Goal: Task Accomplishment & Management: Manage account settings

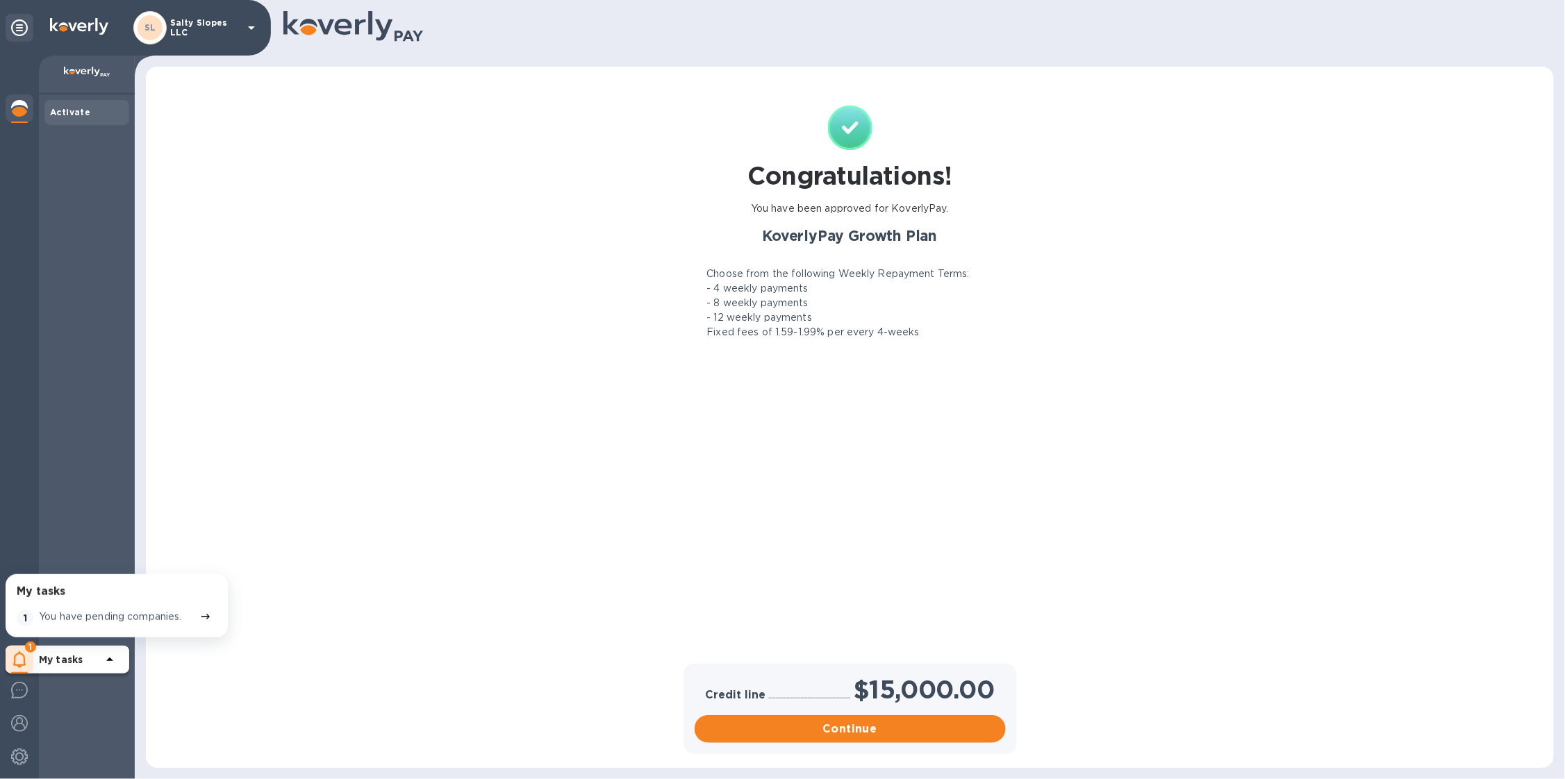
click at [217, 26] on p "Salty Slopes LLC" at bounding box center [204, 27] width 69 height 19
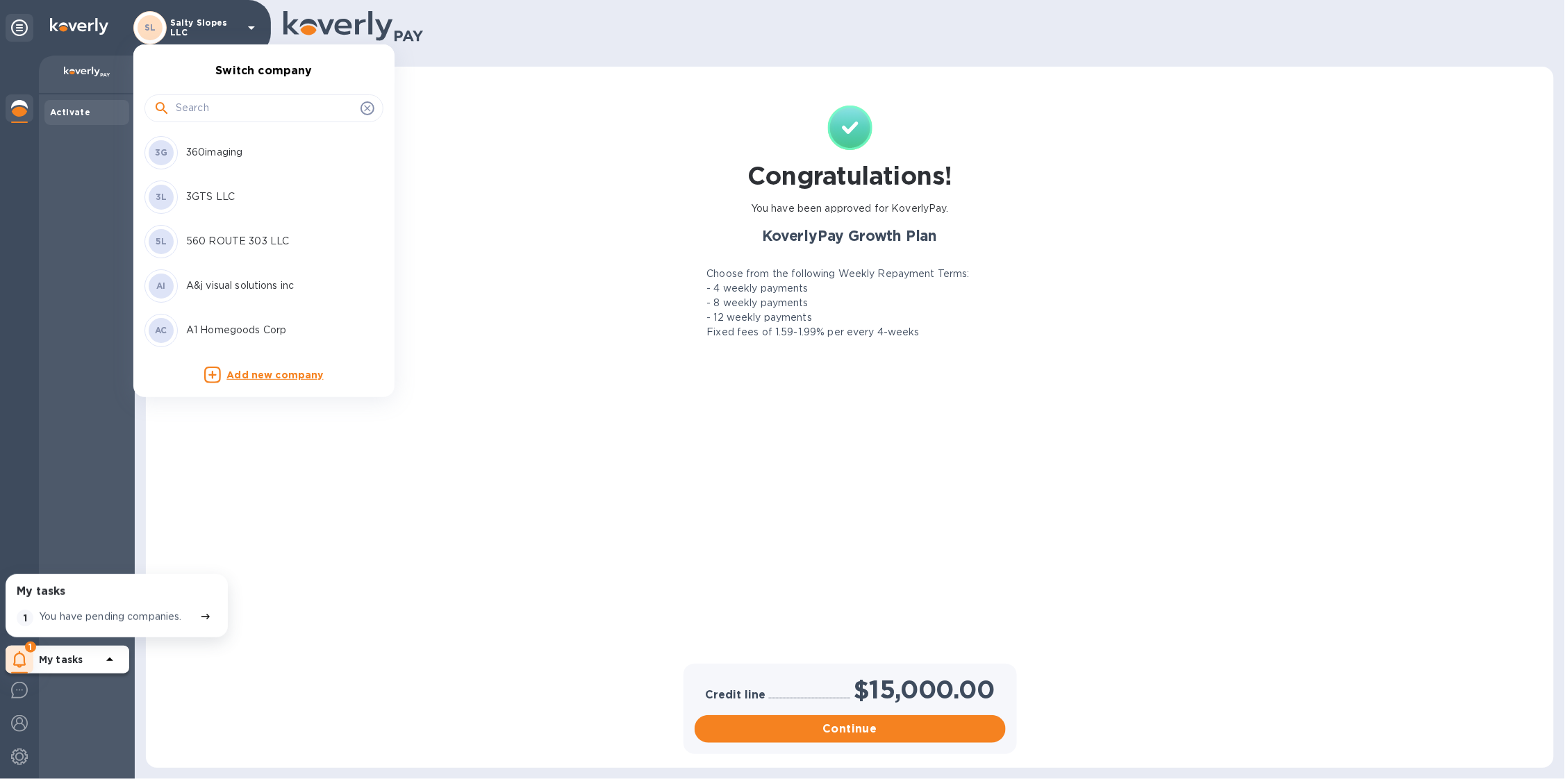
click at [217, 109] on input "text" at bounding box center [265, 108] width 179 height 21
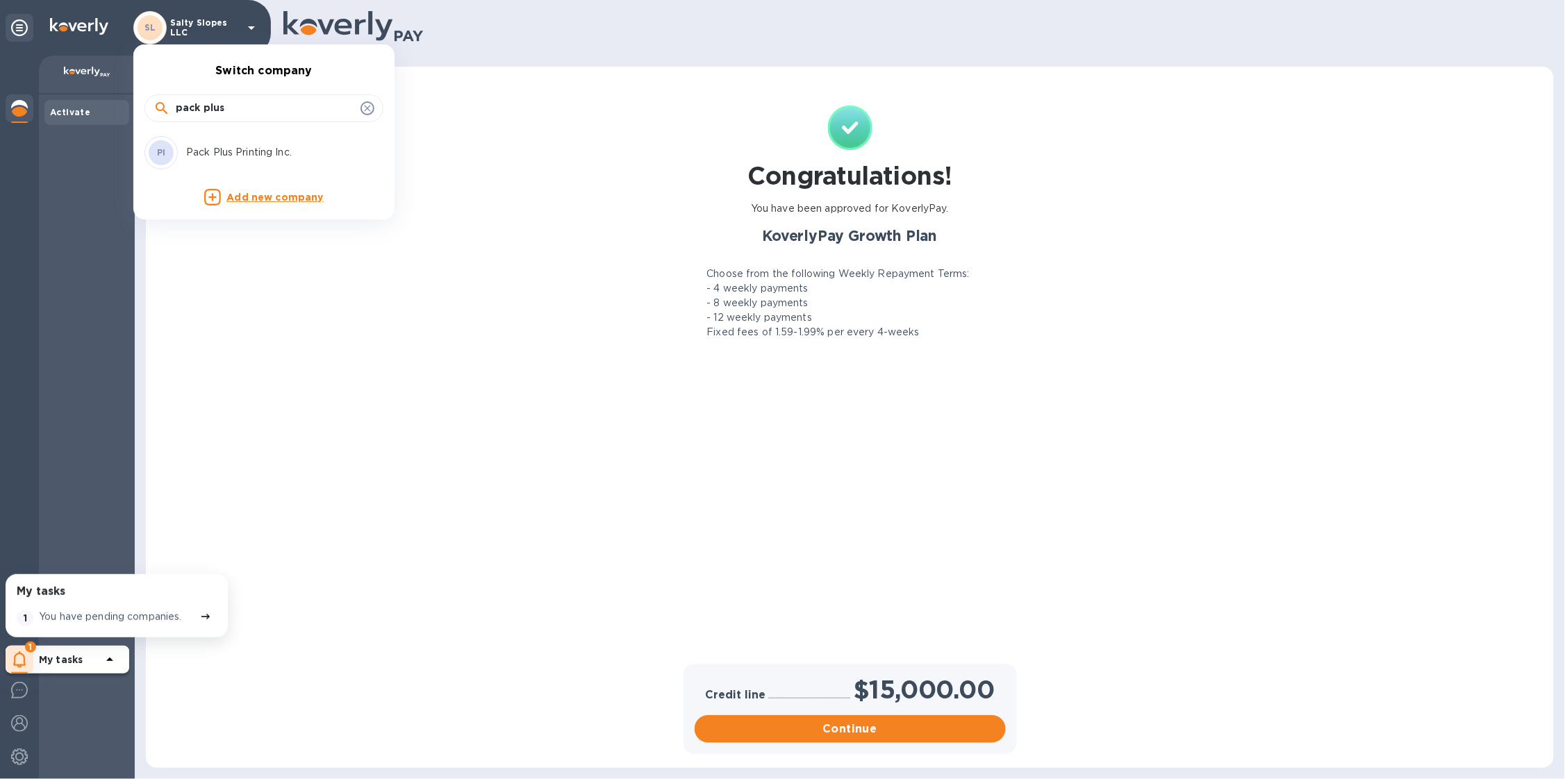
type input "pack plus"
click at [253, 148] on p "Pack Plus Printing Inc." at bounding box center [273, 152] width 175 height 15
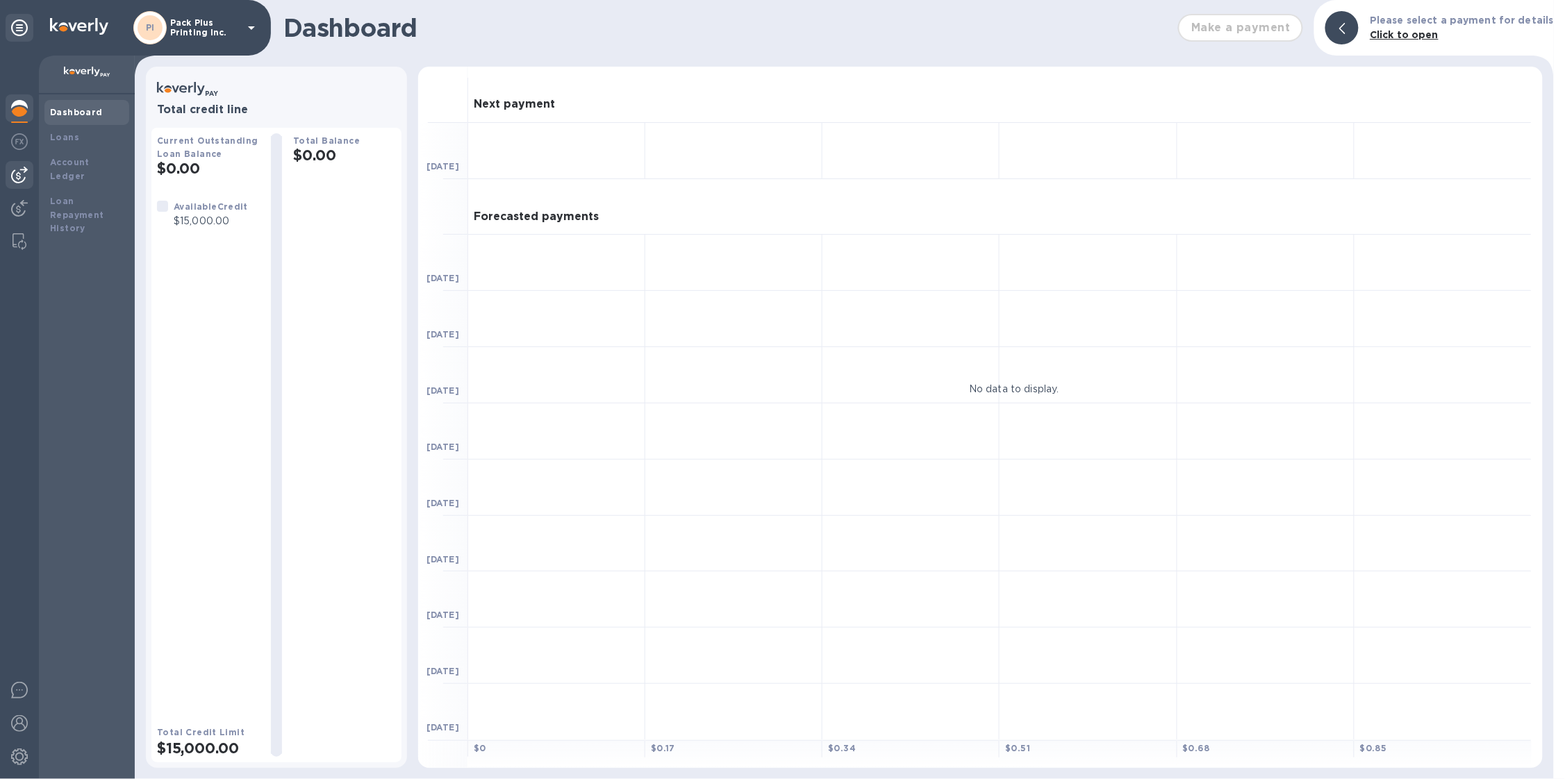
click at [23, 174] on img at bounding box center [19, 175] width 17 height 17
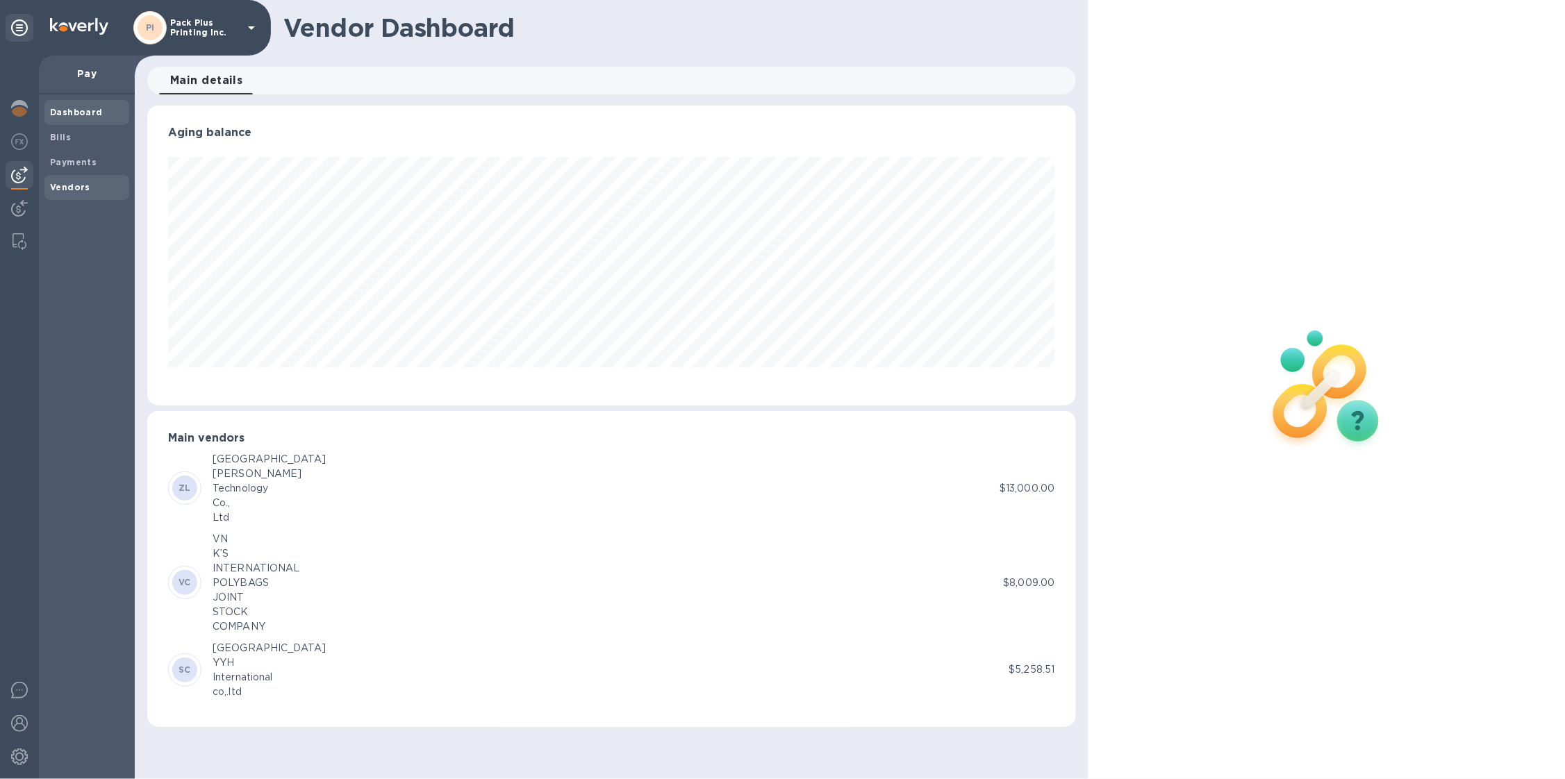
scroll to position [299, 929]
click at [91, 193] on span "Vendors" at bounding box center [87, 188] width 74 height 14
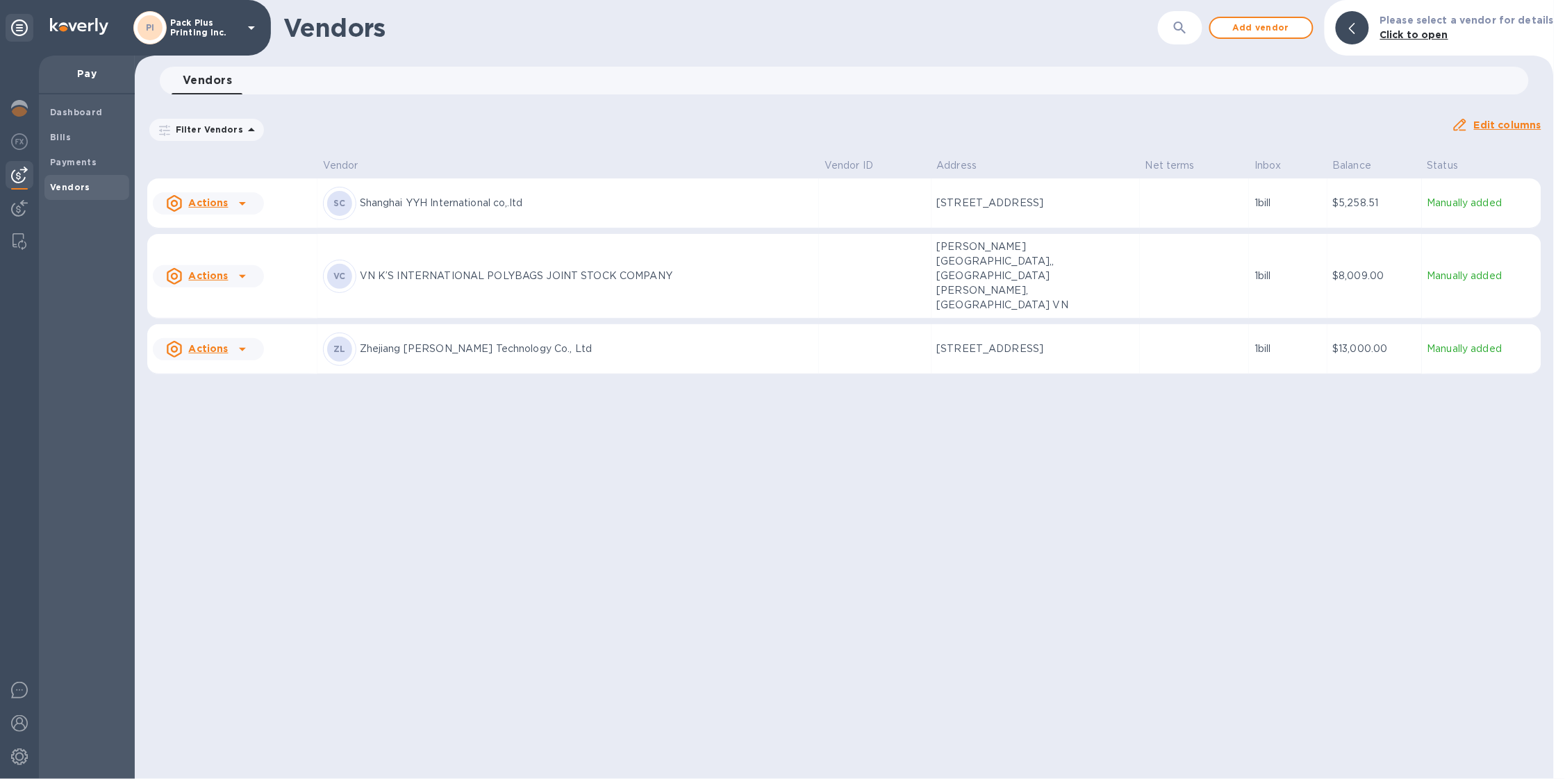
click at [192, 27] on p "Pack Plus Printing Inc." at bounding box center [204, 27] width 69 height 19
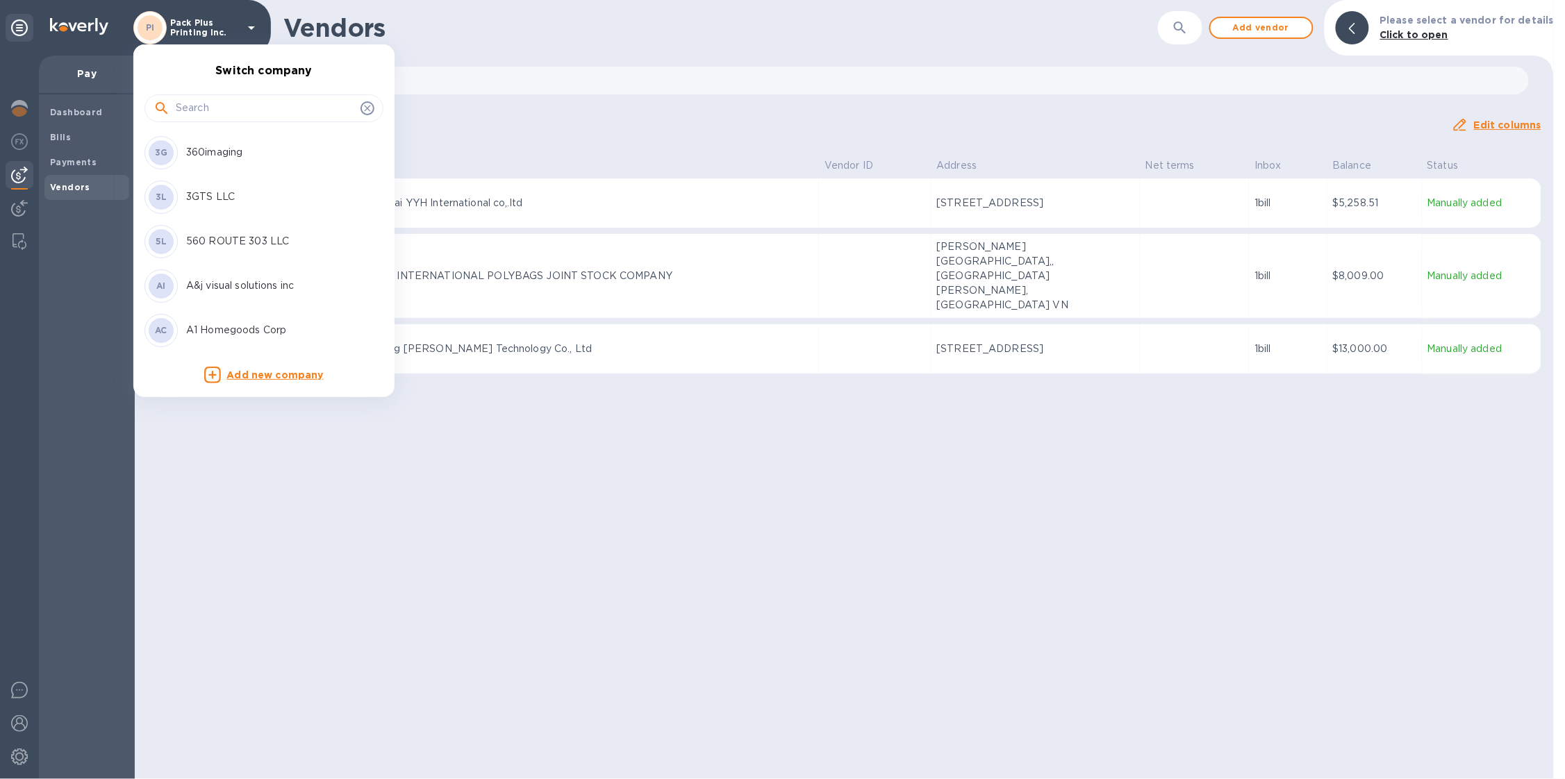
click at [216, 103] on input "text" at bounding box center [265, 108] width 179 height 21
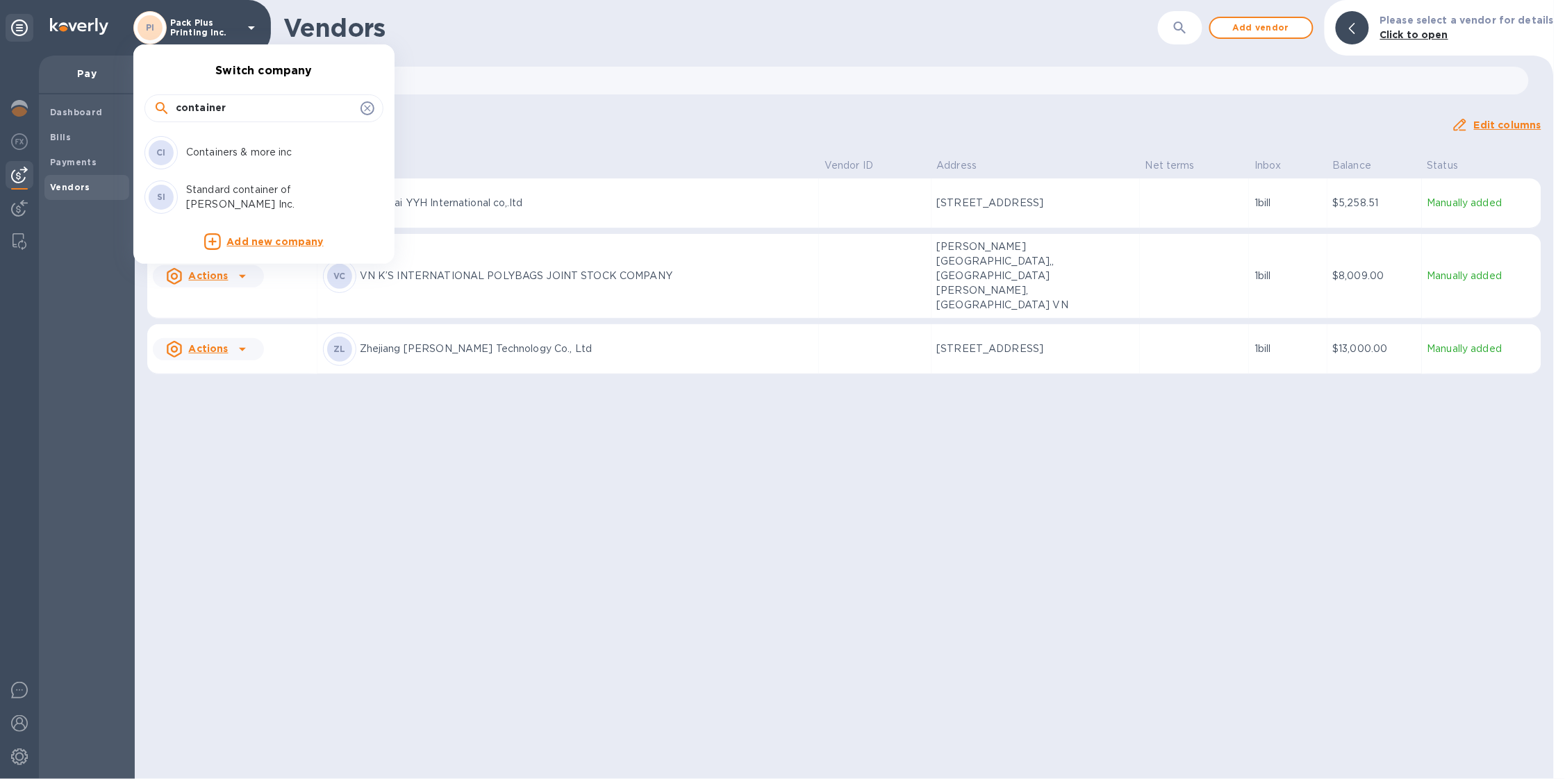
type input "container"
click at [237, 160] on div "CI Containers & more inc" at bounding box center [252, 152] width 217 height 33
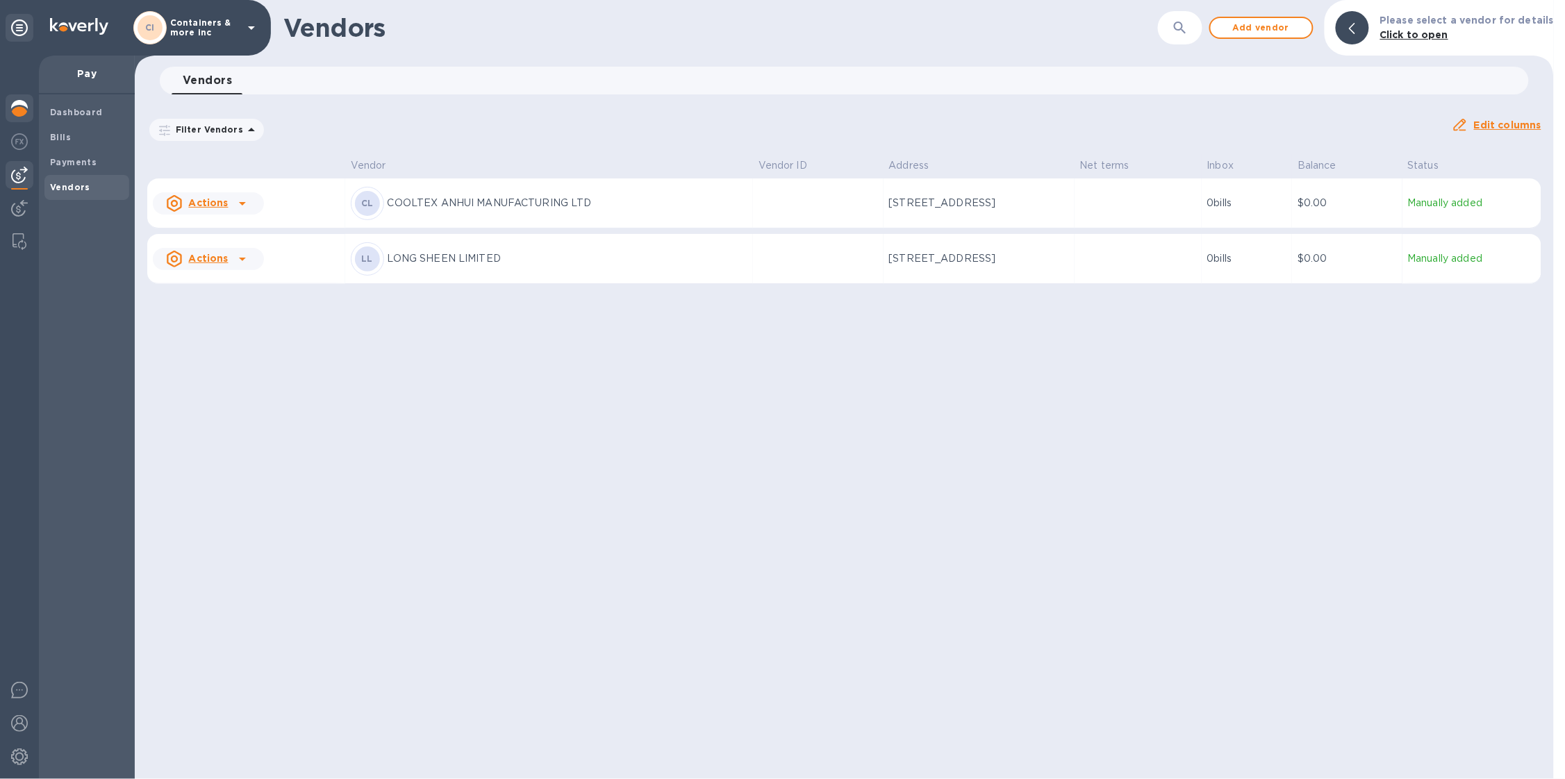
click at [18, 107] on img at bounding box center [19, 108] width 17 height 17
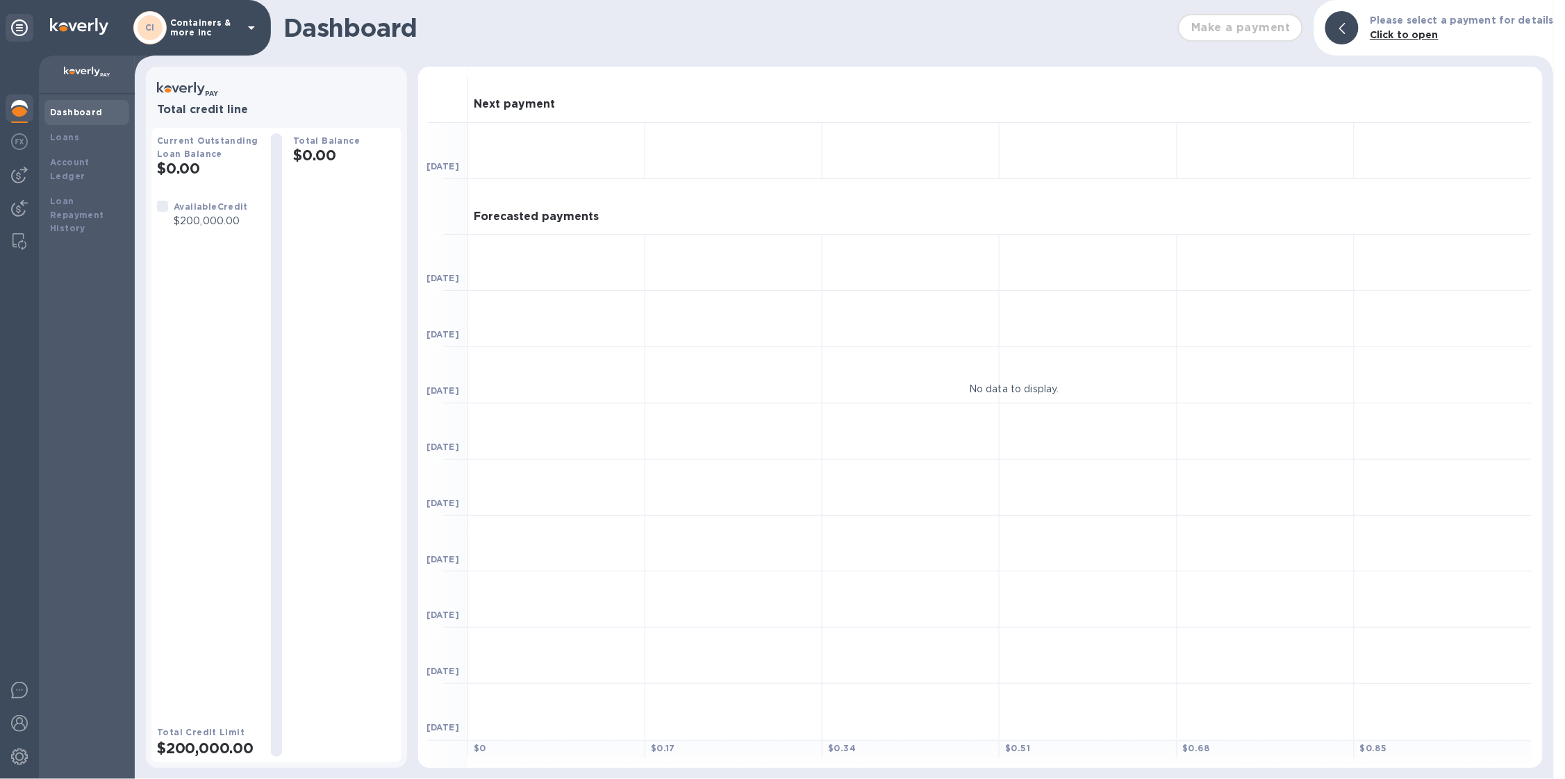
click at [181, 18] on p "Containers & more inc" at bounding box center [204, 27] width 69 height 19
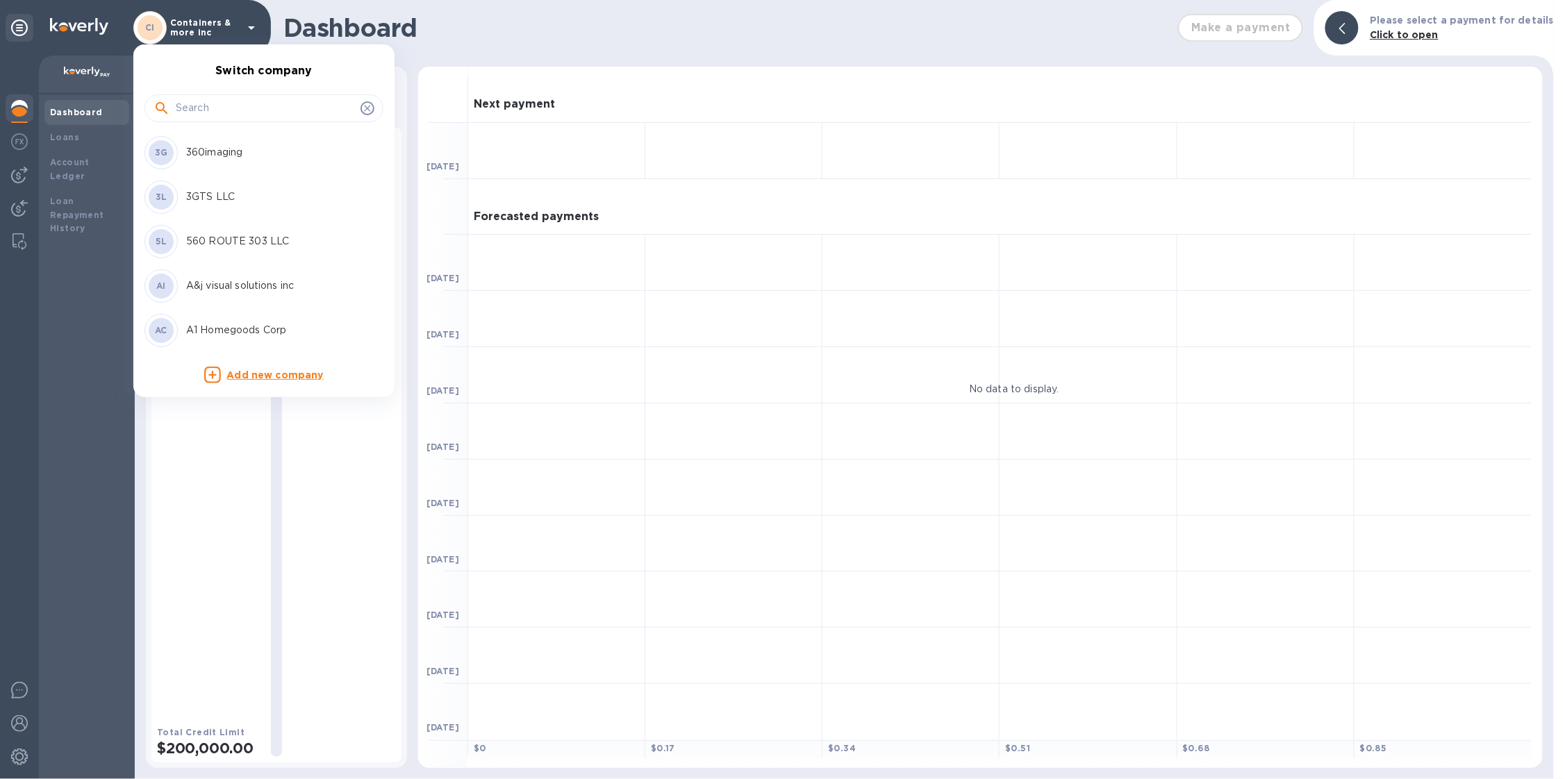
click at [215, 94] on div at bounding box center [263, 108] width 239 height 28
click at [217, 106] on input "text" at bounding box center [265, 108] width 179 height 21
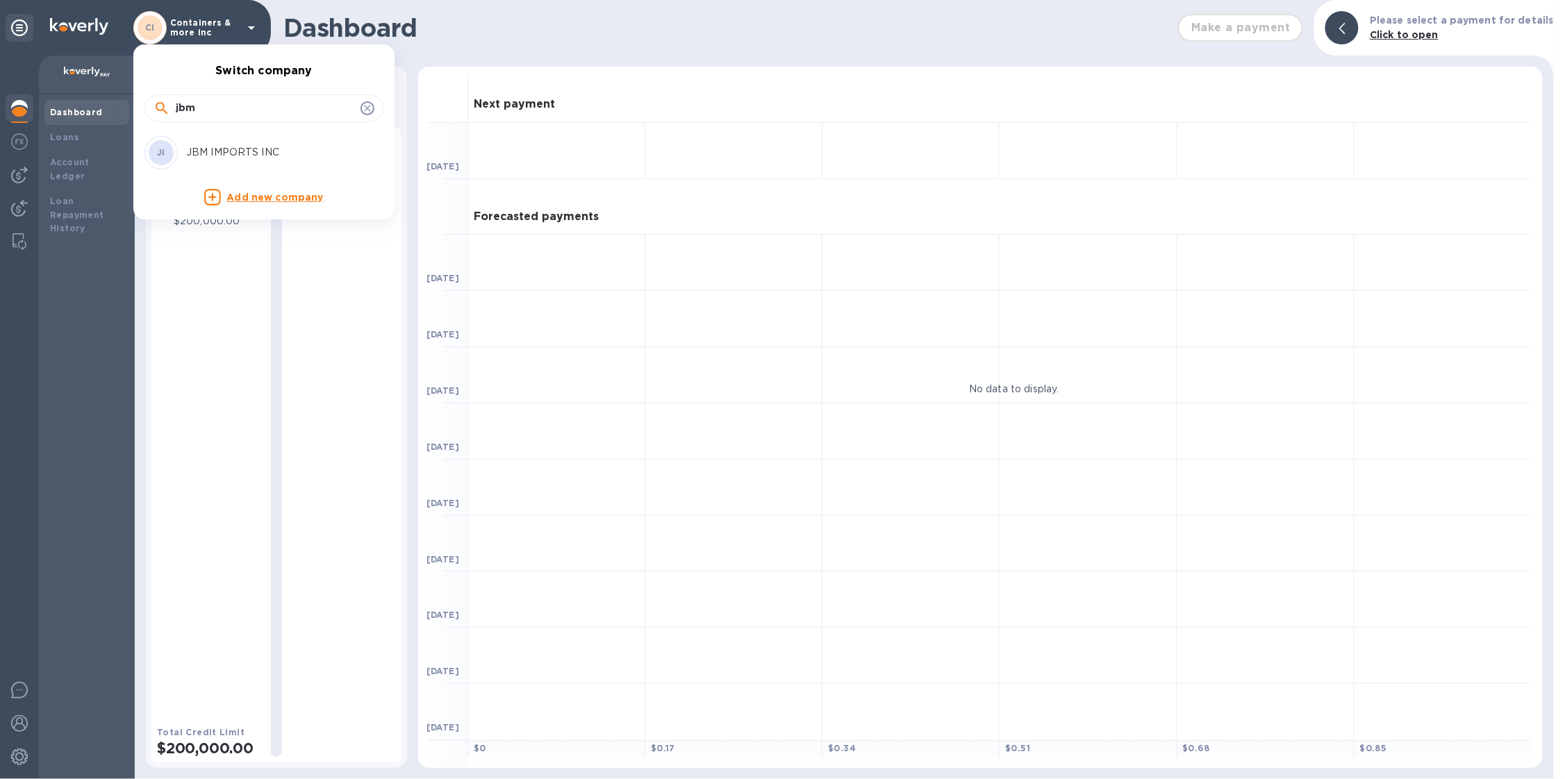
type input "jbm"
click at [246, 142] on div "JI JBM IMPORTS INC" at bounding box center [252, 152] width 217 height 33
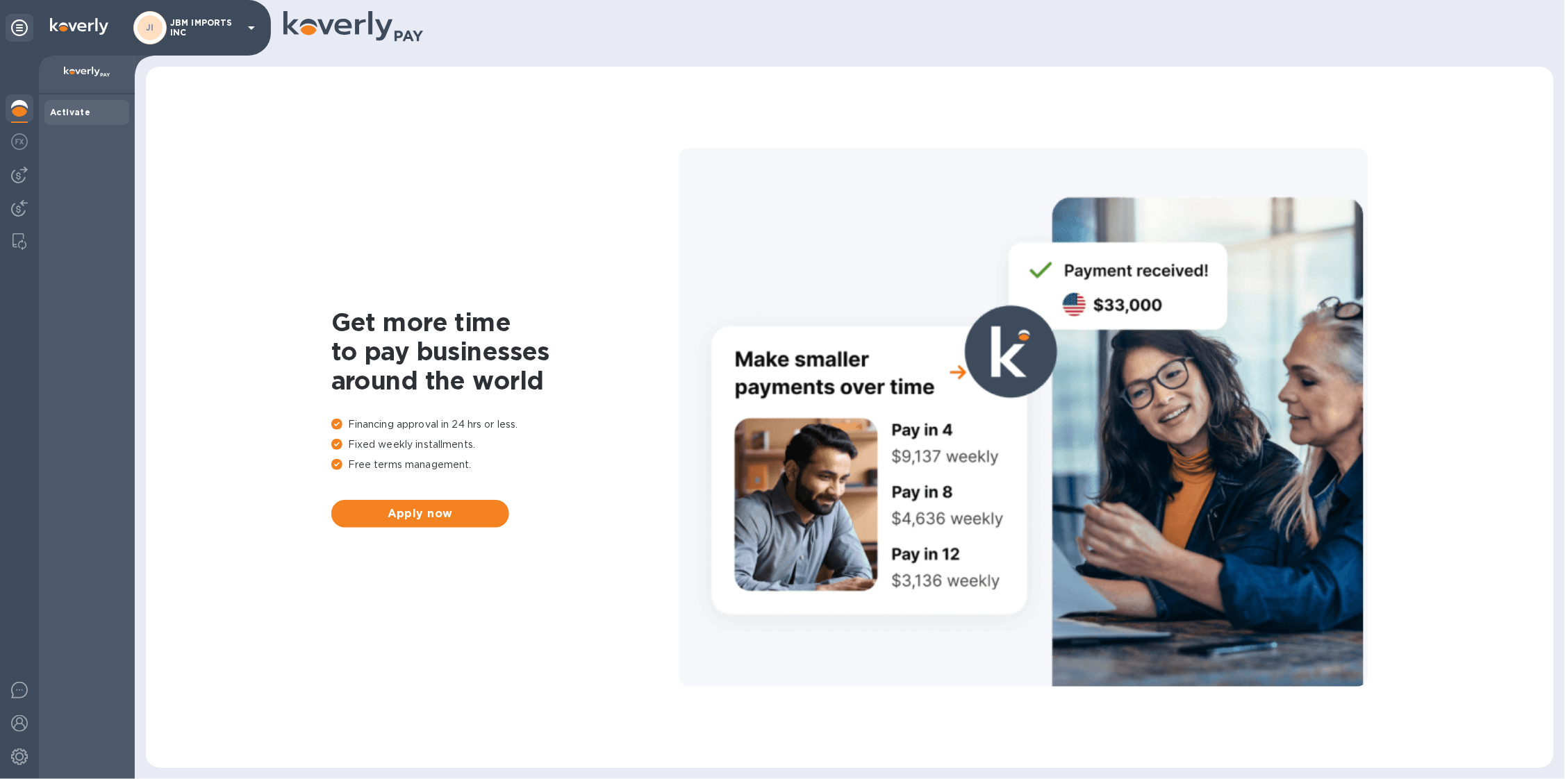
click at [7, 101] on div at bounding box center [20, 109] width 28 height 31
click at [177, 37] on p "JBM IMPORTS INC" at bounding box center [204, 27] width 69 height 19
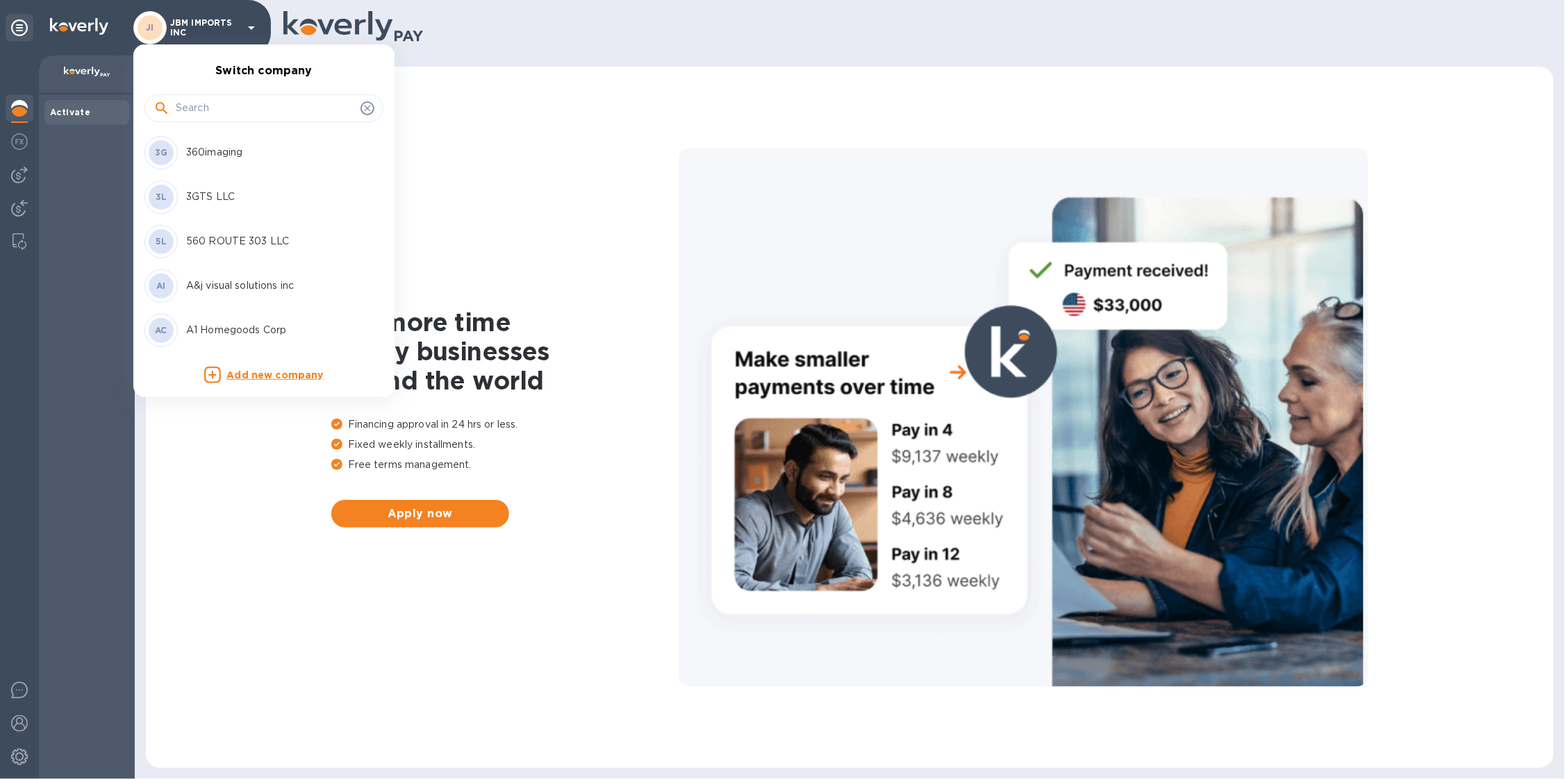
click at [208, 107] on input "text" at bounding box center [265, 108] width 179 height 21
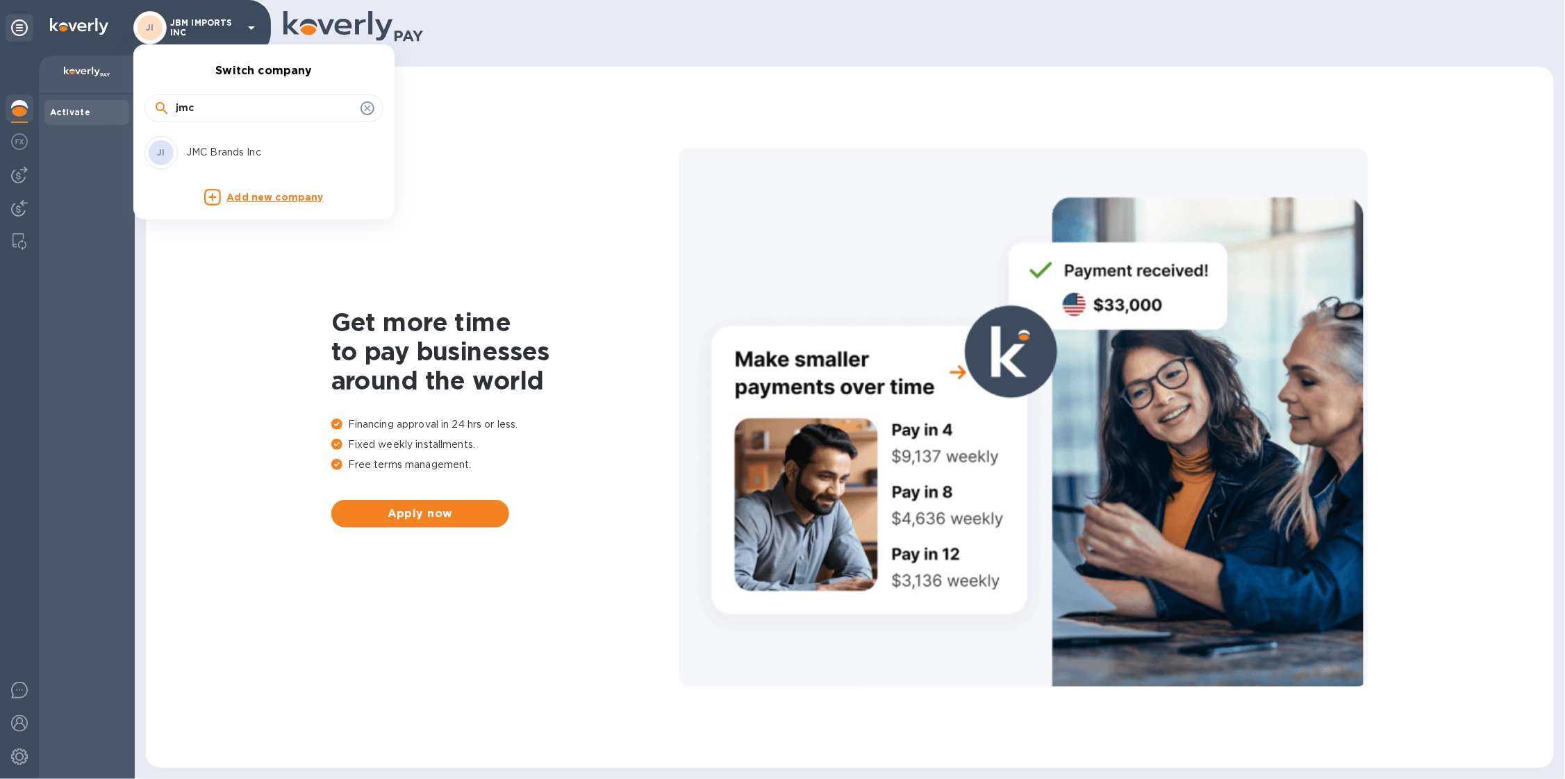
type input "jmc"
click at [244, 160] on p "JMC Brands Inc" at bounding box center [273, 152] width 175 height 15
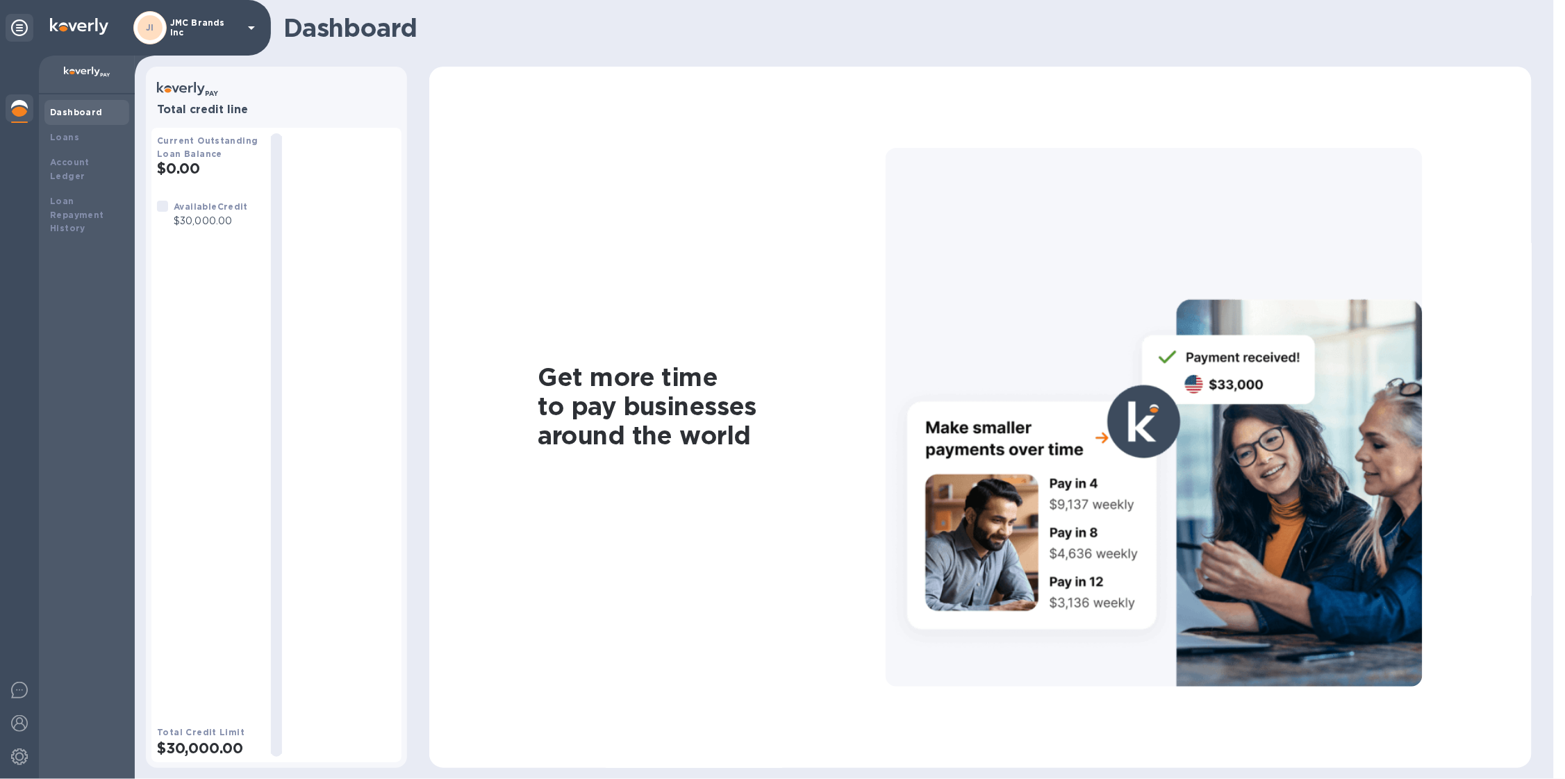
click at [229, 35] on div "JI JMC Brands Inc" at bounding box center [196, 27] width 126 height 33
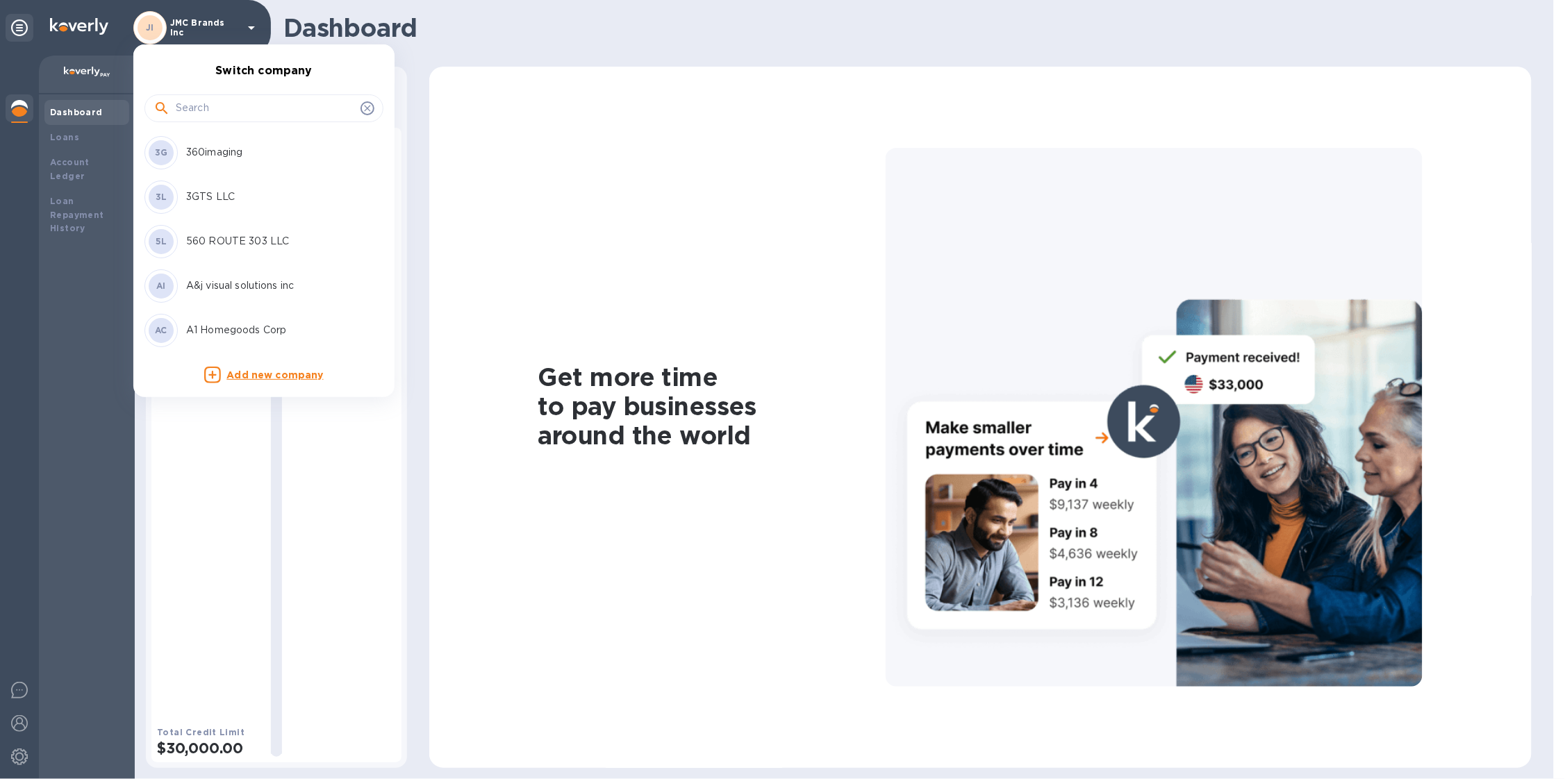
click at [240, 124] on div at bounding box center [263, 106] width 239 height 47
click at [240, 119] on div at bounding box center [263, 108] width 239 height 28
click at [239, 115] on input "text" at bounding box center [265, 108] width 179 height 21
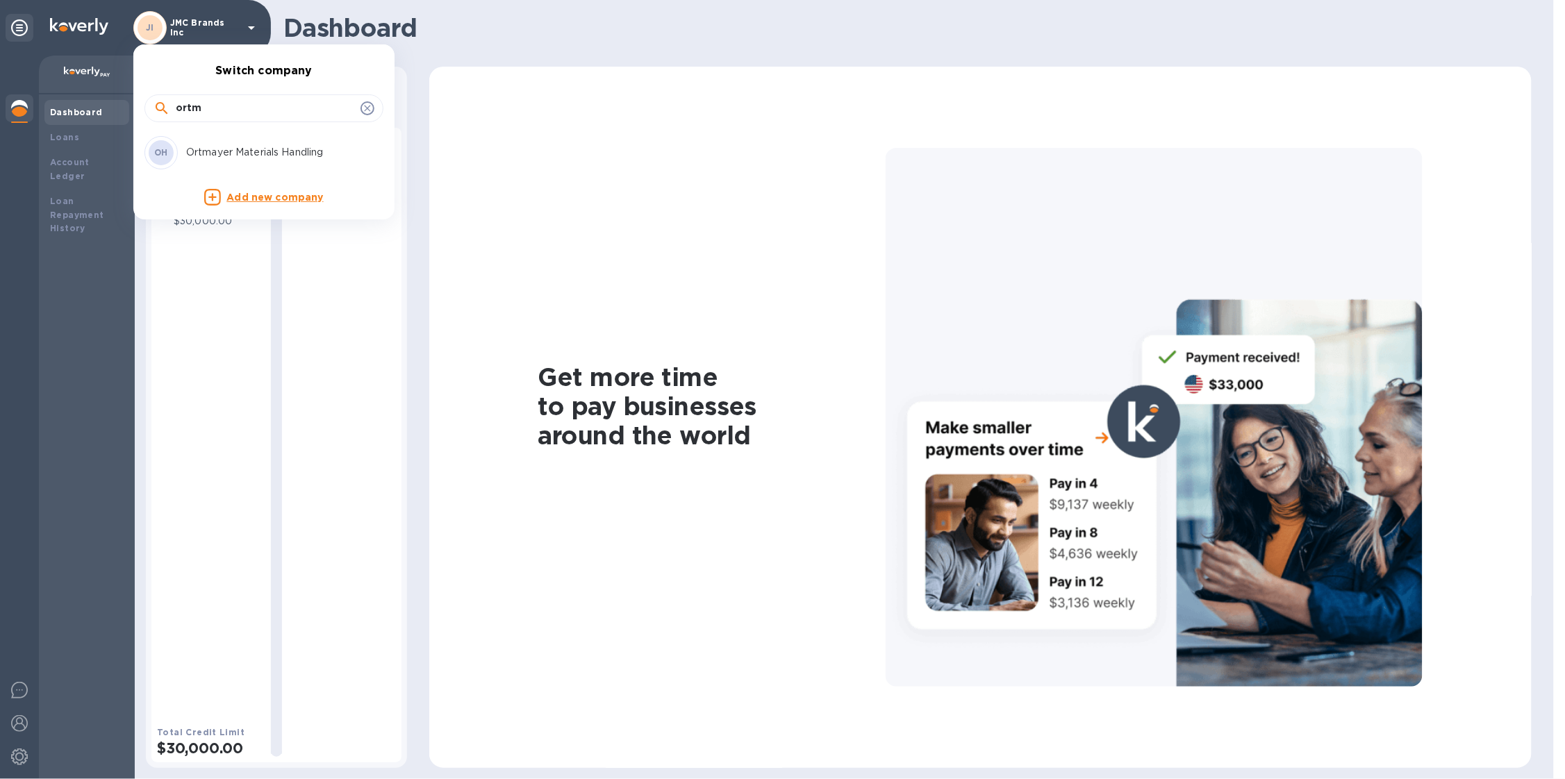
type input "ortm"
click at [247, 144] on div "OH Ortmayer Materials Handling" at bounding box center [252, 152] width 217 height 33
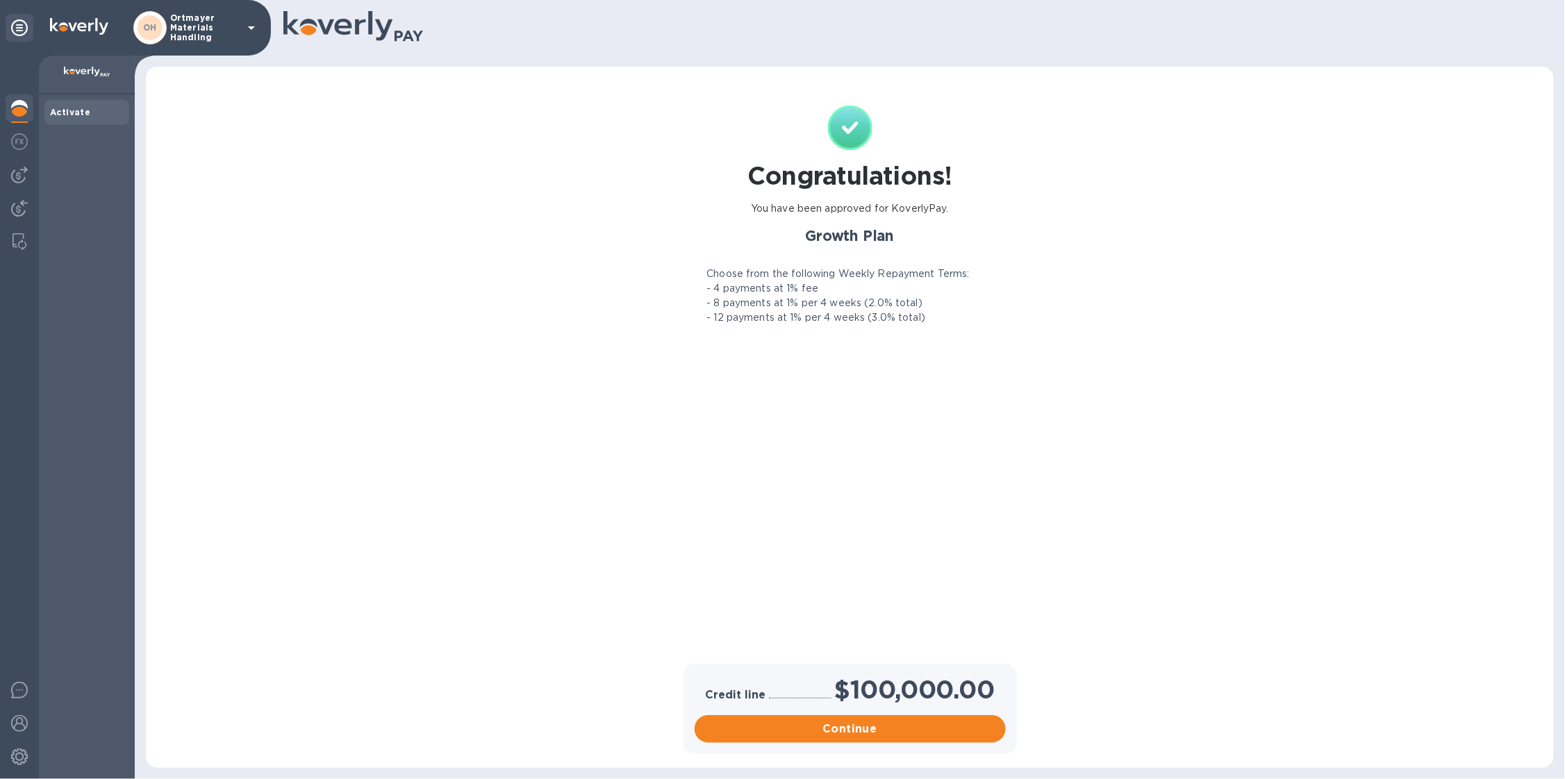
click at [215, 44] on div "OH Ortmayer Materials Handling" at bounding box center [135, 28] width 271 height 56
click at [215, 40] on p "Ortmayer Materials Handling" at bounding box center [204, 27] width 69 height 29
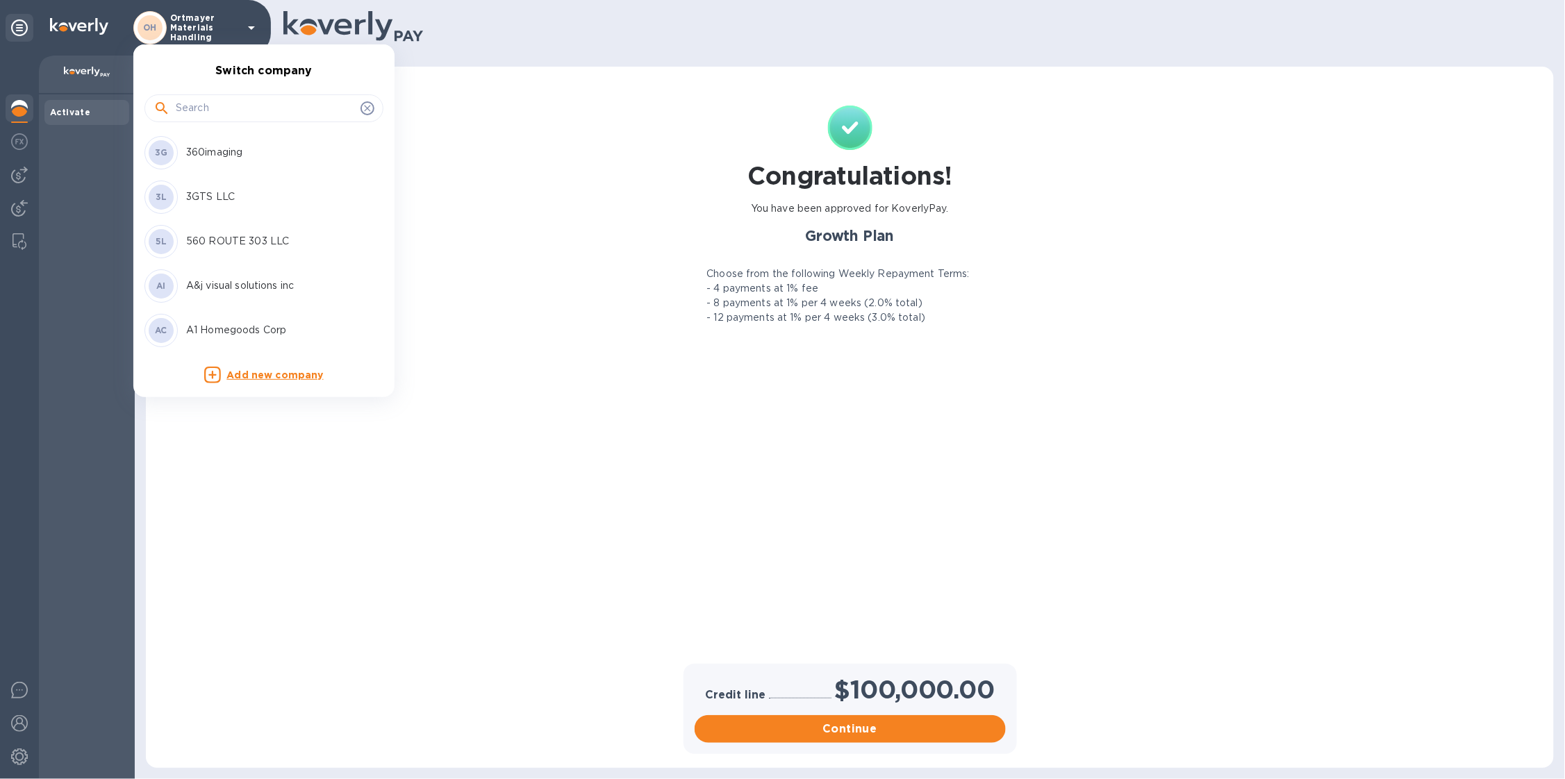
click at [215, 114] on input "text" at bounding box center [265, 108] width 179 height 21
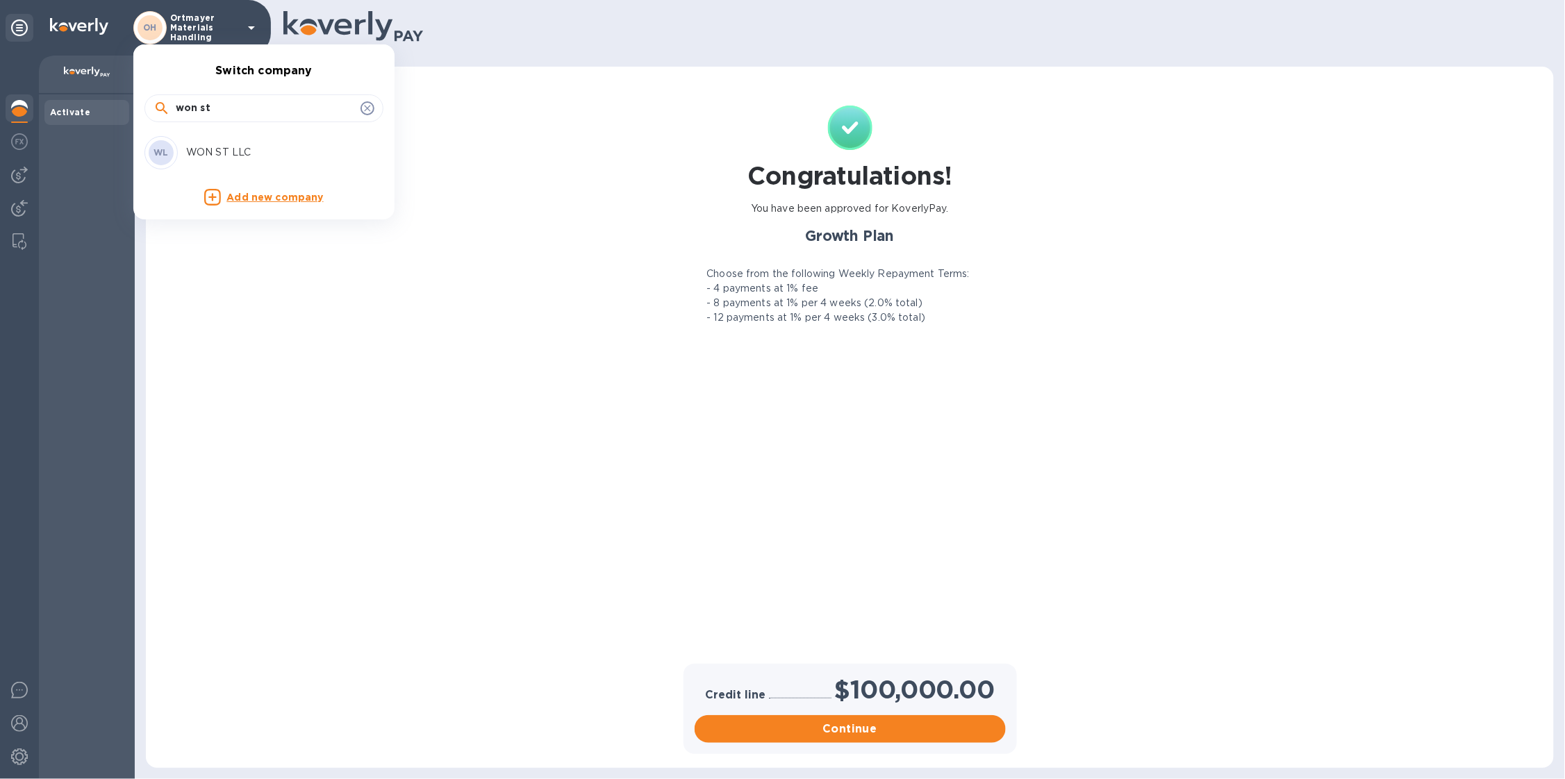
type input "won st"
click at [229, 149] on p "WON ST LLC" at bounding box center [273, 152] width 175 height 15
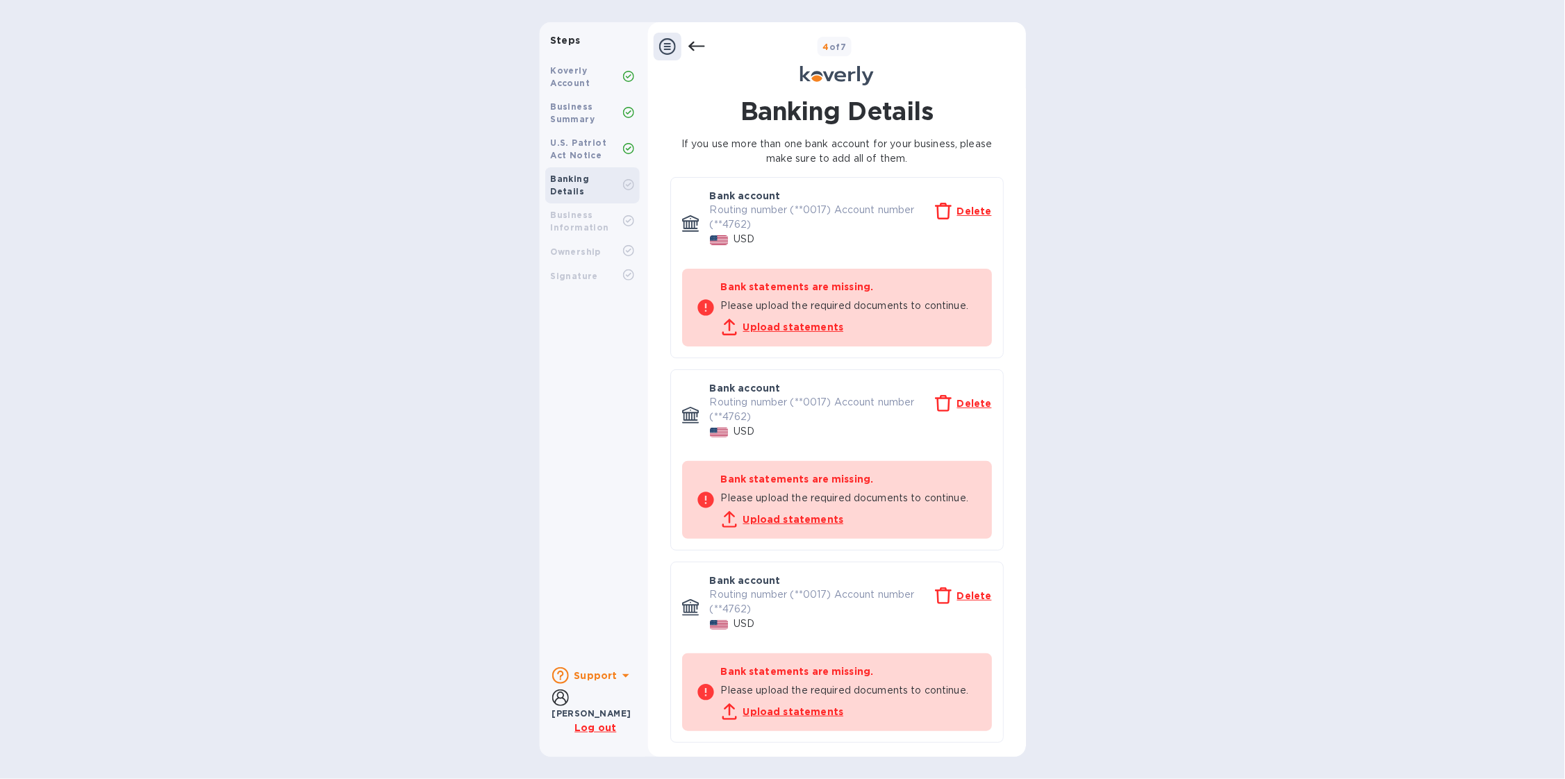
click at [785, 328] on u "Upload statements" at bounding box center [793, 327] width 101 height 11
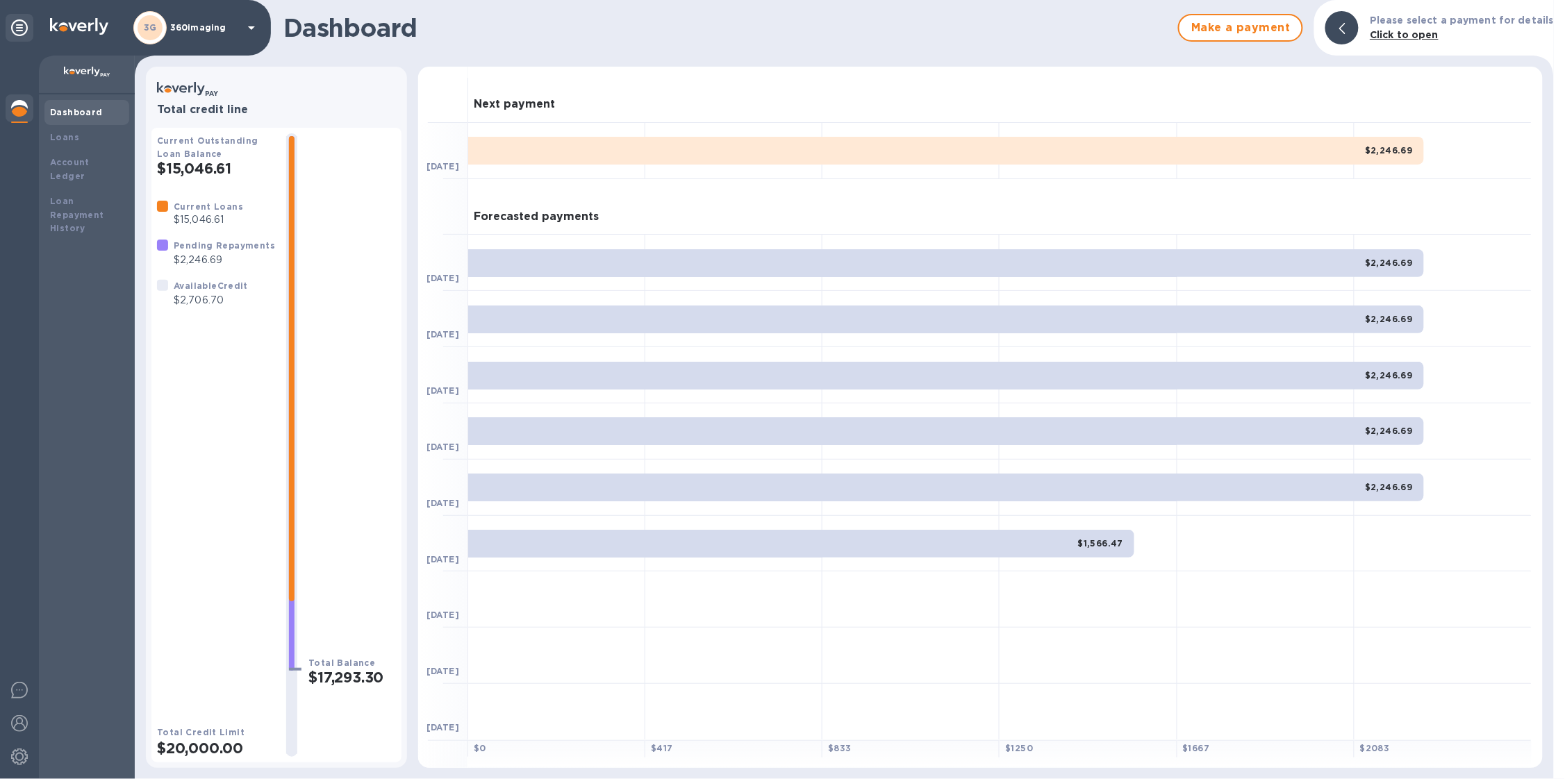
click at [236, 24] on p "360imaging" at bounding box center [204, 28] width 69 height 10
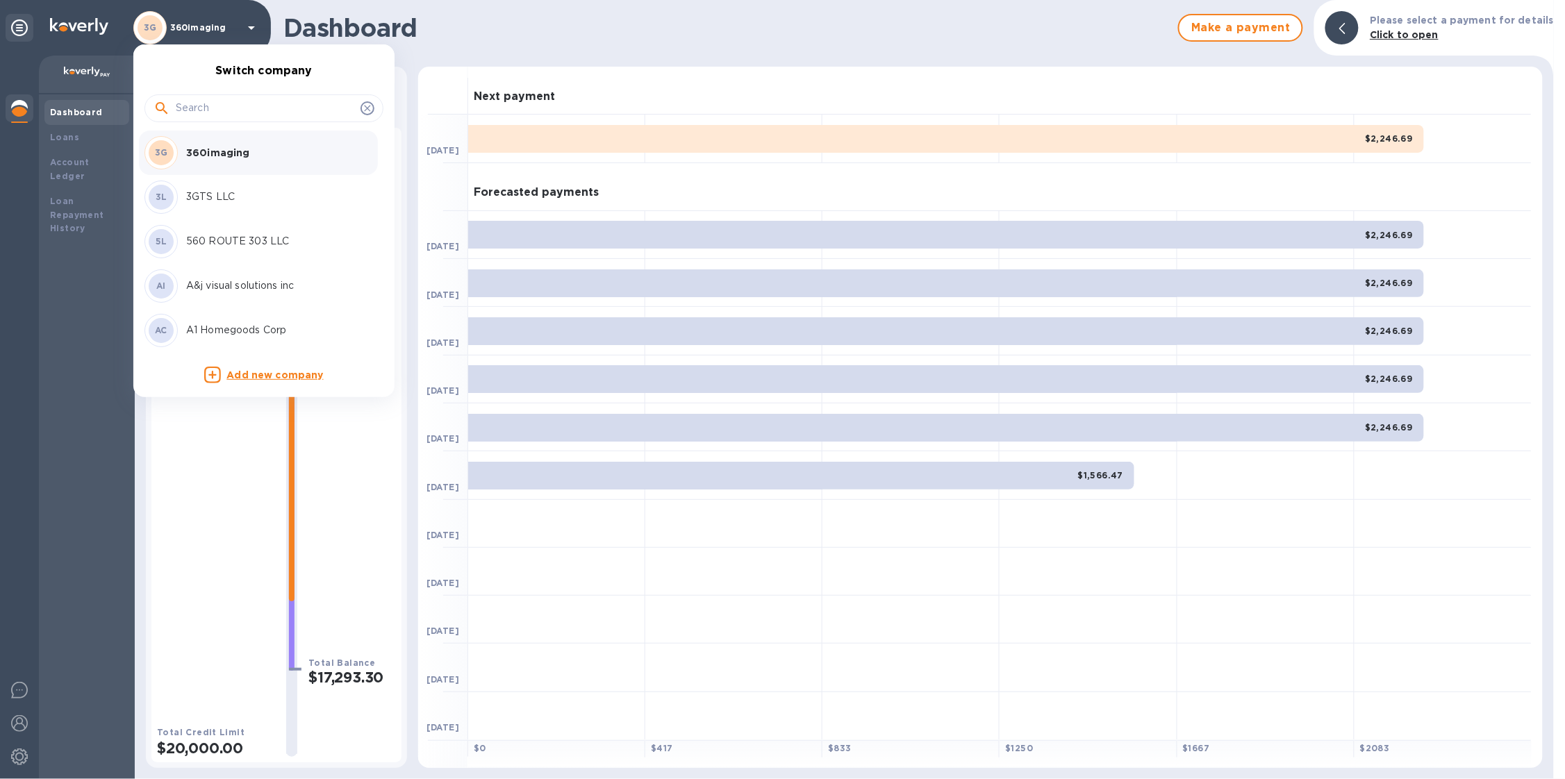
click at [247, 108] on input "text" at bounding box center [265, 108] width 179 height 21
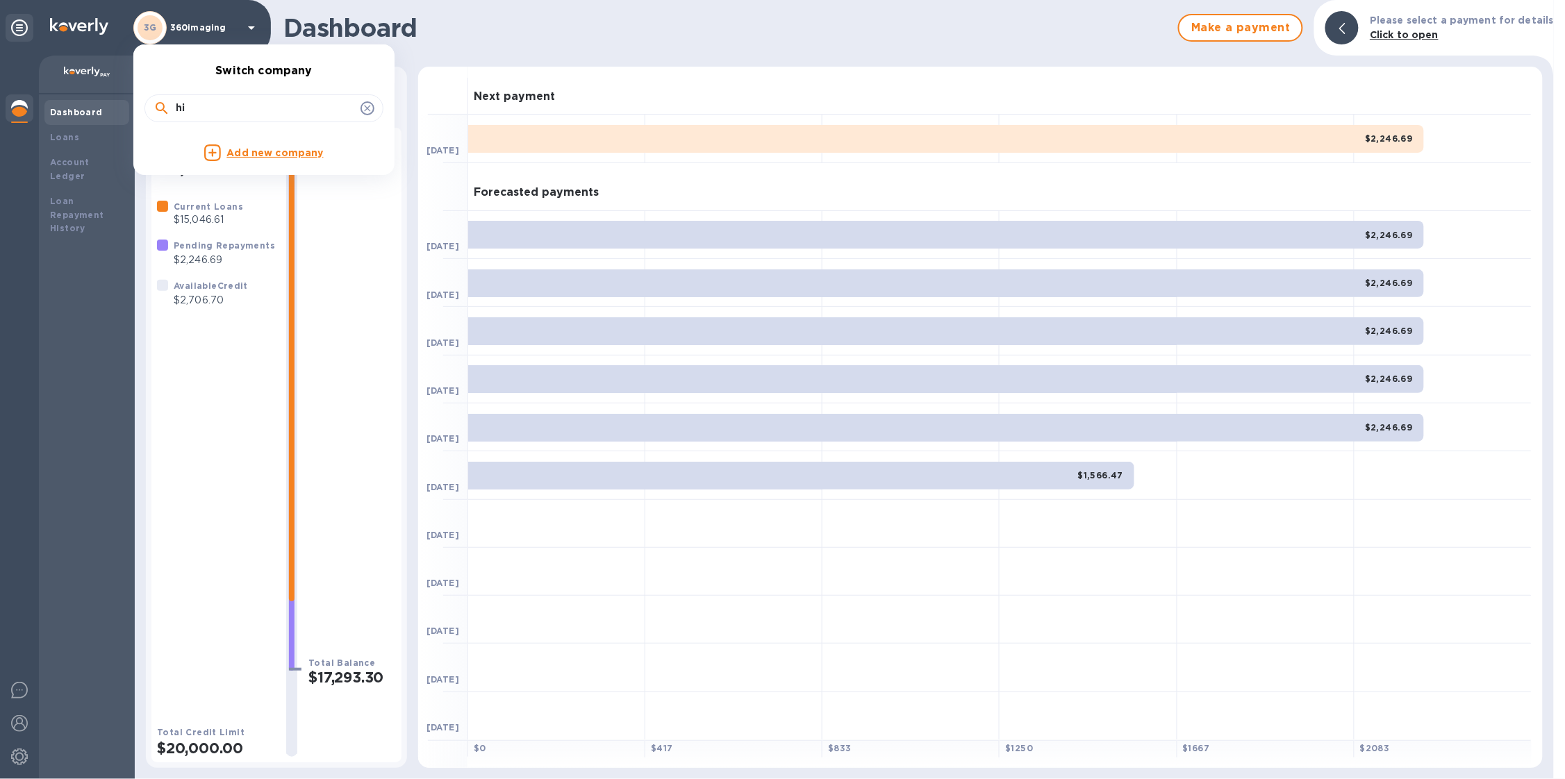
type input "h"
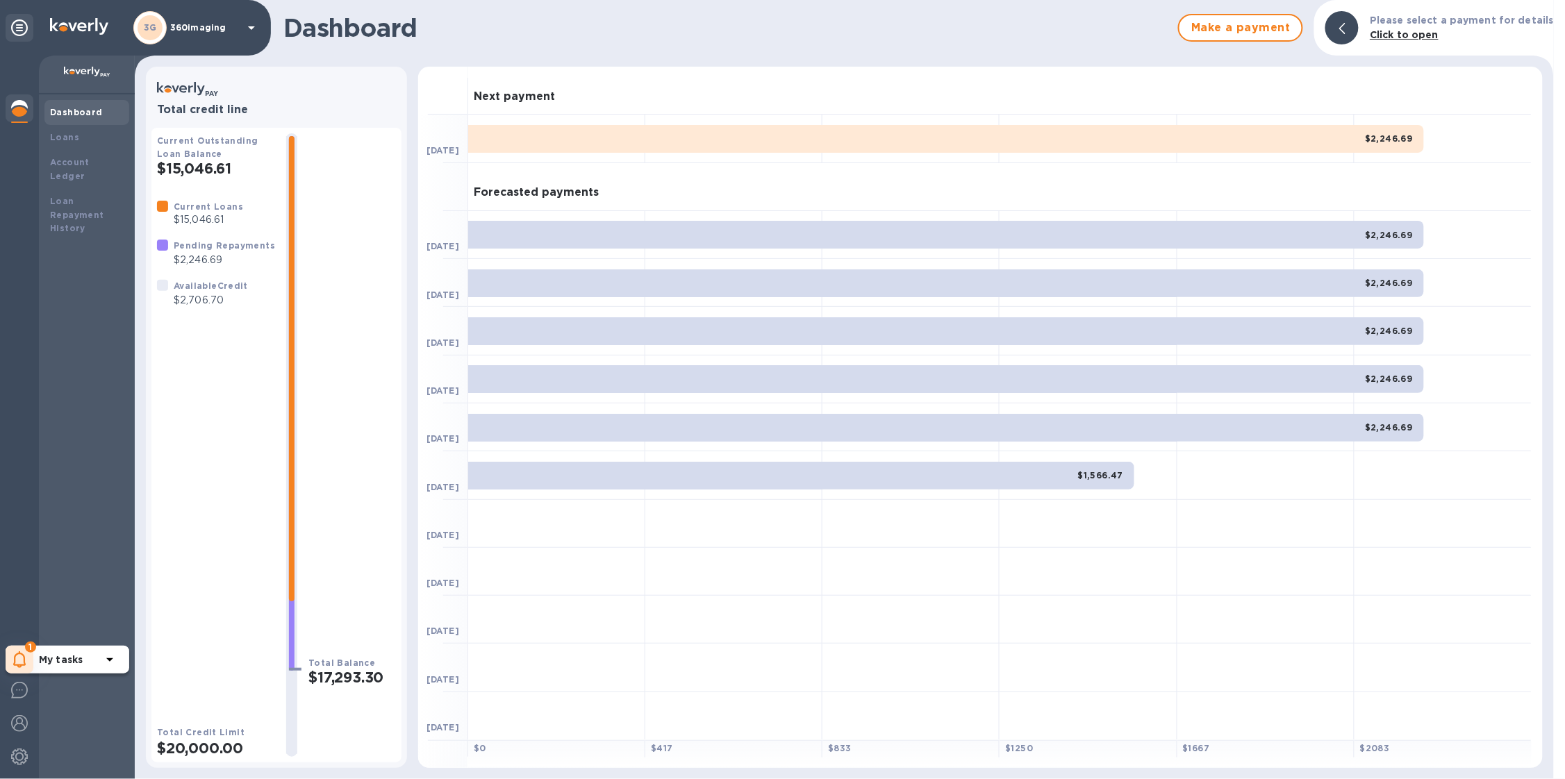
click at [44, 663] on b "My tasks" at bounding box center [61, 659] width 44 height 11
click at [120, 613] on p "You have pending companies." at bounding box center [110, 617] width 143 height 15
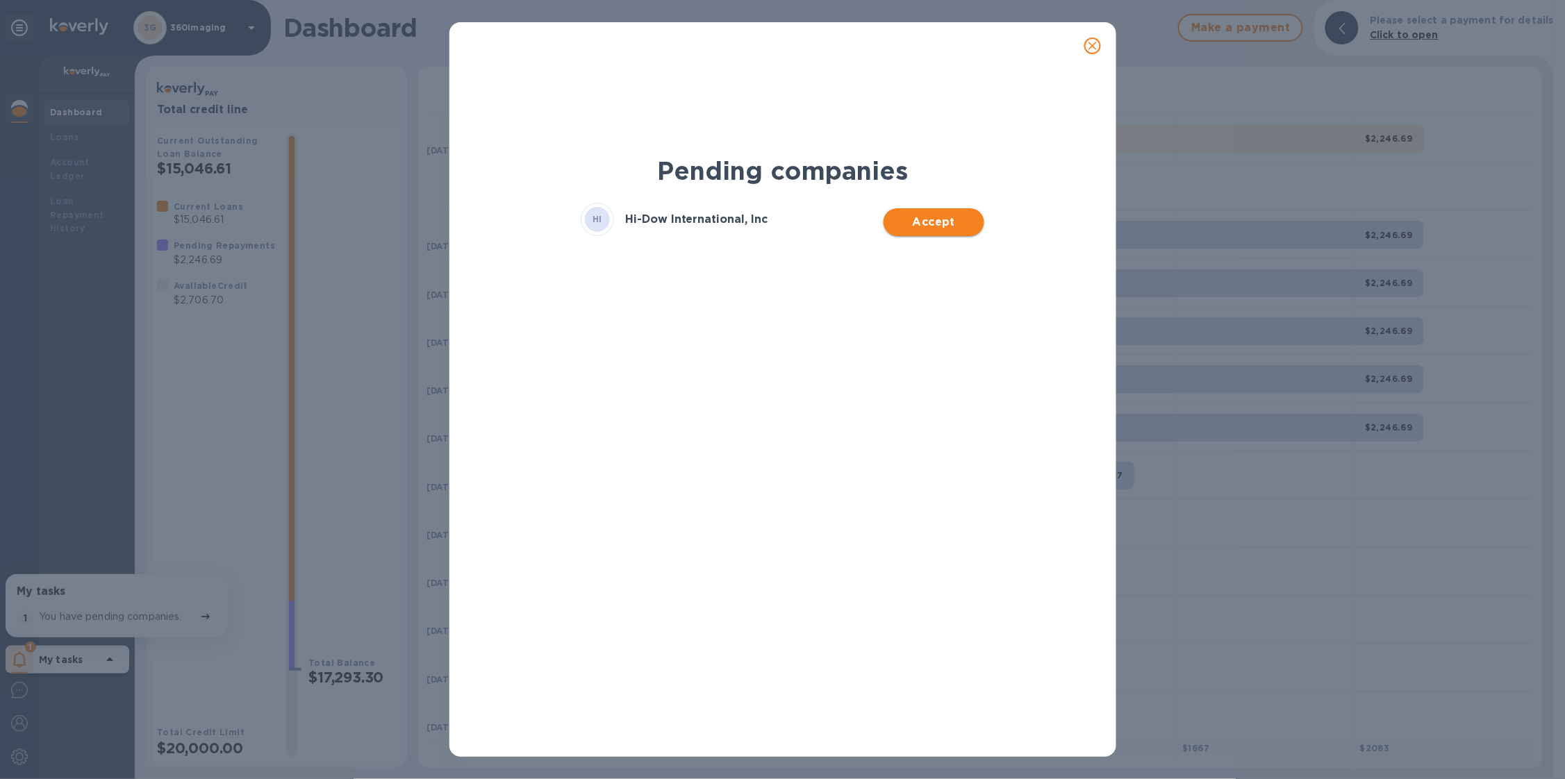
click at [972, 217] on span "Accept" at bounding box center [934, 222] width 78 height 17
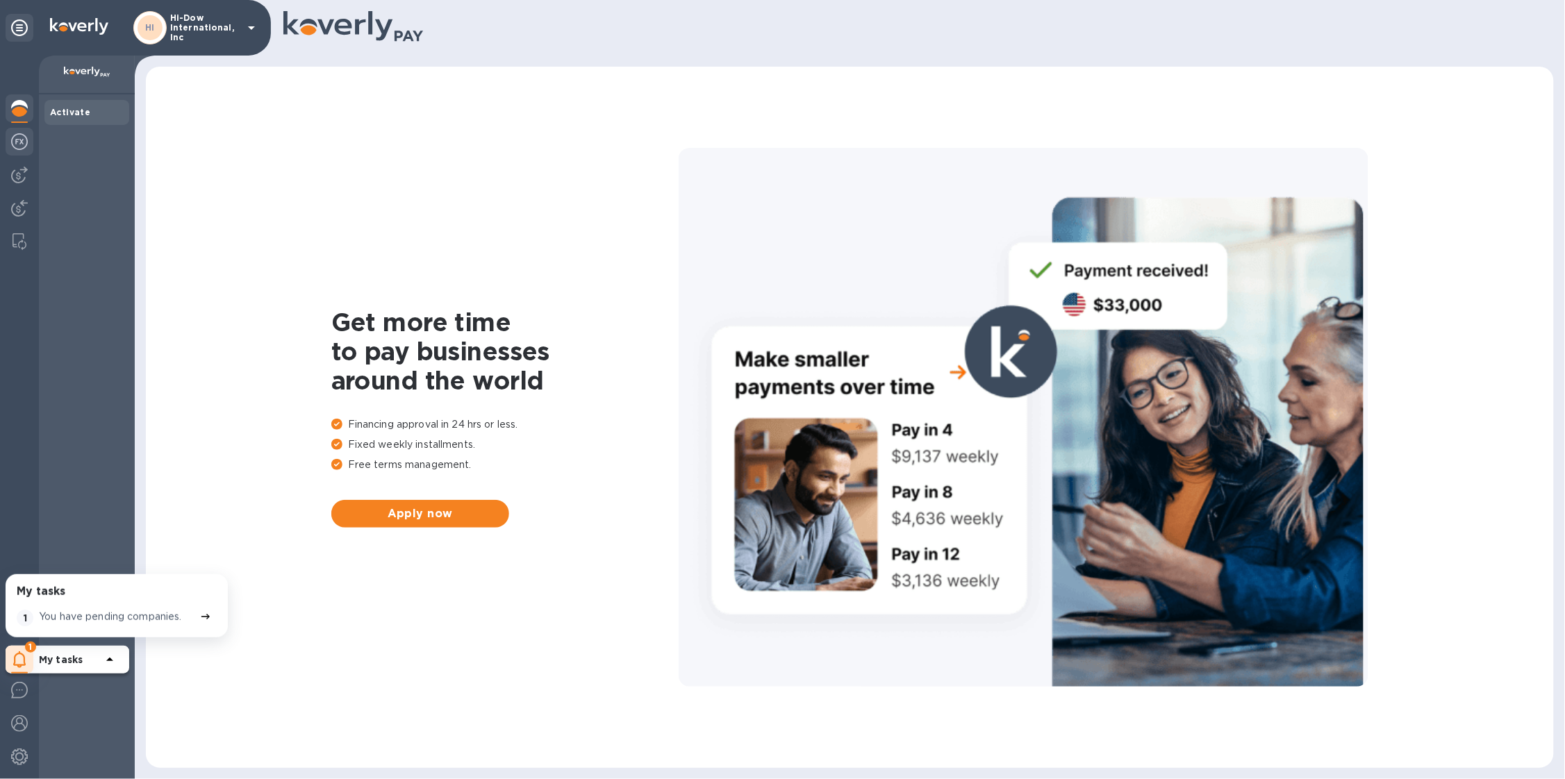
click at [23, 142] on img at bounding box center [19, 141] width 17 height 17
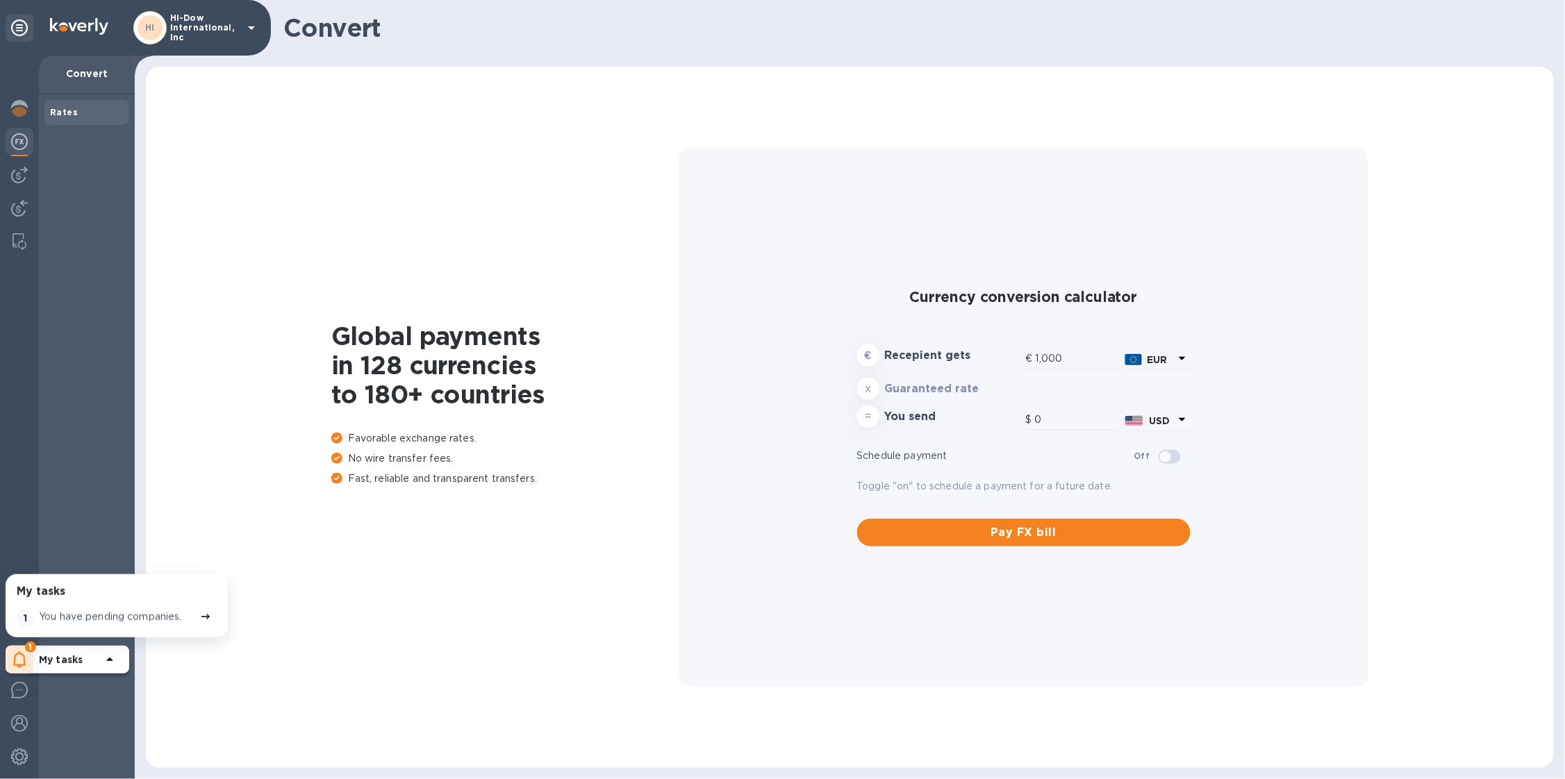
type input "1,170.63"
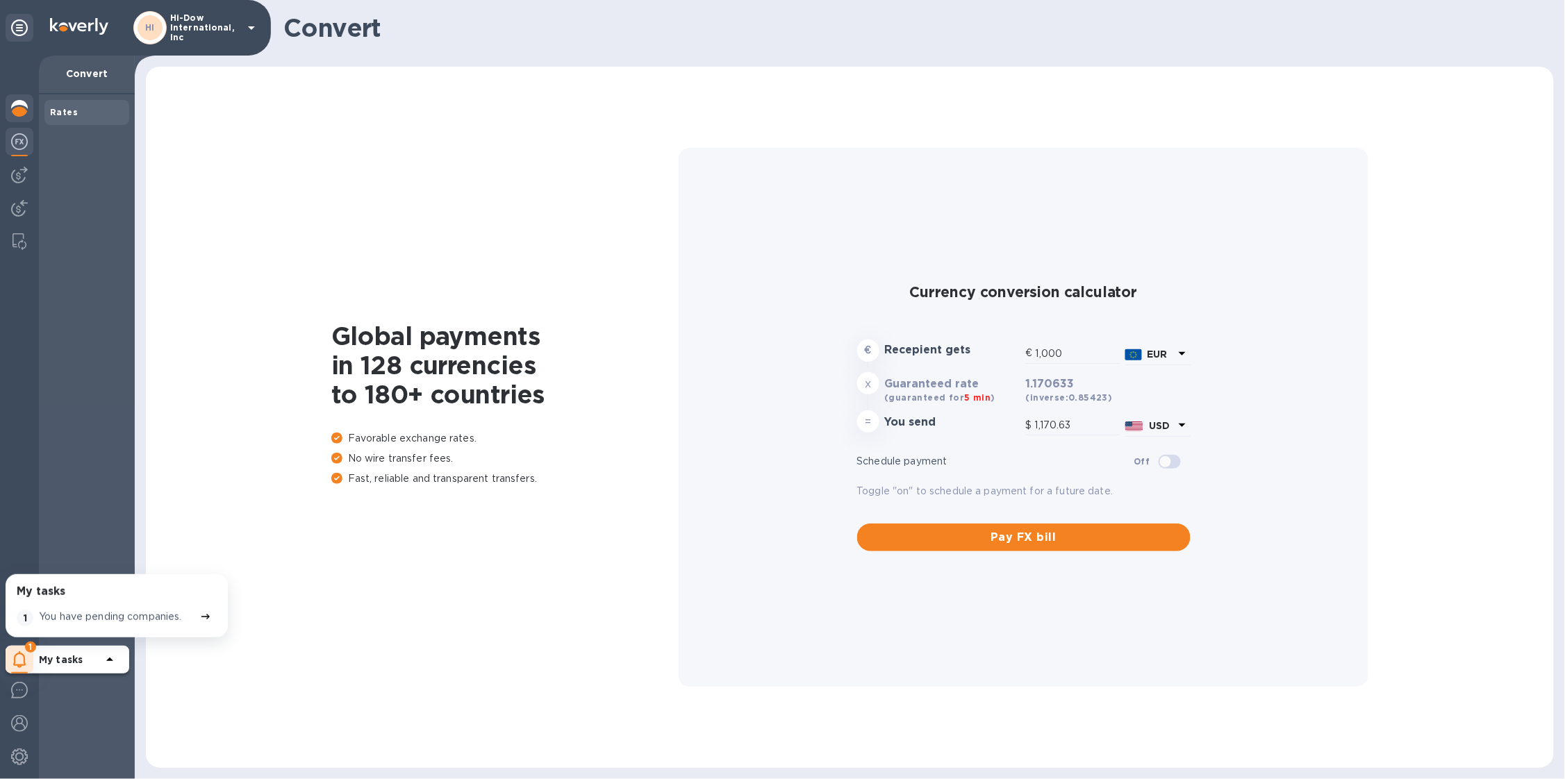
click at [17, 104] on img at bounding box center [19, 108] width 17 height 17
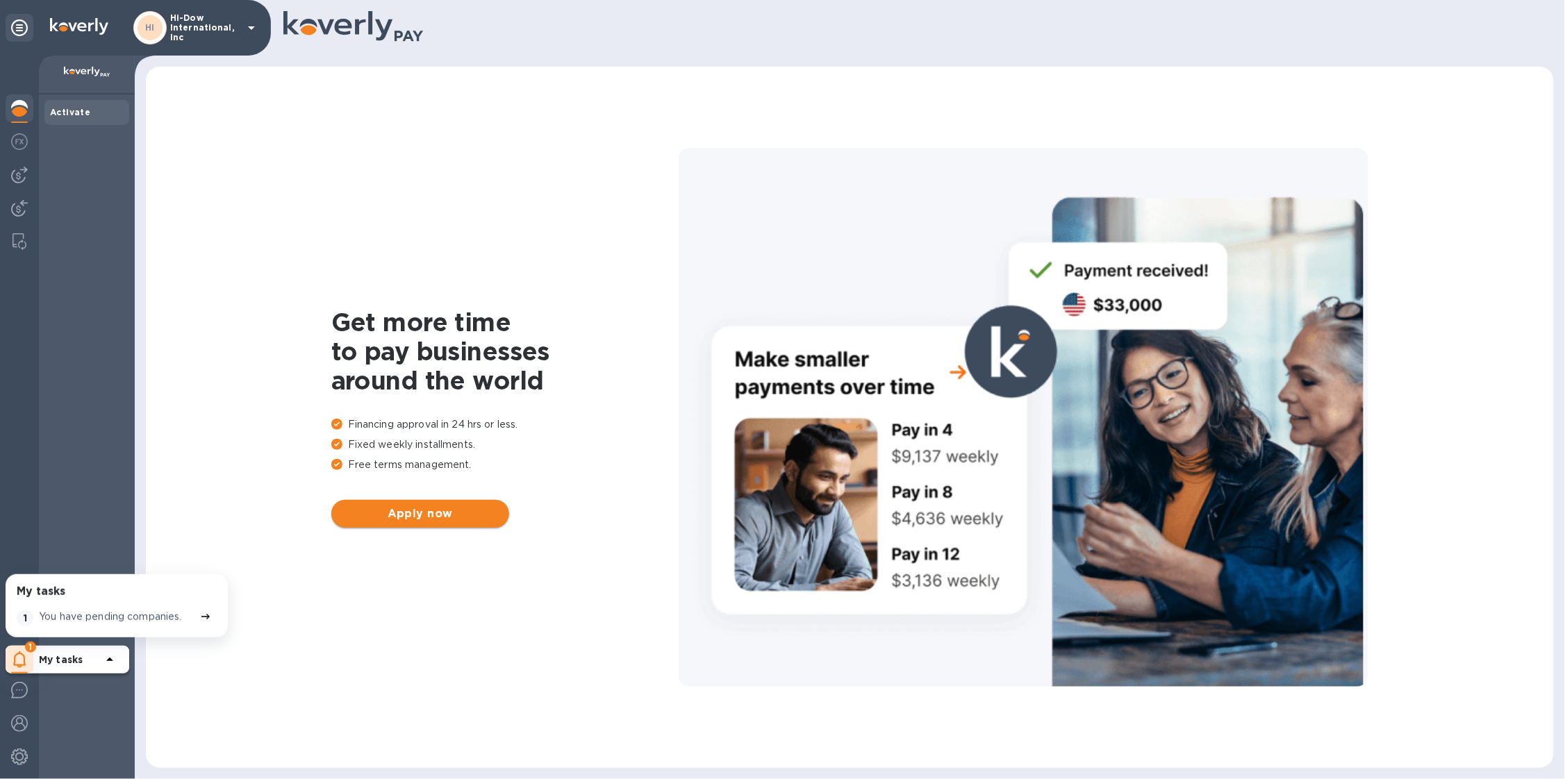
click at [484, 517] on span "Apply now" at bounding box center [420, 514] width 156 height 17
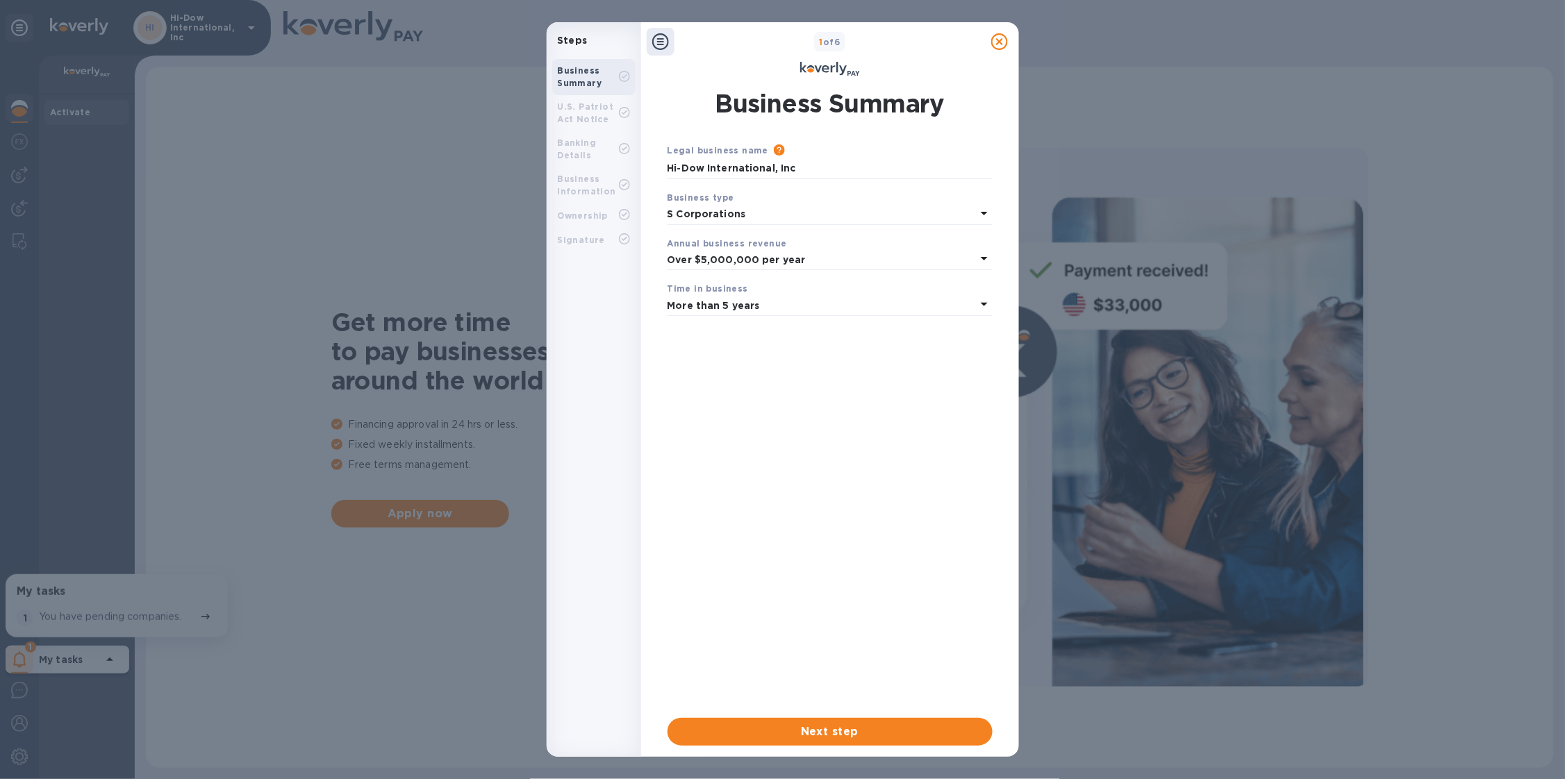
click at [568, 112] on div "U.S. Patriot Act Notice" at bounding box center [588, 113] width 61 height 25
click at [570, 133] on div "Banking Details" at bounding box center [593, 149] width 83 height 36
click at [562, 167] on div "Business Information" at bounding box center [593, 185] width 83 height 36
click at [581, 105] on b "U.S. Patriot Act Notice" at bounding box center [586, 112] width 56 height 23
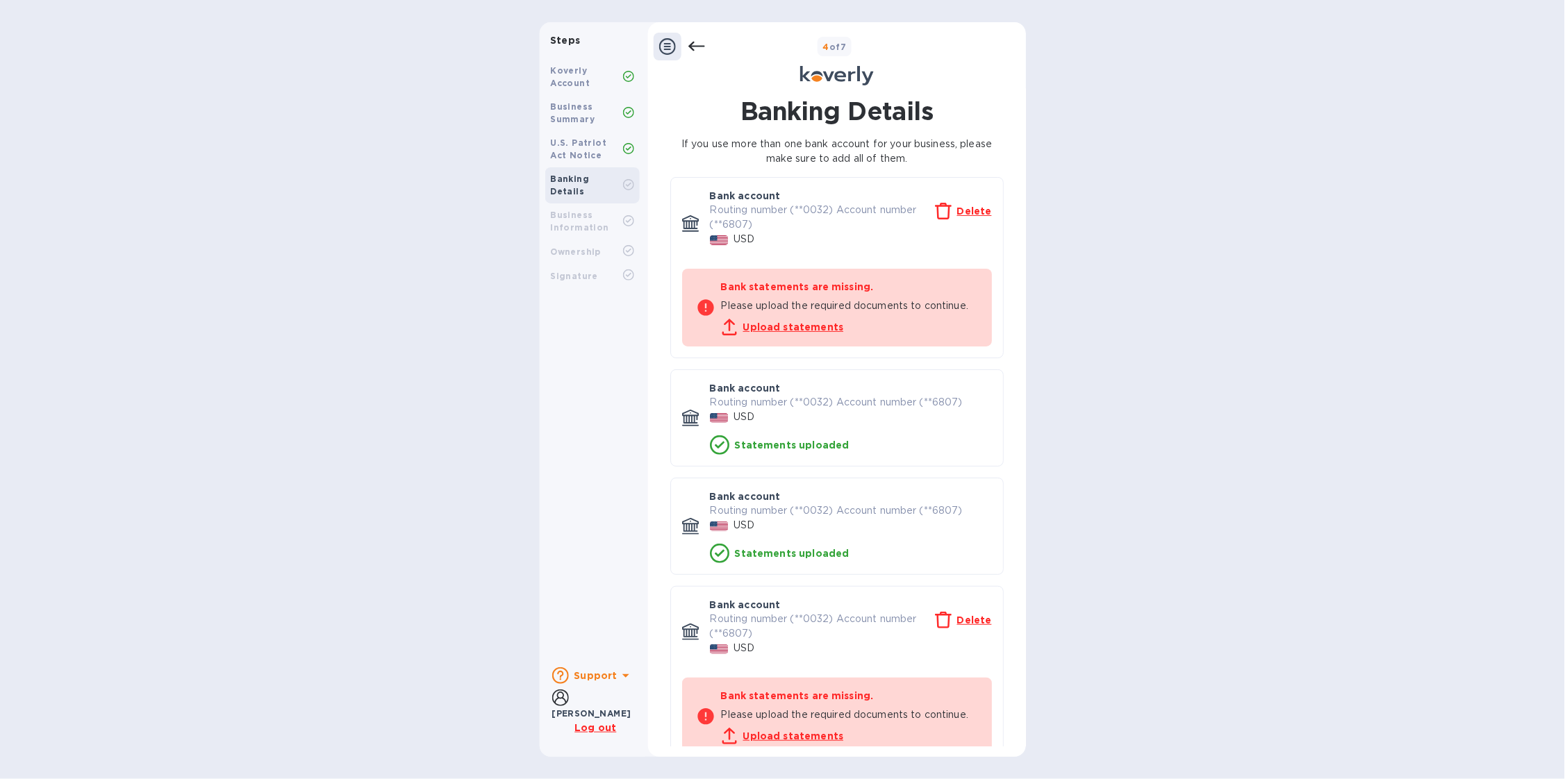
click at [775, 326] on u "Upload statements" at bounding box center [793, 327] width 101 height 11
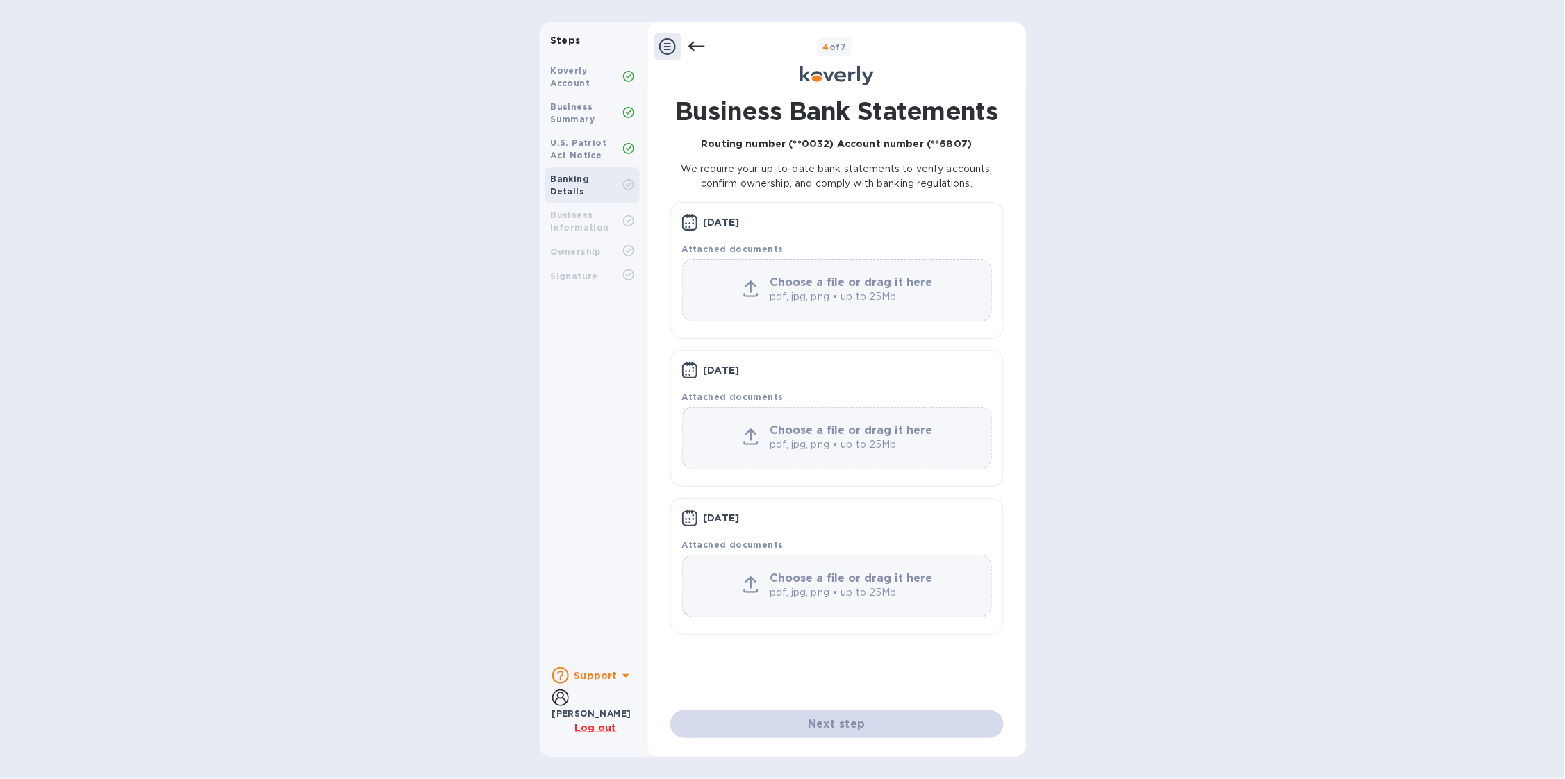
click at [705, 45] on div "4 of 7" at bounding box center [862, 47] width 315 height 20
click at [695, 46] on icon at bounding box center [696, 47] width 17 height 10
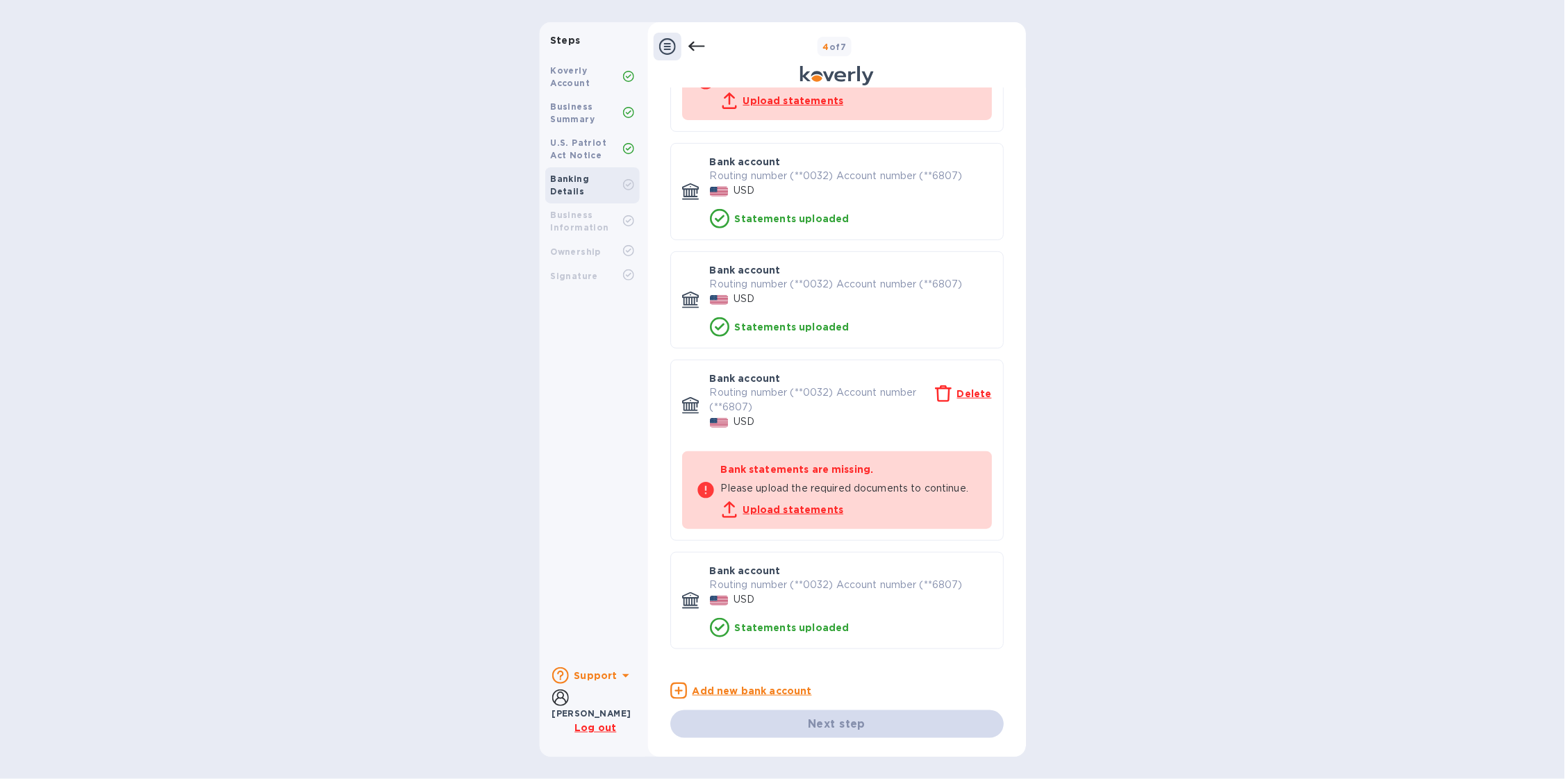
scroll to position [224, 0]
click at [800, 513] on u "Upload statements" at bounding box center [793, 512] width 101 height 11
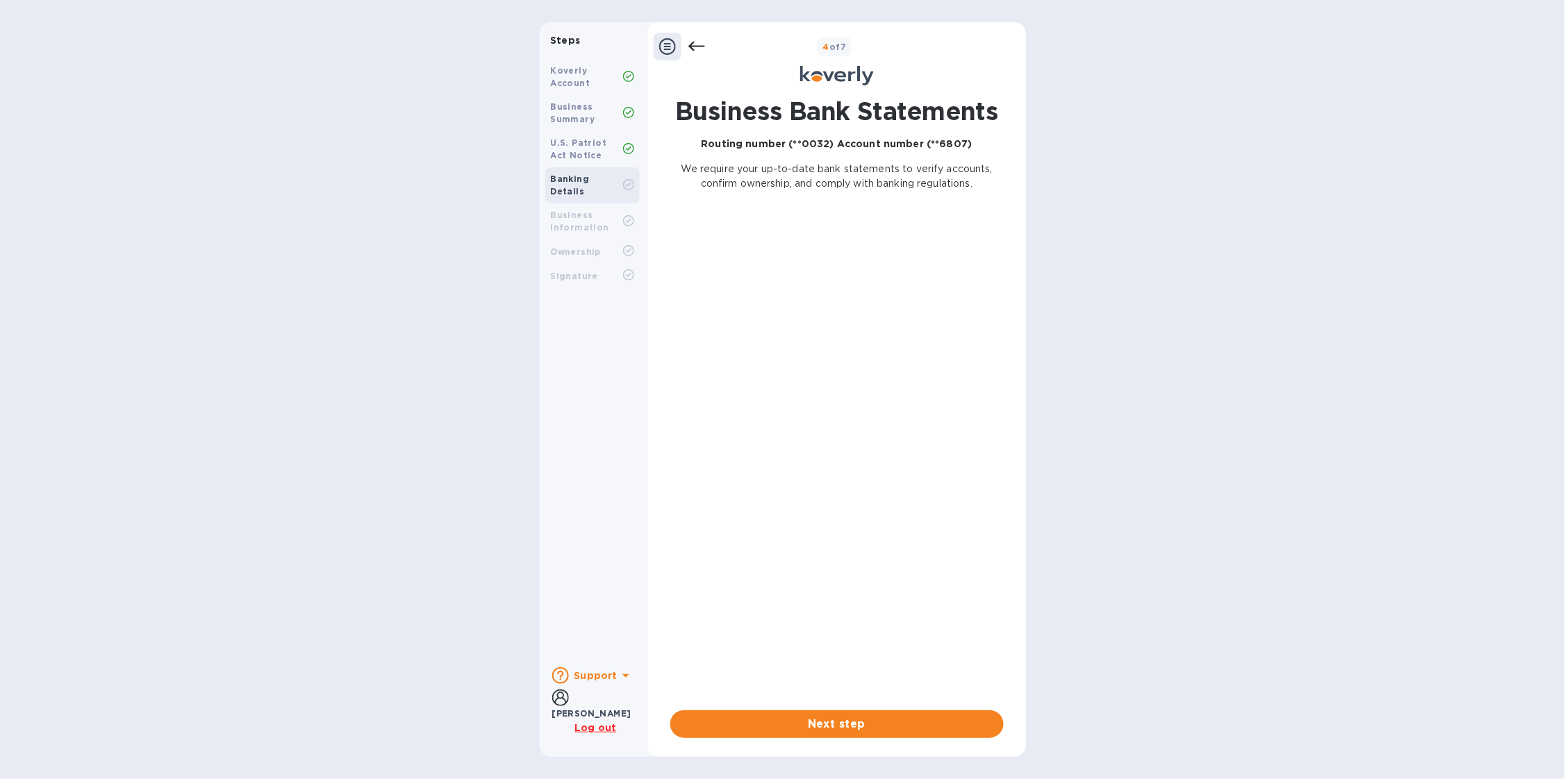
scroll to position [0, 0]
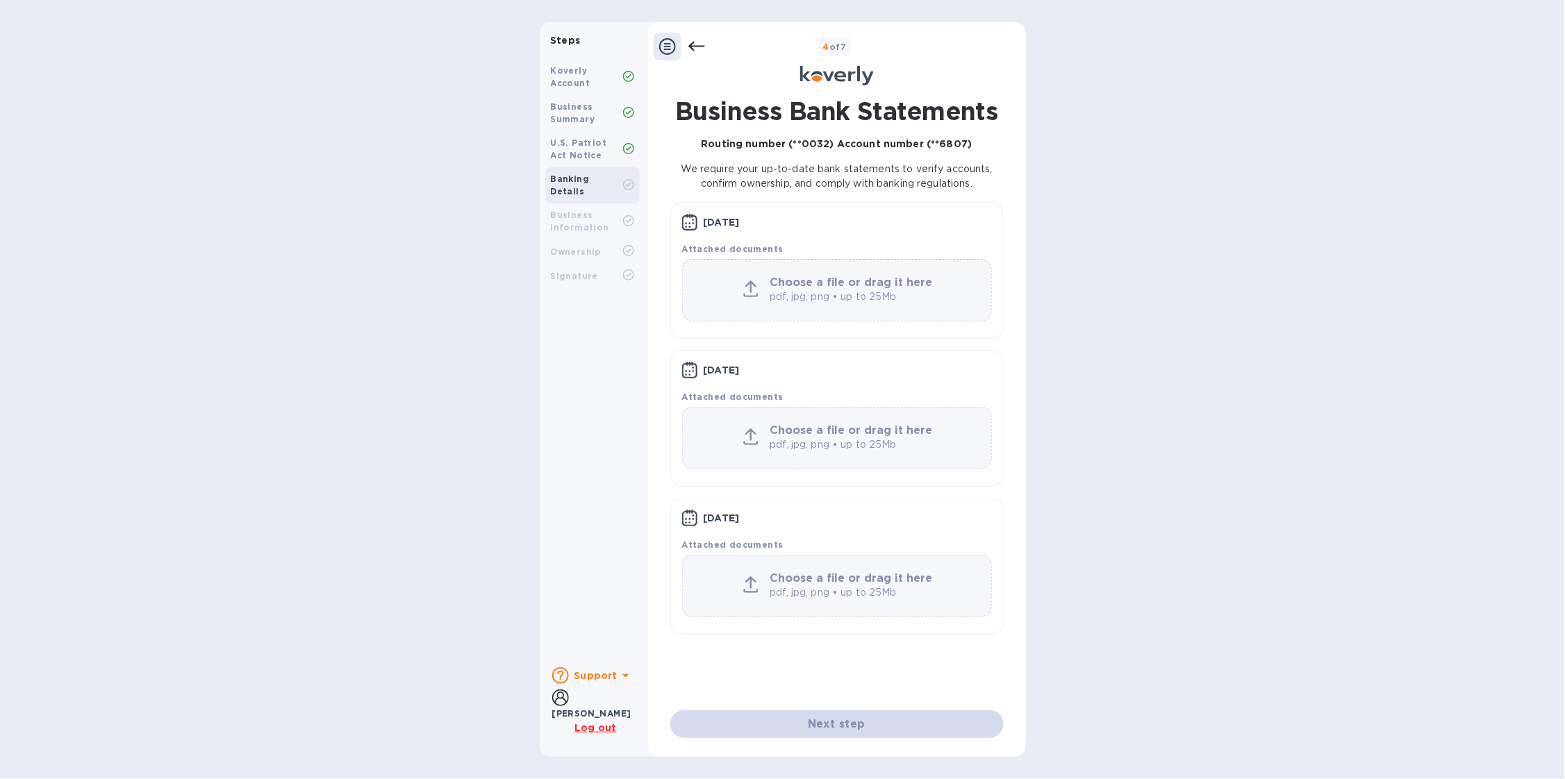
drag, startPoint x: 595, startPoint y: 142, endPoint x: 595, endPoint y: 149, distance: 7.7
click at [595, 142] on b "U.S. Patriot Act Notice" at bounding box center [579, 149] width 56 height 23
drag, startPoint x: 595, startPoint y: 149, endPoint x: 600, endPoint y: 176, distance: 27.7
click at [595, 154] on div "U.S. Patriot Act Notice" at bounding box center [587, 149] width 72 height 25
click at [590, 177] on b "Banking Details" at bounding box center [570, 185] width 39 height 23
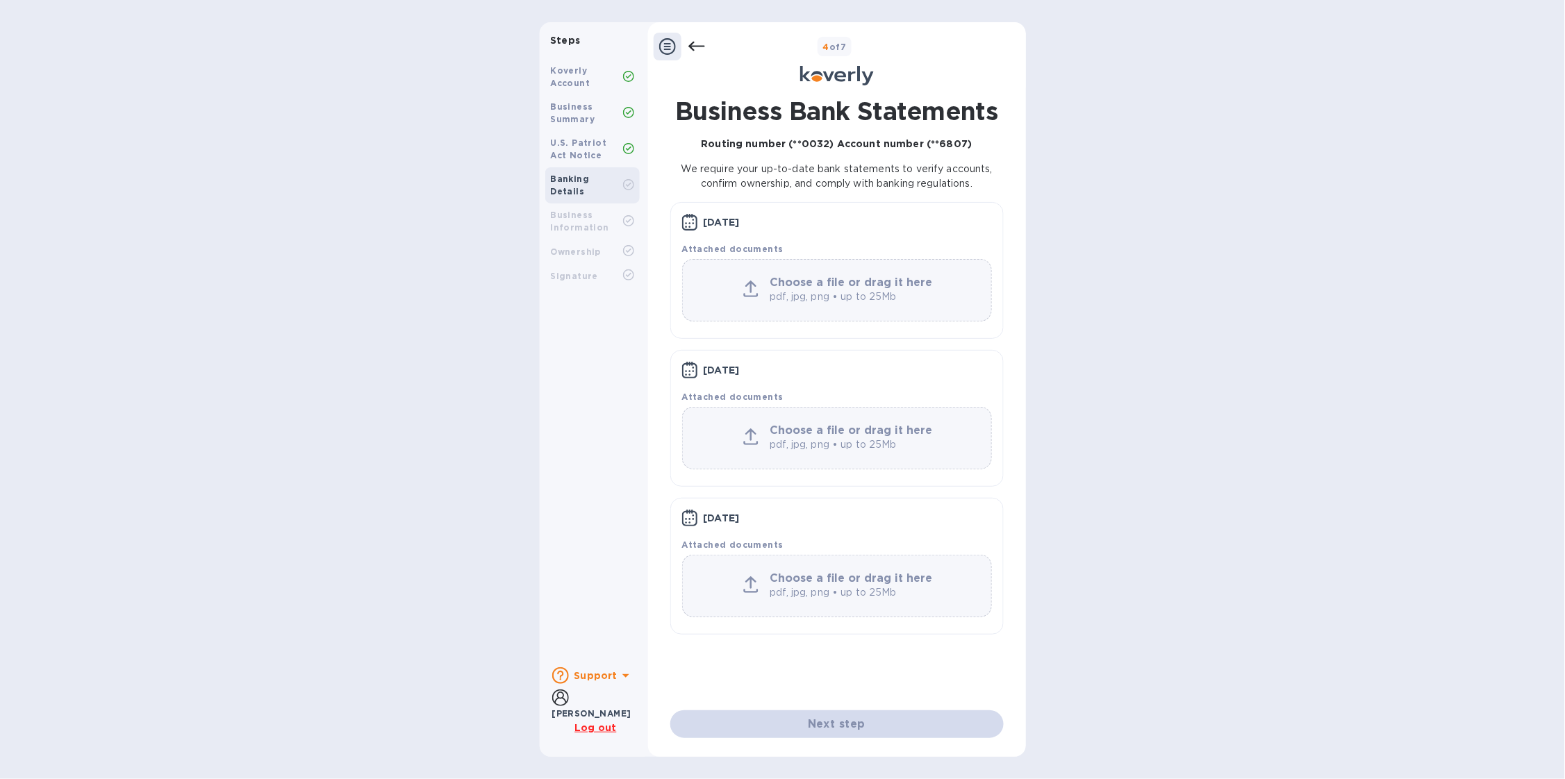
click at [697, 47] on icon at bounding box center [696, 46] width 17 height 17
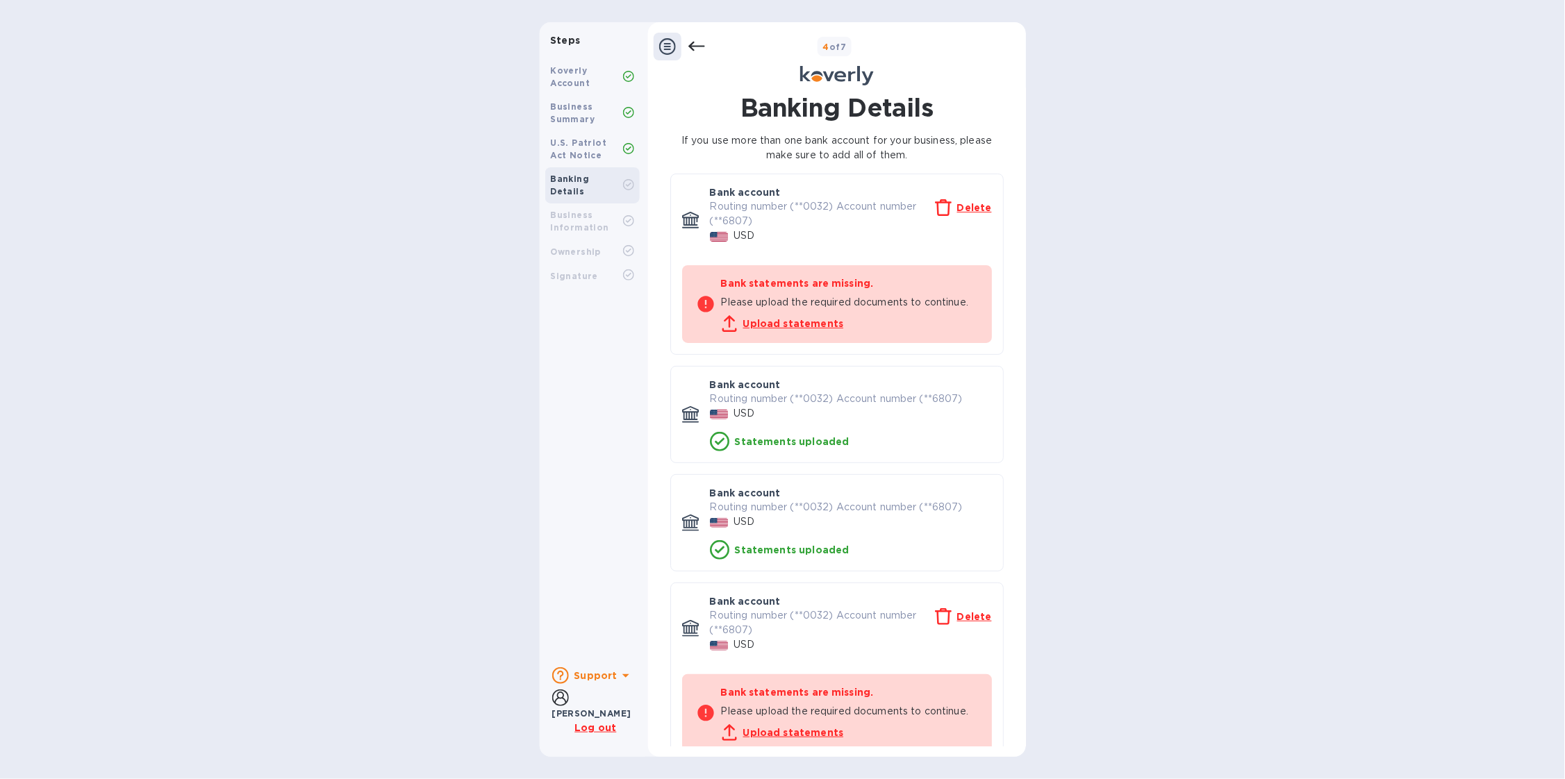
scroll to position [7, 0]
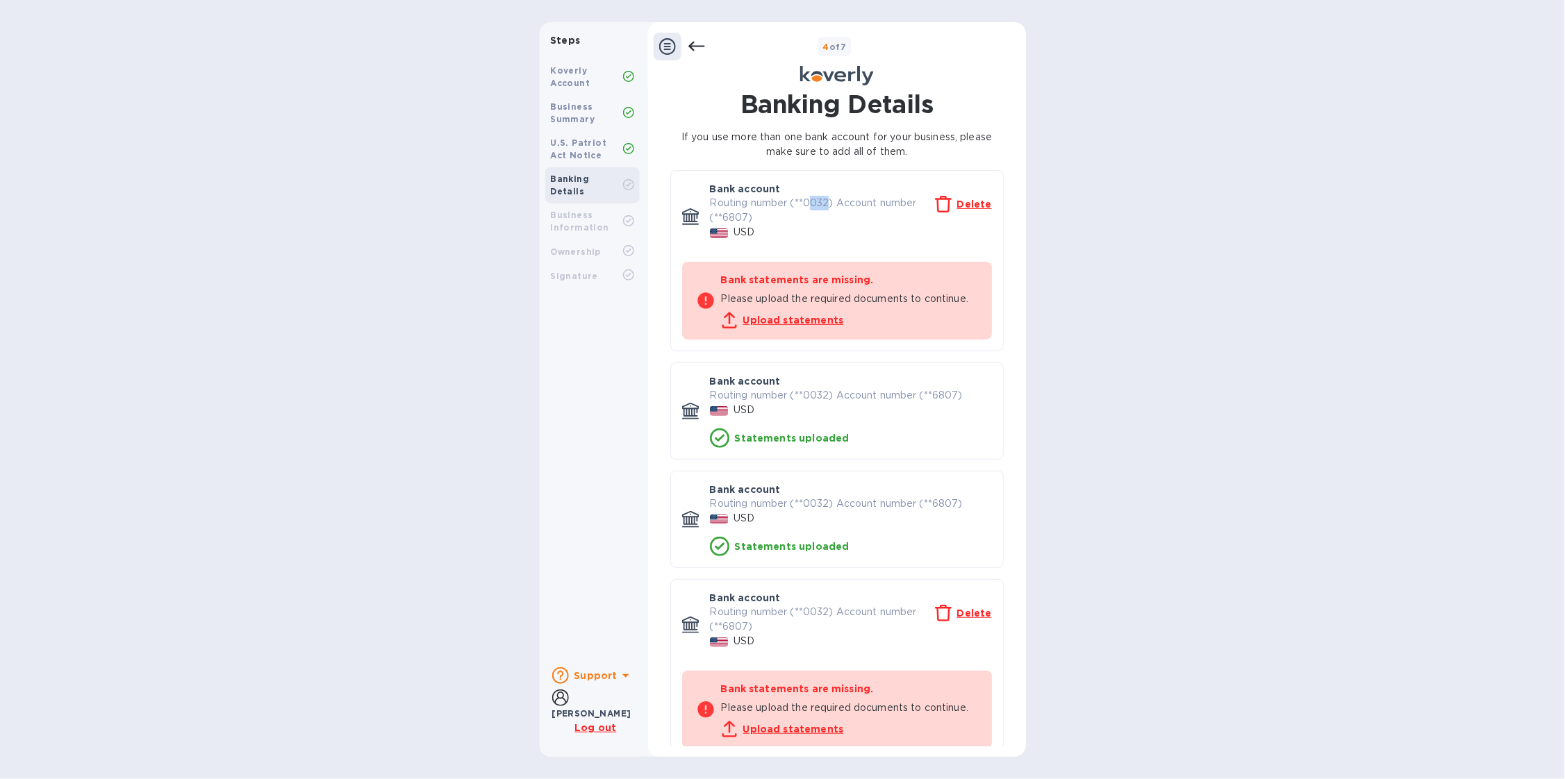
drag, startPoint x: 813, startPoint y: 206, endPoint x: 848, endPoint y: 250, distance: 56.8
click at [831, 208] on p "Routing number (**0032) Account number (**6807)" at bounding box center [822, 210] width 225 height 29
click at [871, 403] on div "Routing number (**0032) Account number (**6807) USD Statements uploaded" at bounding box center [851, 418] width 282 height 60
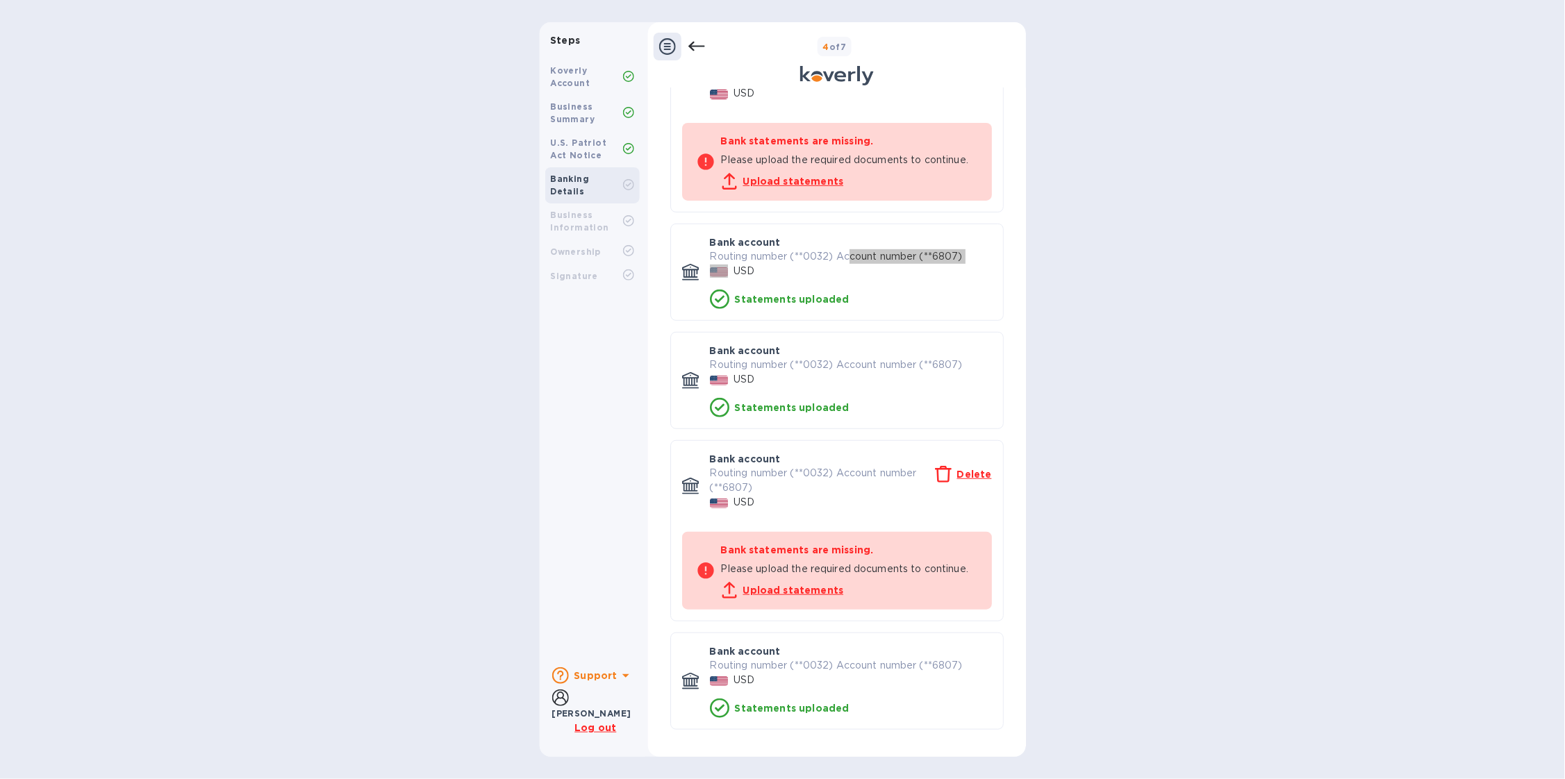
scroll to position [227, 0]
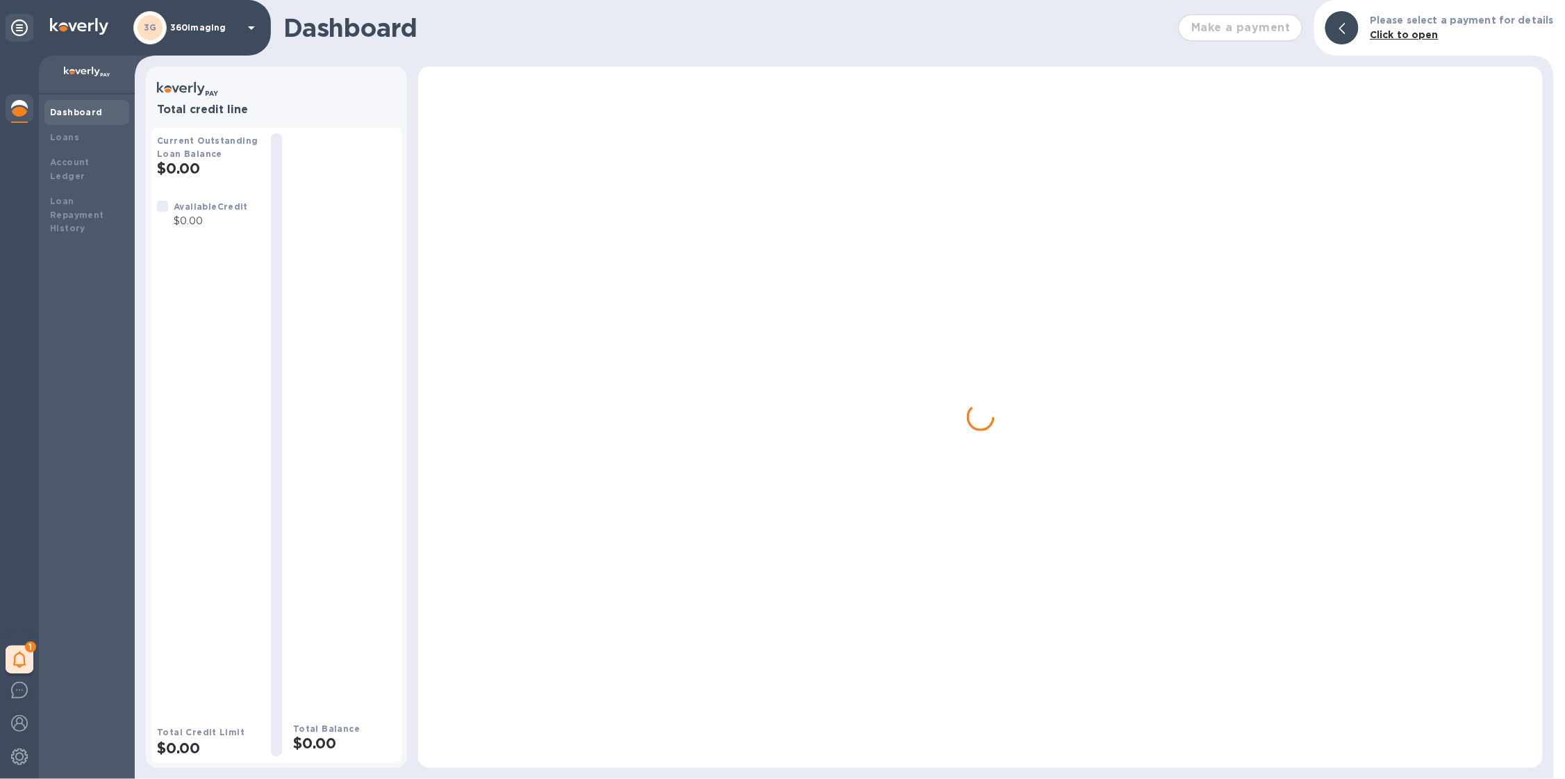
click at [191, 31] on p "360imaging" at bounding box center [204, 28] width 69 height 10
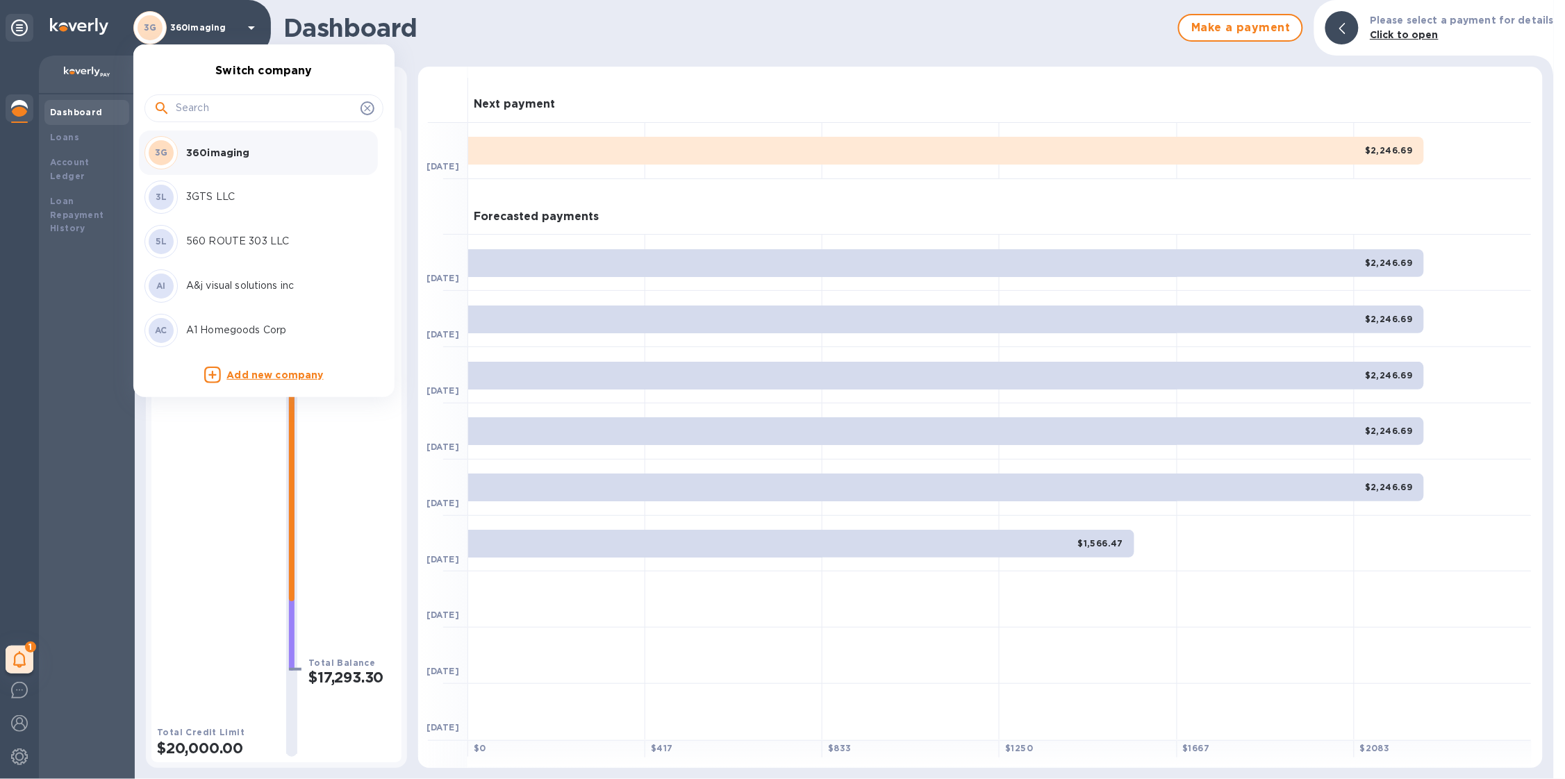
click at [217, 117] on input "text" at bounding box center [265, 108] width 179 height 21
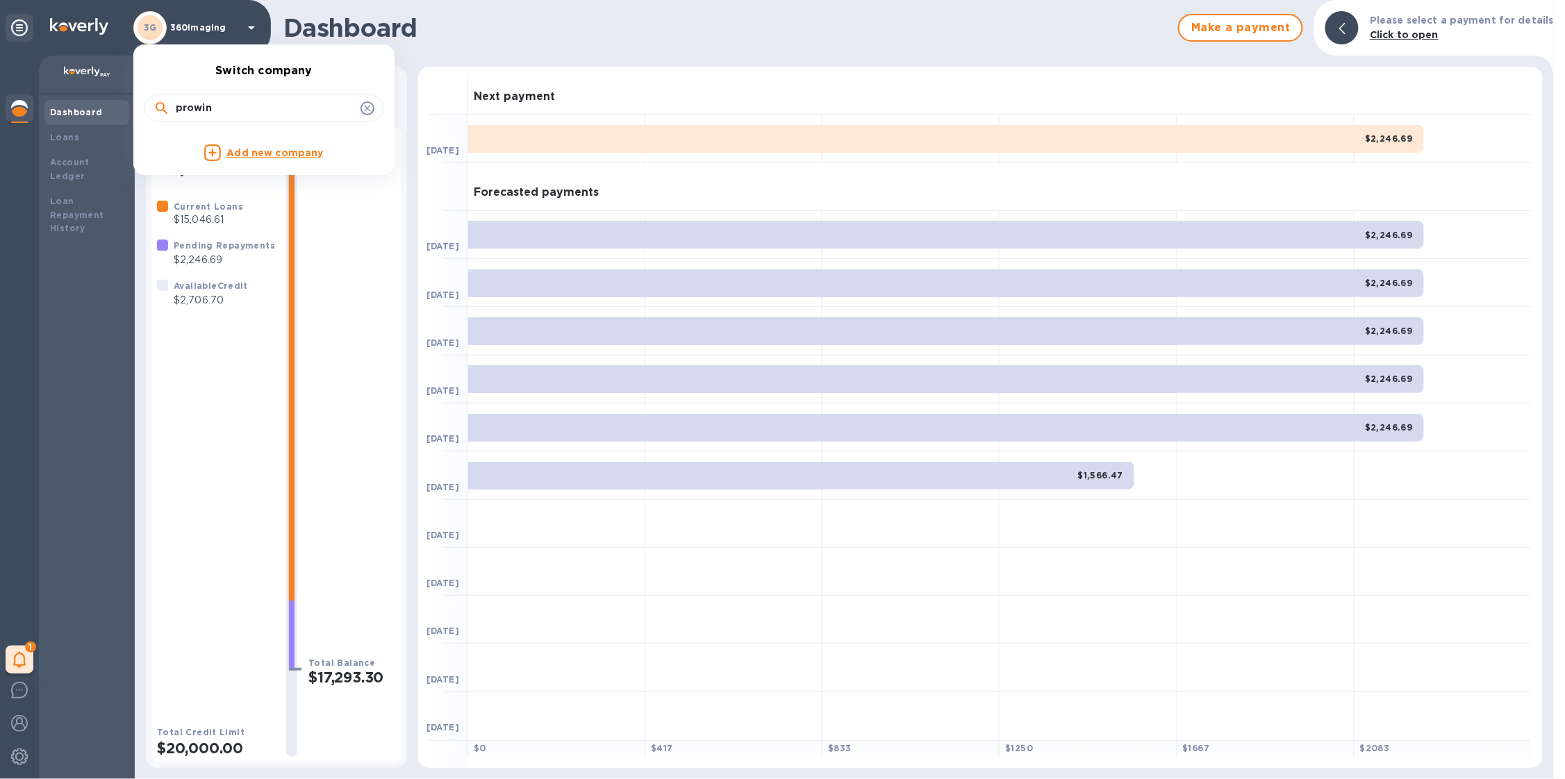
type input "prowin"
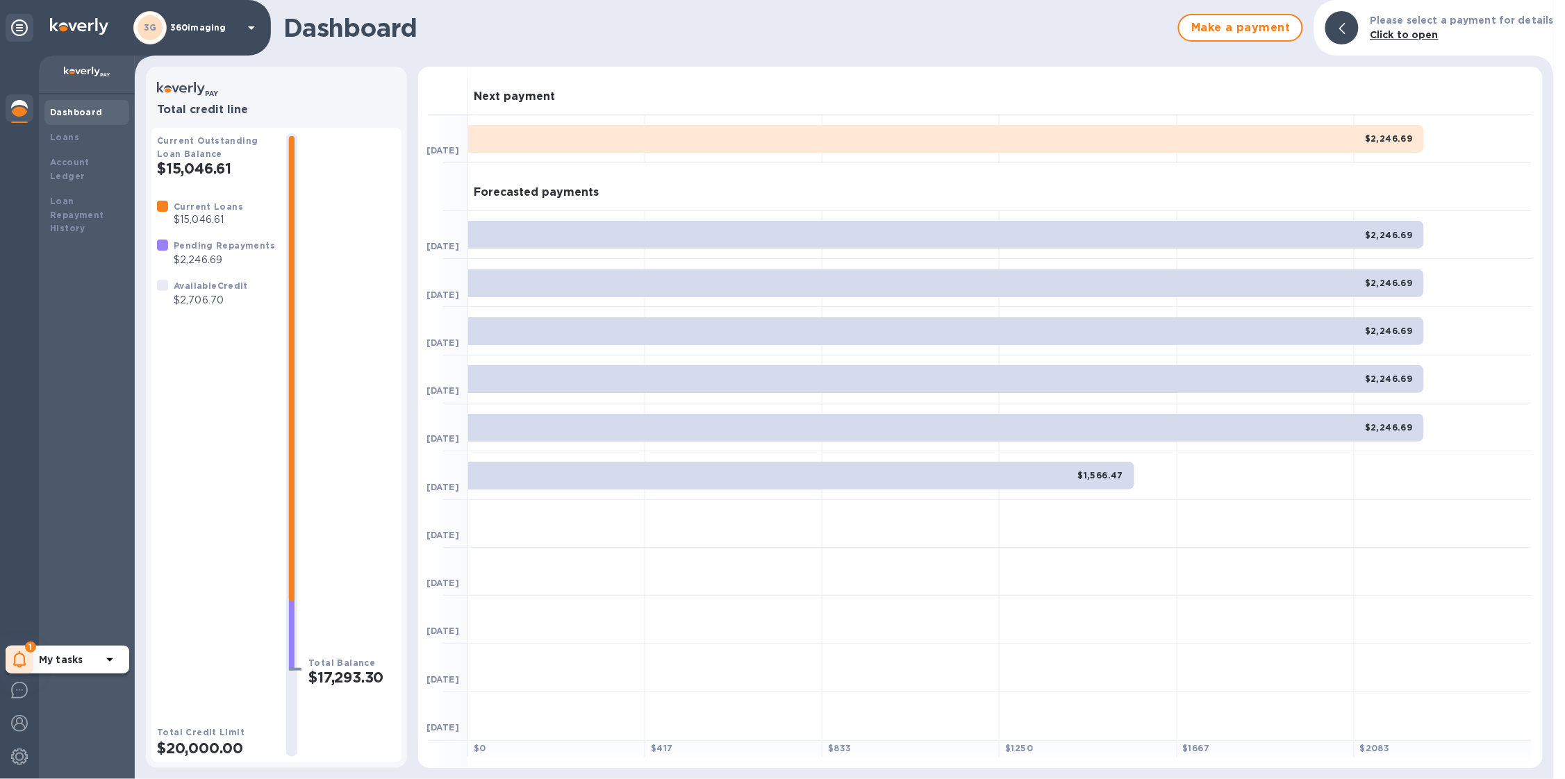
click at [33, 654] on div "1 My tasks" at bounding box center [68, 660] width 124 height 28
click at [124, 611] on p "You have pending companies." at bounding box center [110, 617] width 143 height 15
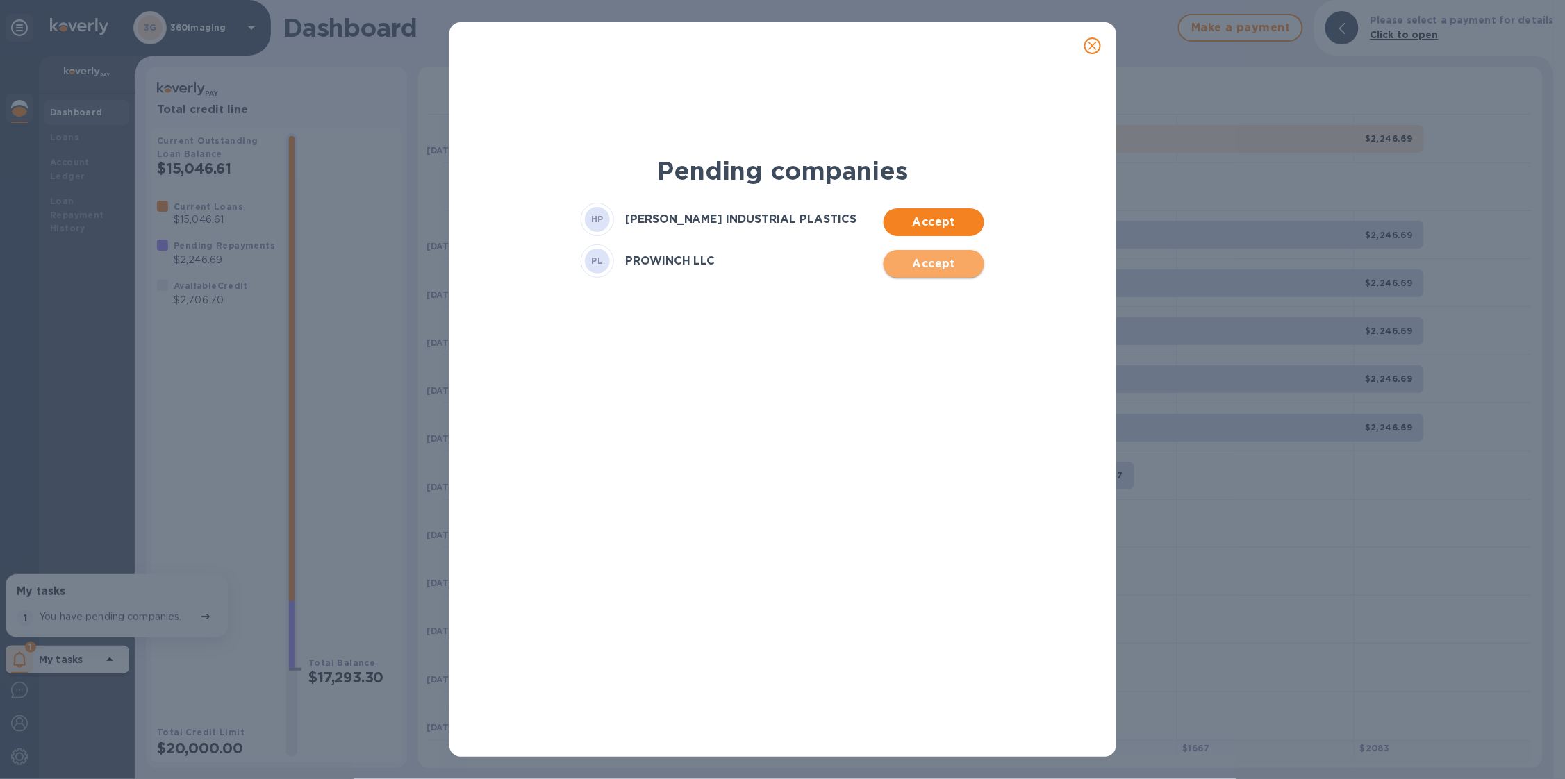
click at [930, 259] on span "Accept" at bounding box center [934, 264] width 78 height 17
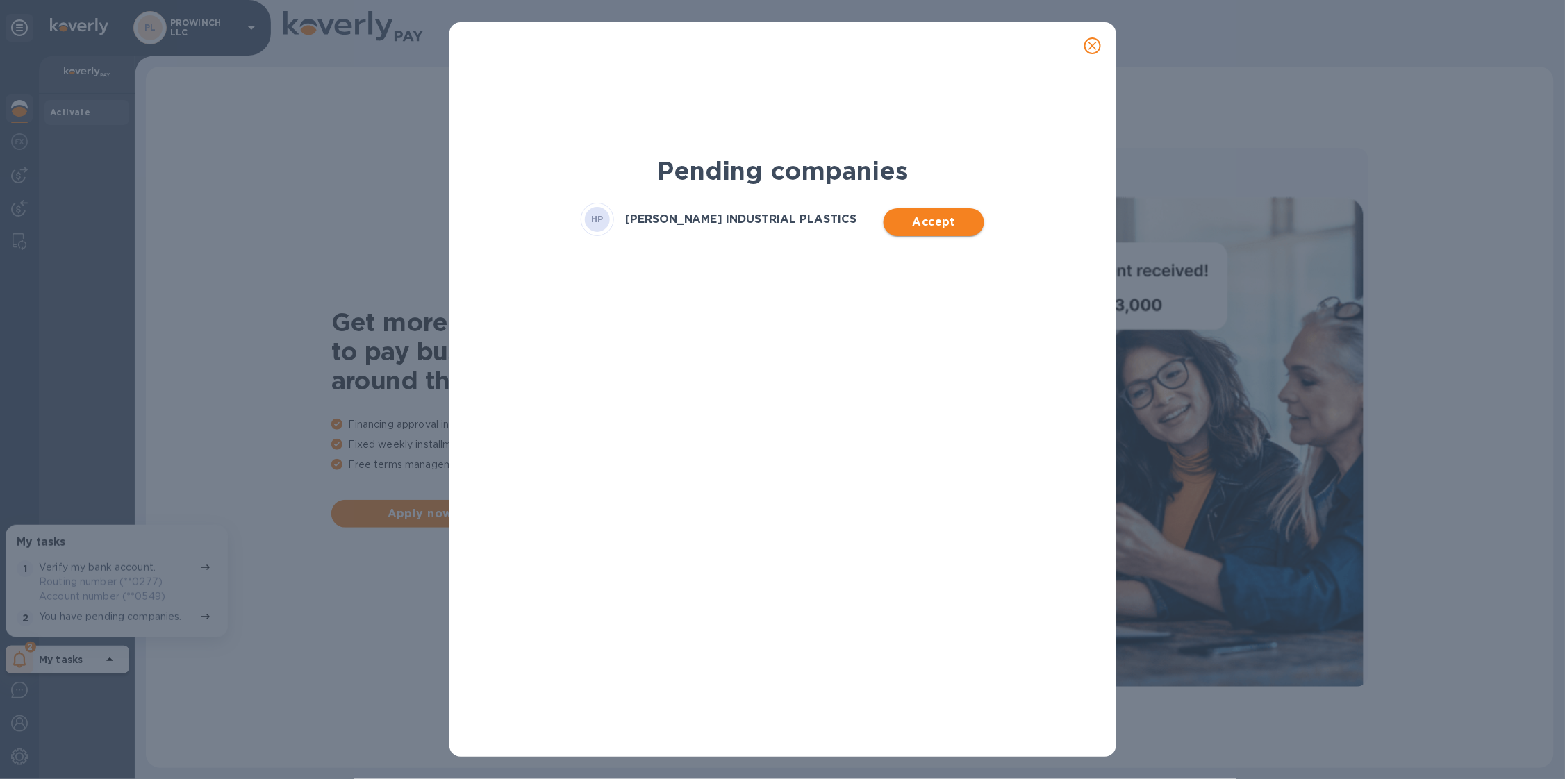
click at [932, 224] on span "Accept" at bounding box center [934, 222] width 78 height 17
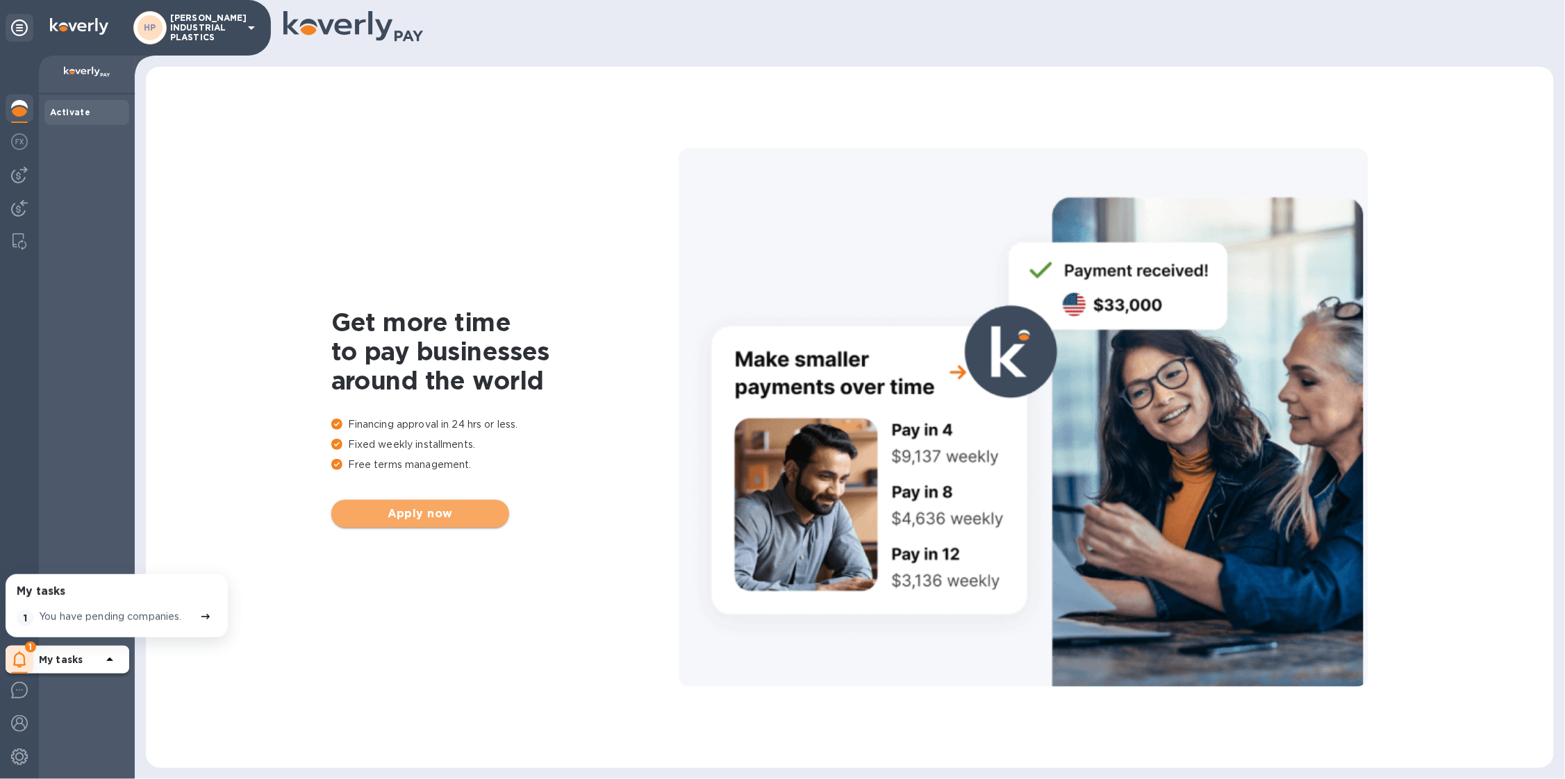
click at [397, 515] on span "Apply now" at bounding box center [420, 514] width 156 height 17
click at [208, 18] on p "[PERSON_NAME] INDUSTRIAL PLASTICS" at bounding box center [204, 27] width 69 height 29
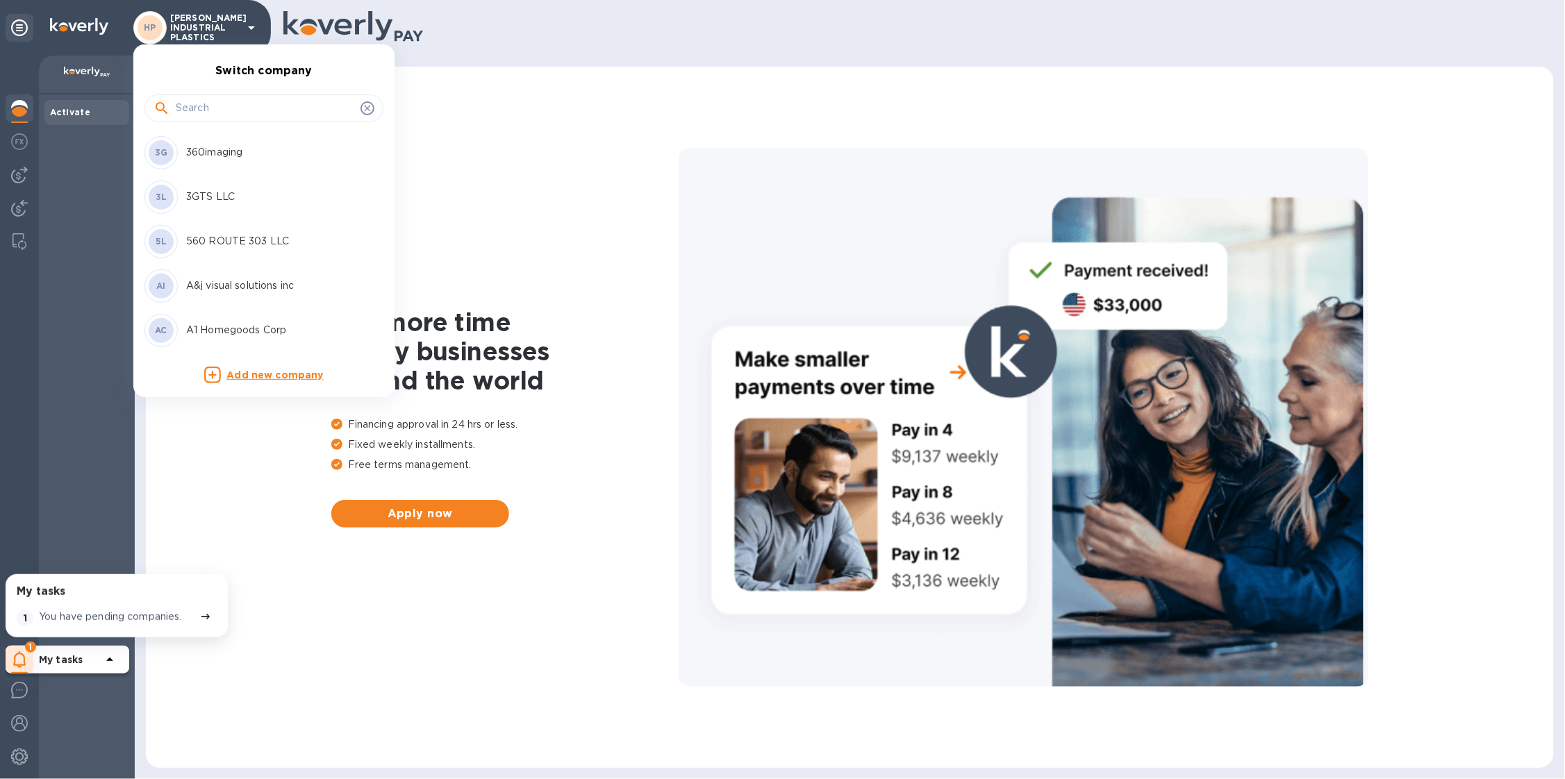
click at [236, 103] on input "text" at bounding box center [265, 108] width 179 height 21
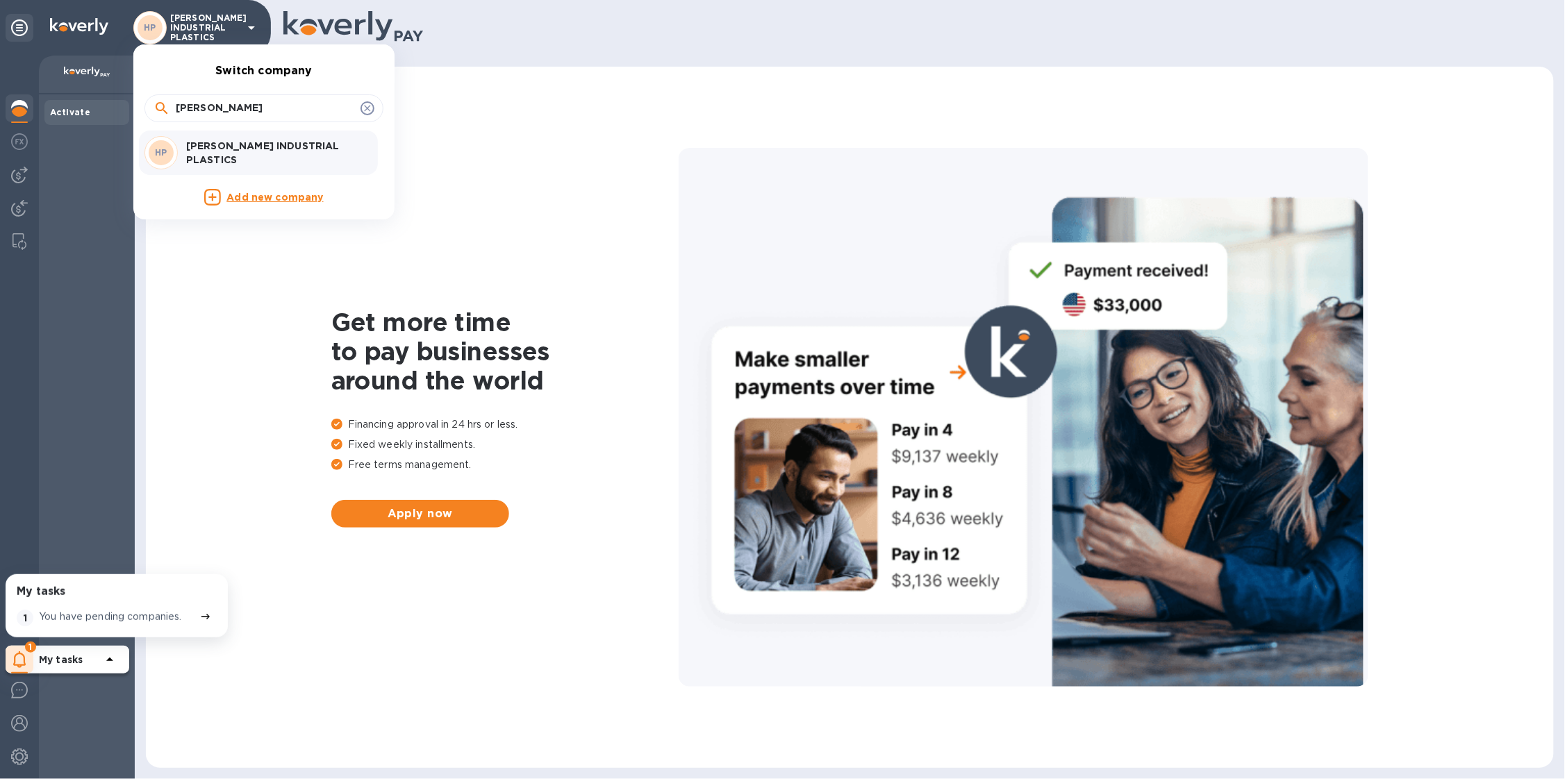
type input "harring"
click at [258, 141] on p "HARRINGTON INDUSTRIAL PLASTICS" at bounding box center [273, 153] width 175 height 28
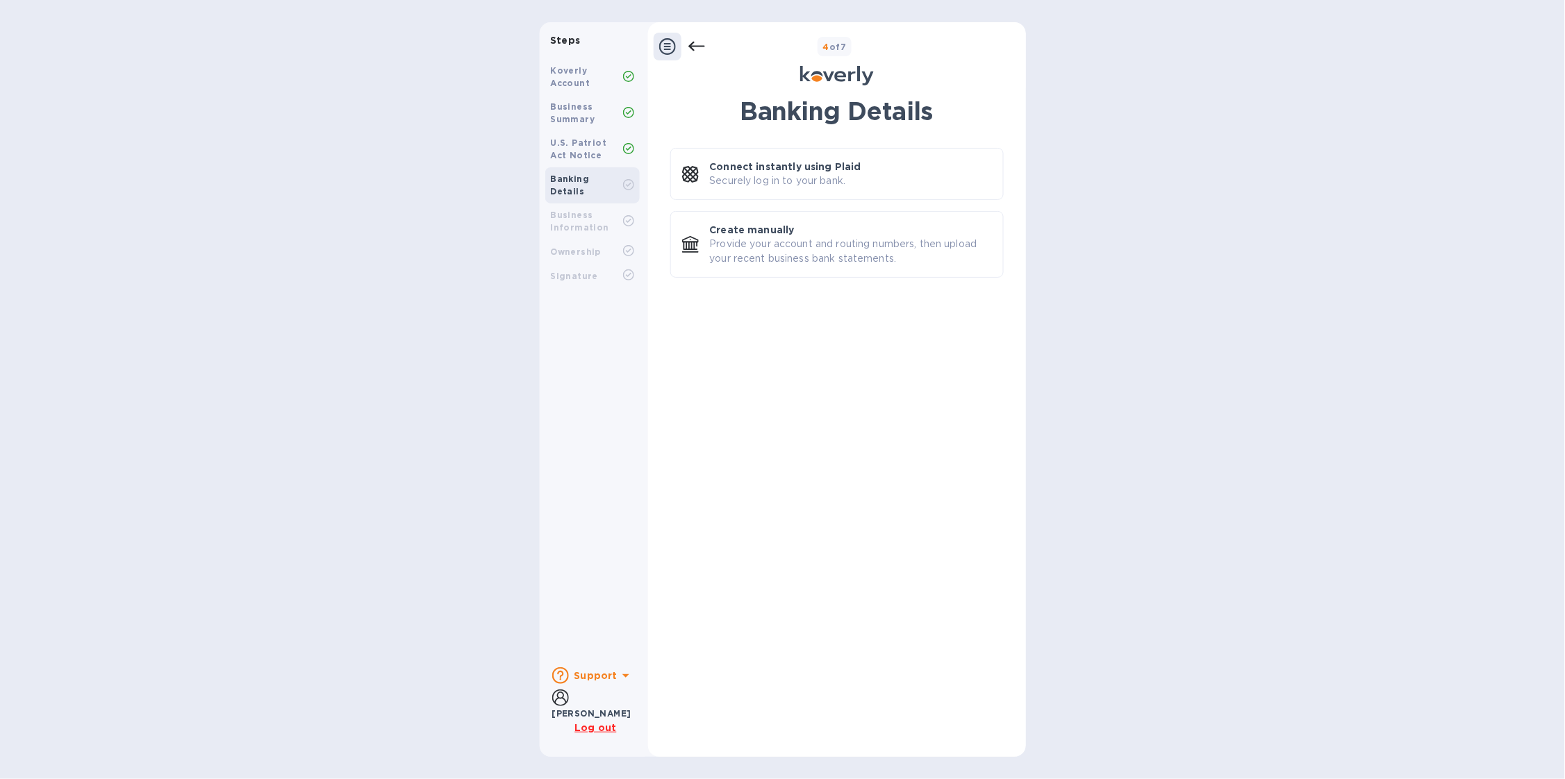
click at [590, 148] on div "U.S. Patriot Act Notice" at bounding box center [587, 149] width 72 height 25
click at [565, 140] on b "U.S. Patriot Act Notice" at bounding box center [579, 149] width 56 height 23
drag, startPoint x: 587, startPoint y: 144, endPoint x: 587, endPoint y: 124, distance: 20.1
click at [587, 144] on b "U.S. Patriot Act Notice" at bounding box center [579, 149] width 56 height 23
click at [587, 124] on div "Business Summary" at bounding box center [587, 113] width 72 height 25
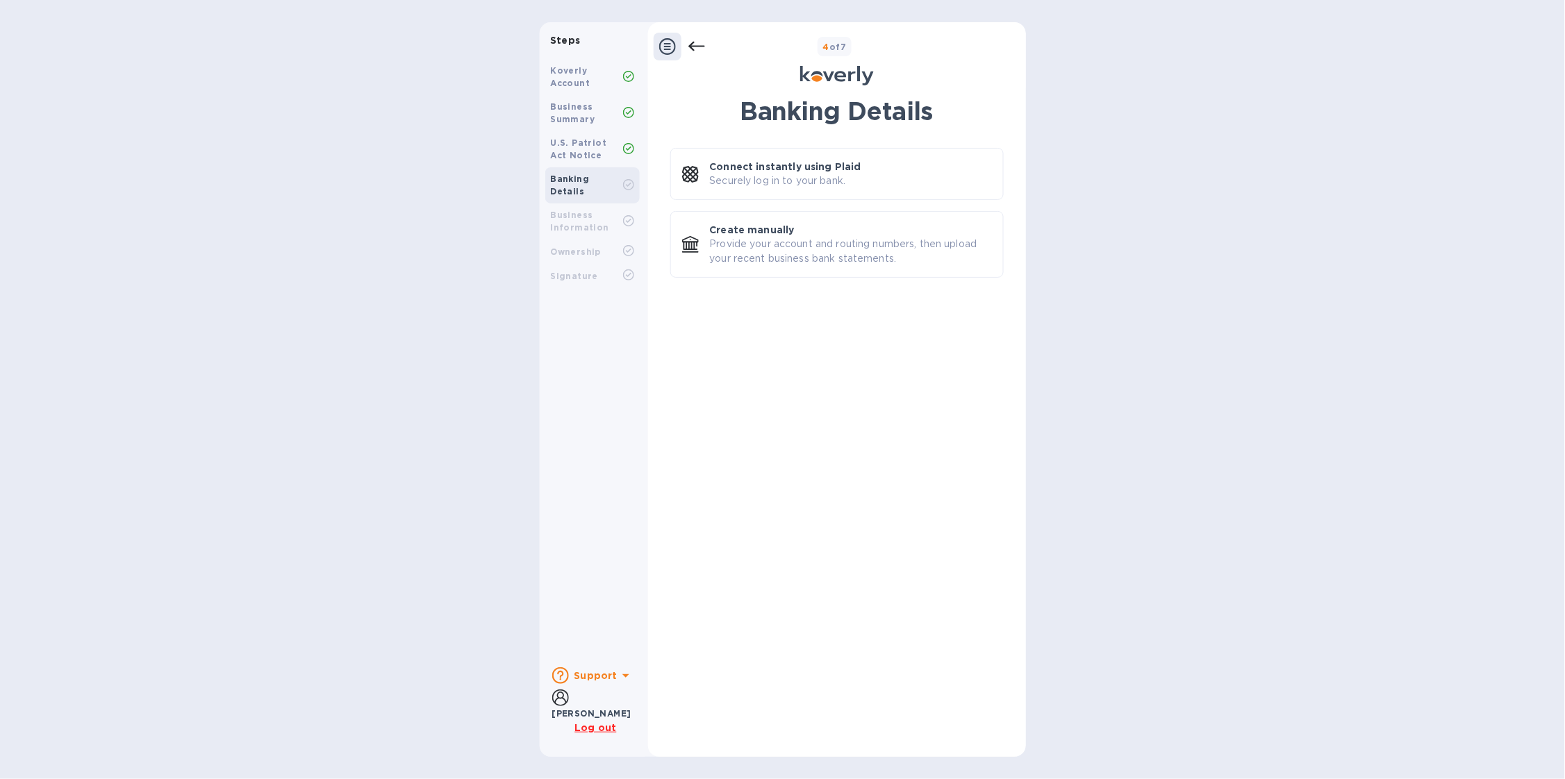
click at [576, 166] on div "U.S. Patriot Act Notice" at bounding box center [592, 149] width 94 height 36
click at [576, 150] on b "U.S. Patriot Act Notice" at bounding box center [579, 149] width 56 height 23
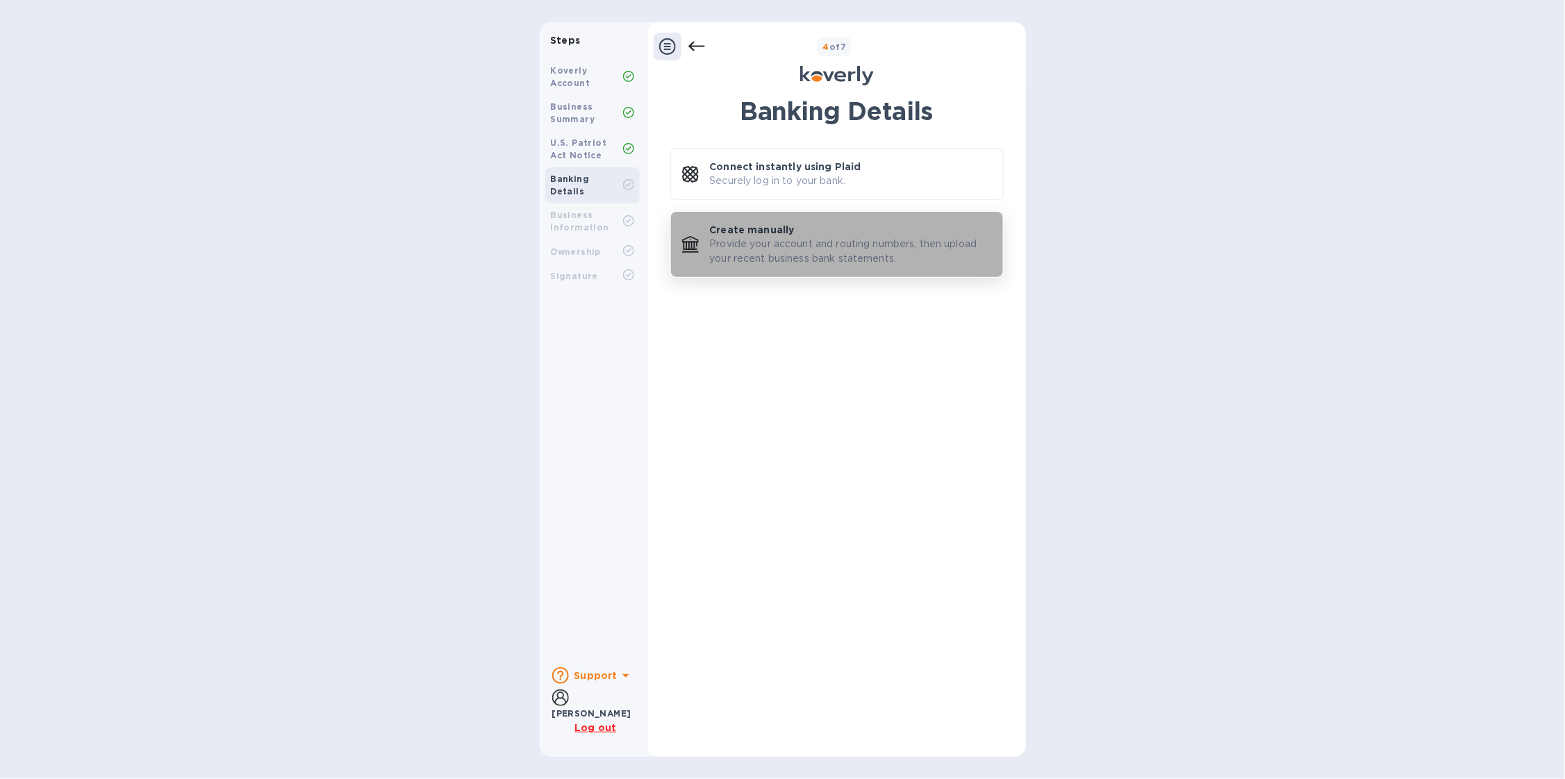
click at [760, 241] on p "Provide your account and routing numbers, then upload your recent business bank…" at bounding box center [851, 251] width 282 height 29
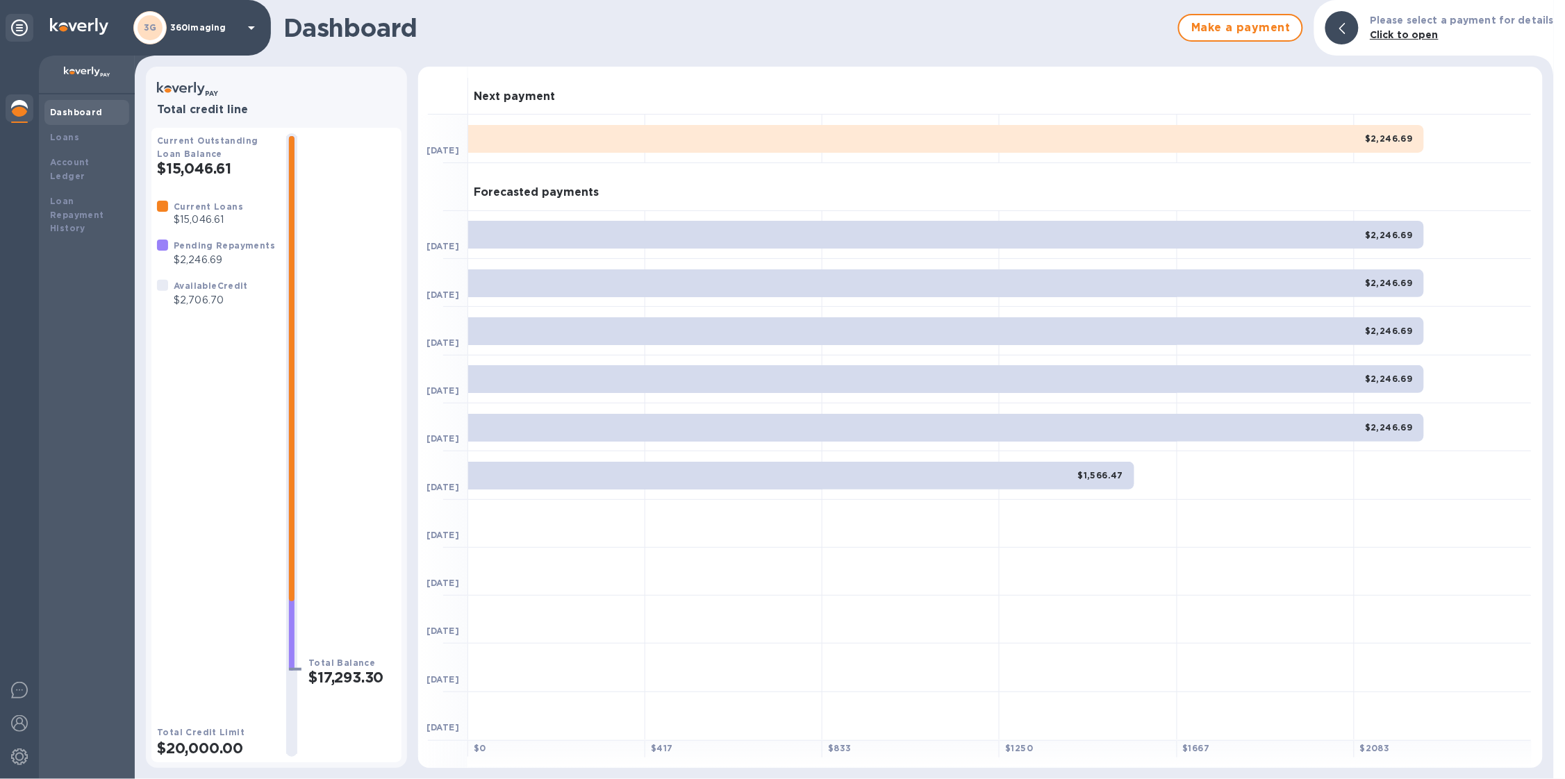
click at [188, 39] on div "3G 360imaging" at bounding box center [196, 27] width 126 height 33
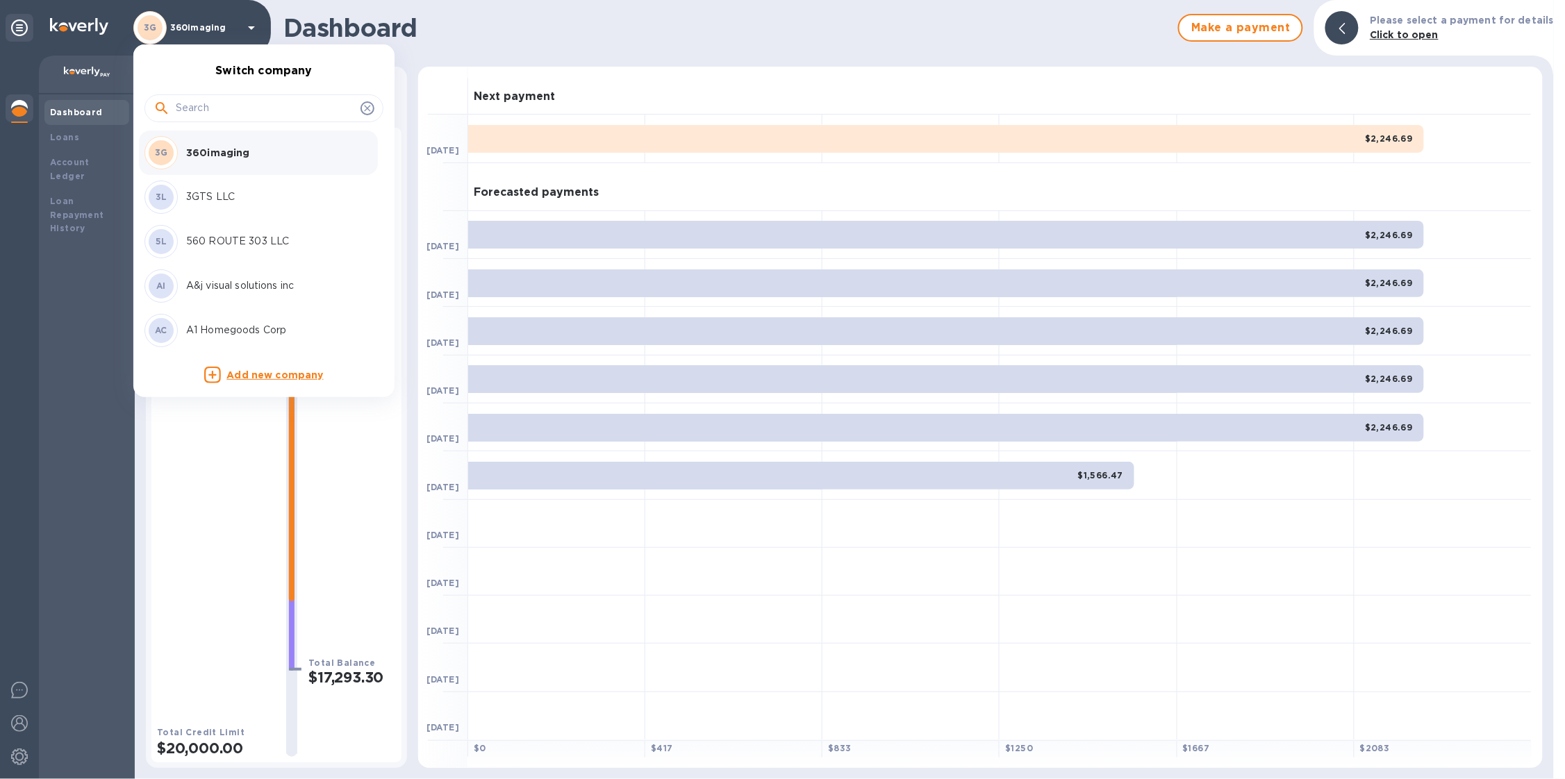
click at [181, 111] on input "text" at bounding box center [265, 108] width 179 height 21
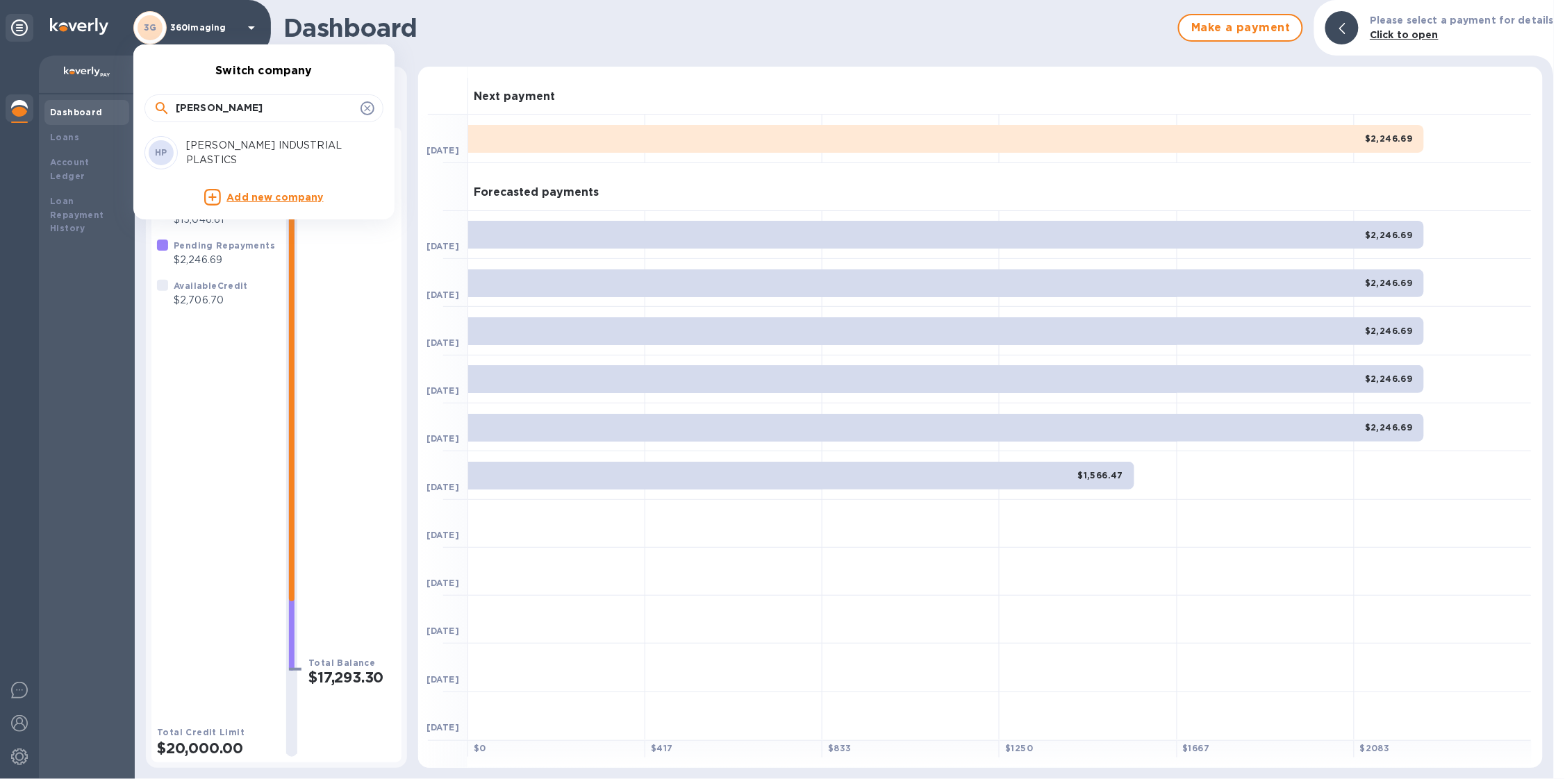
type input "[PERSON_NAME]"
click at [188, 139] on p "[PERSON_NAME] INDUSTRIAL PLASTICS" at bounding box center [273, 152] width 175 height 29
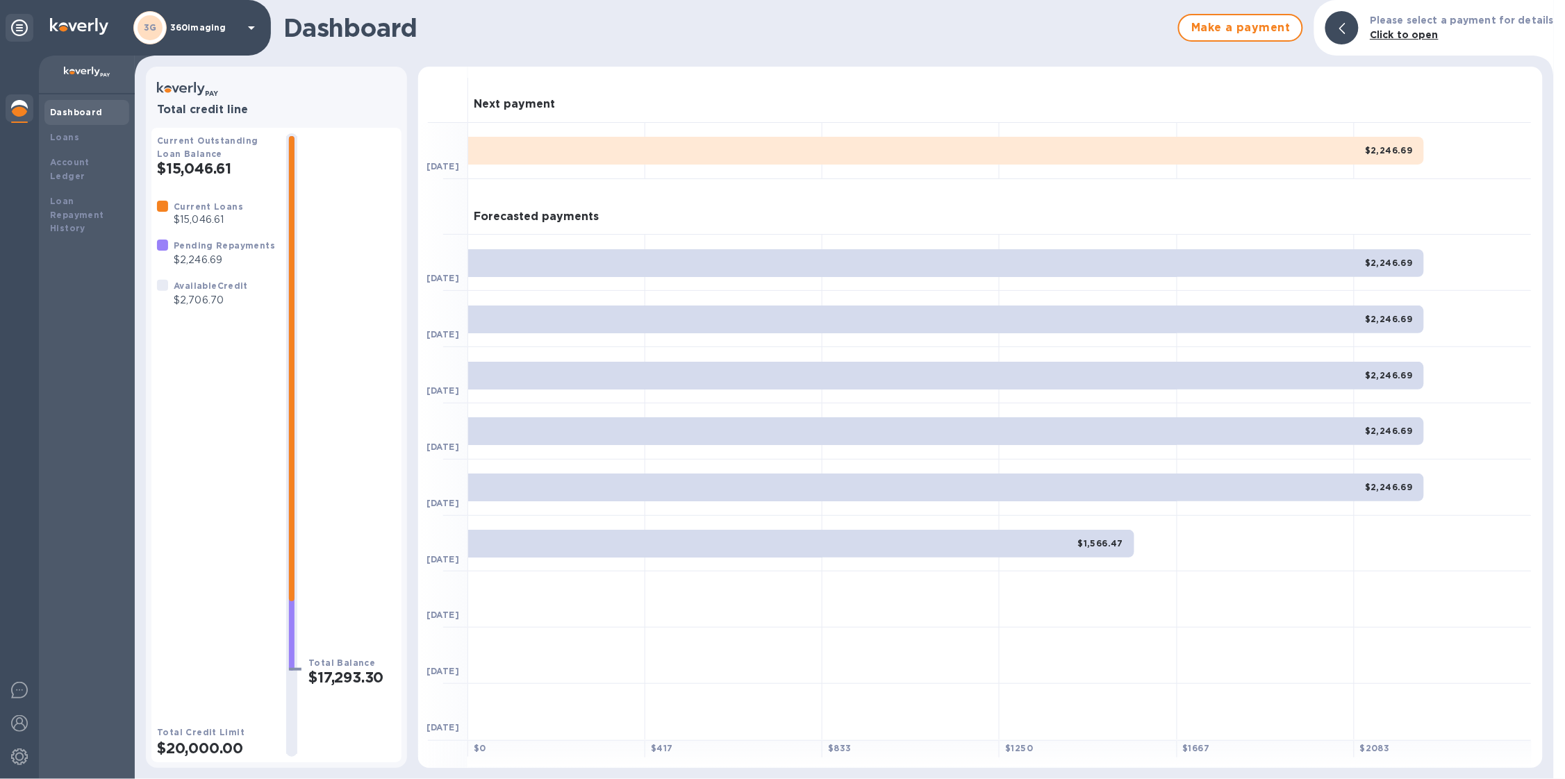
click at [191, 30] on p "360imaging" at bounding box center [204, 28] width 69 height 10
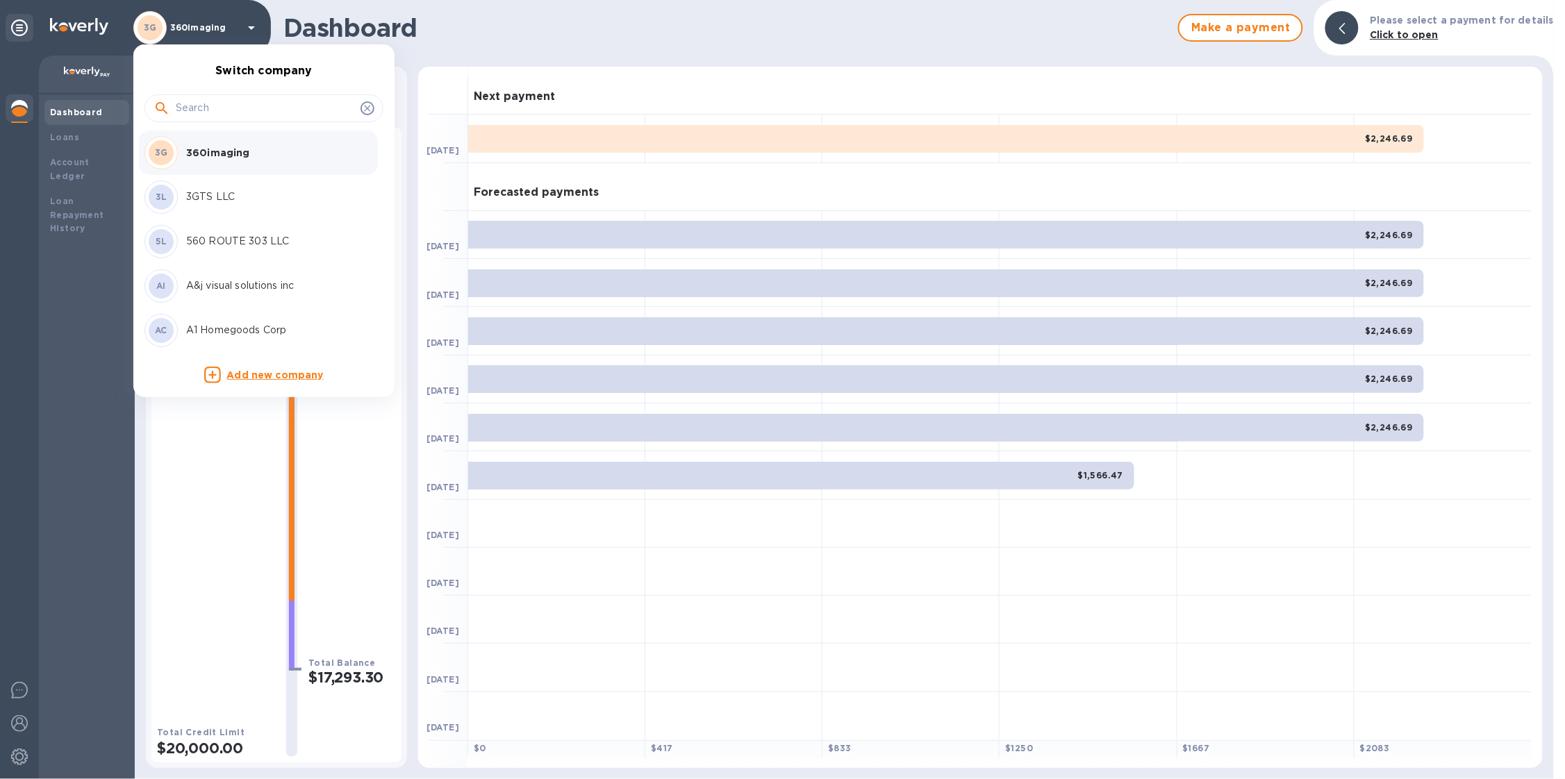
click at [213, 112] on input "text" at bounding box center [265, 108] width 179 height 21
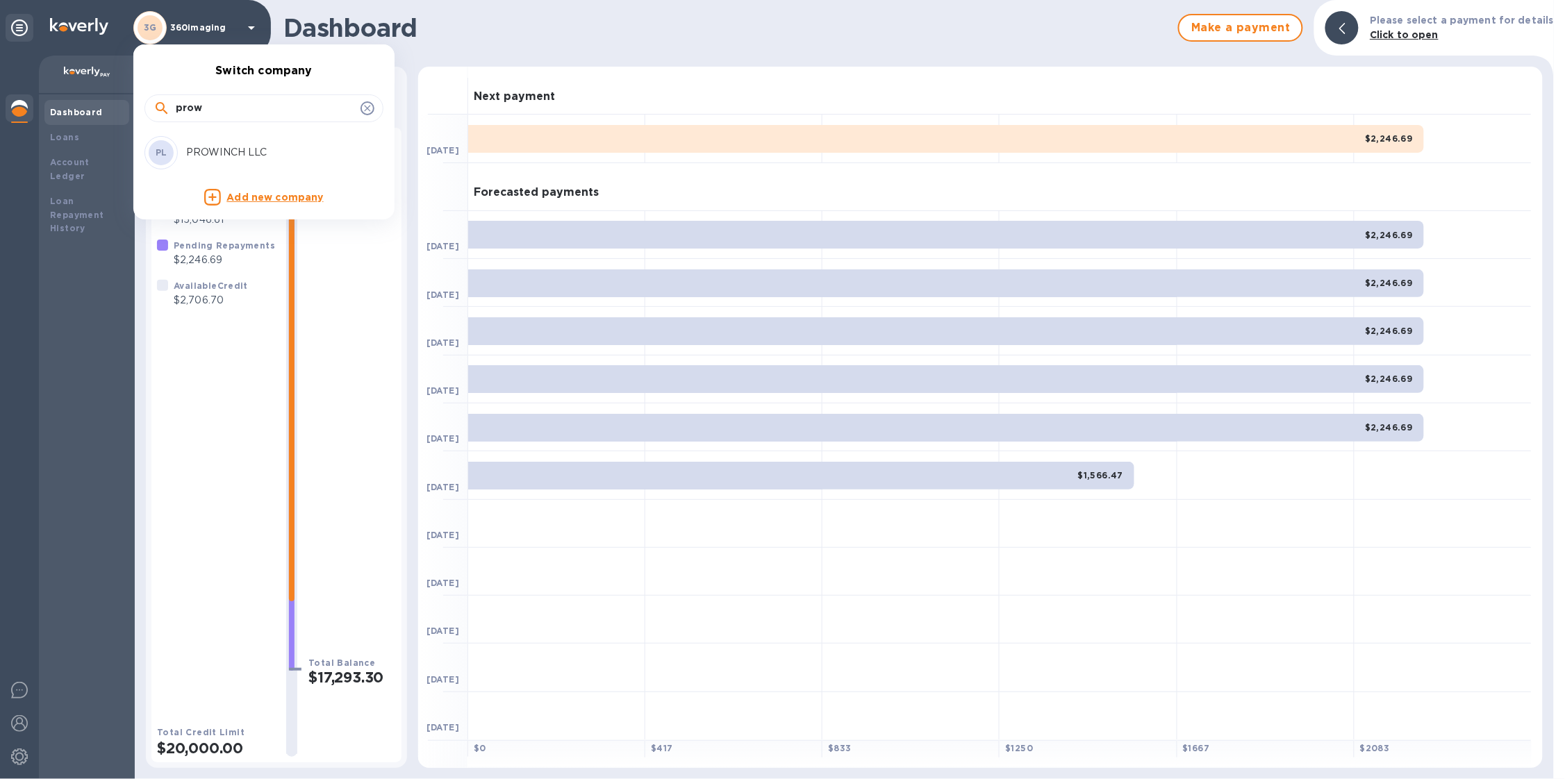
type input "prow"
click at [213, 149] on p "PROWINCH LLC" at bounding box center [273, 152] width 175 height 15
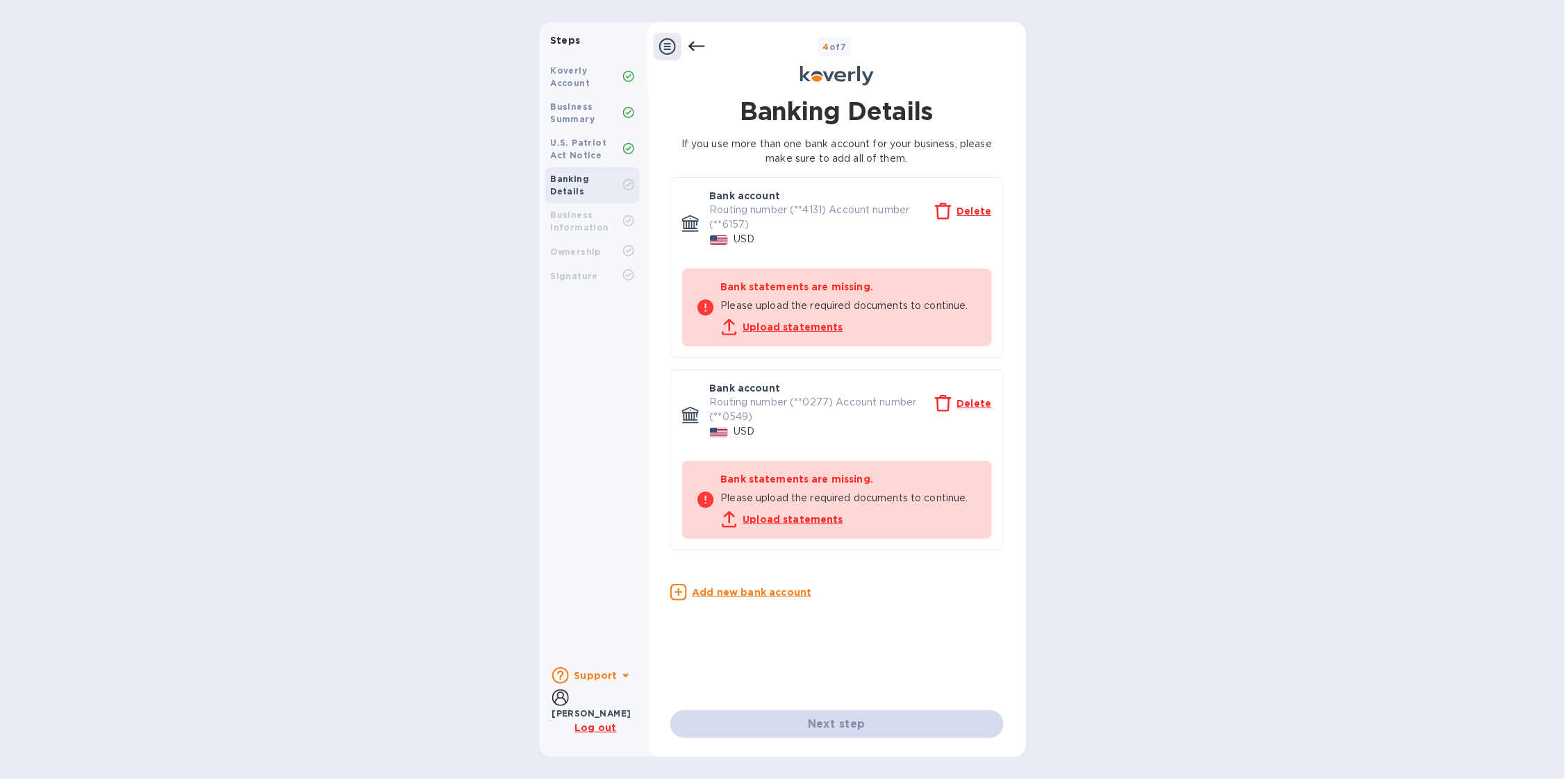
click at [691, 49] on icon at bounding box center [696, 46] width 17 height 17
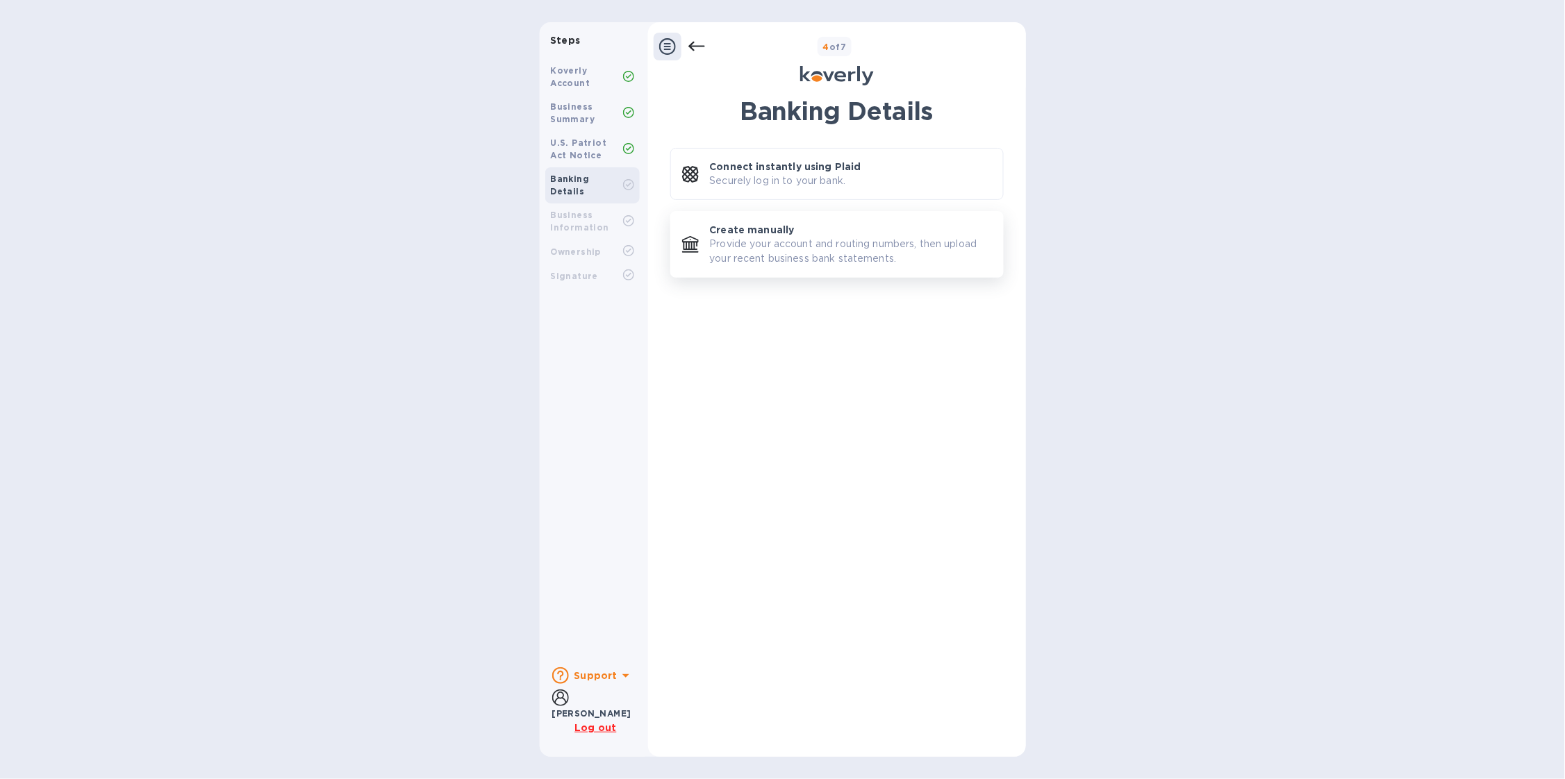
click at [750, 257] on p "Provide your account and routing numbers, then upload your recent business bank…" at bounding box center [851, 251] width 282 height 29
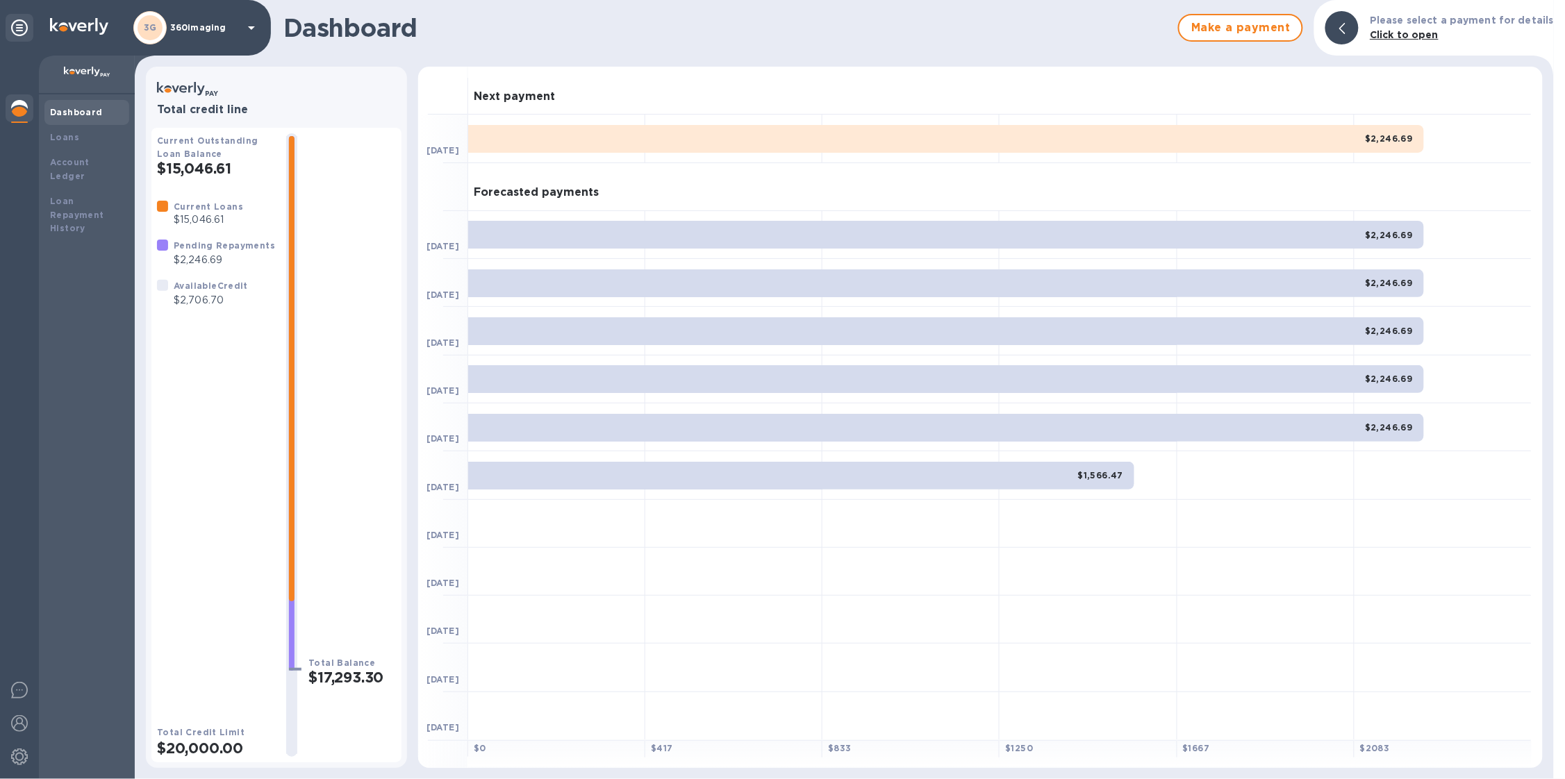
click at [192, 41] on div "3G 360imaging" at bounding box center [196, 27] width 126 height 33
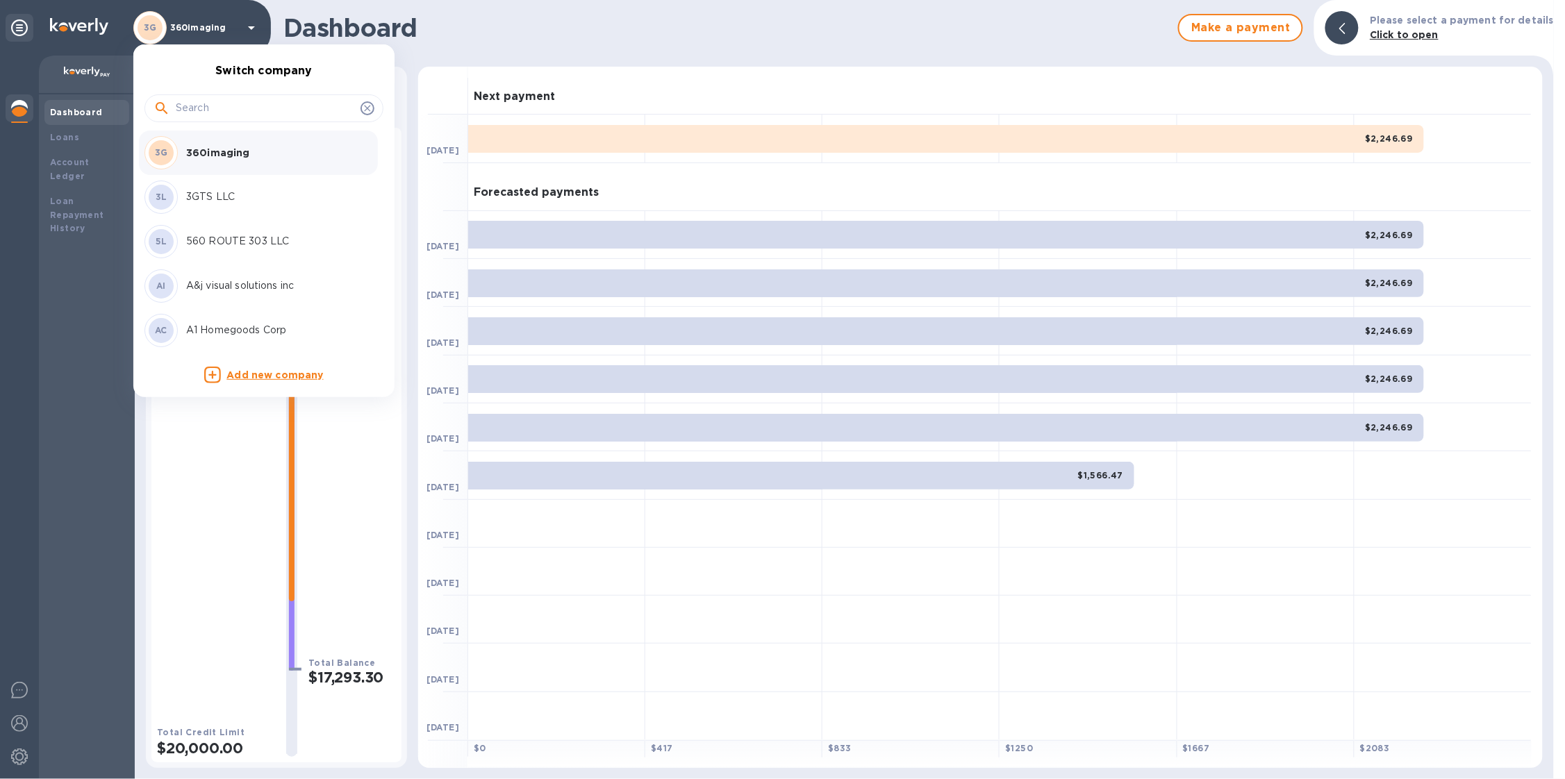
click at [215, 114] on input "text" at bounding box center [265, 108] width 179 height 21
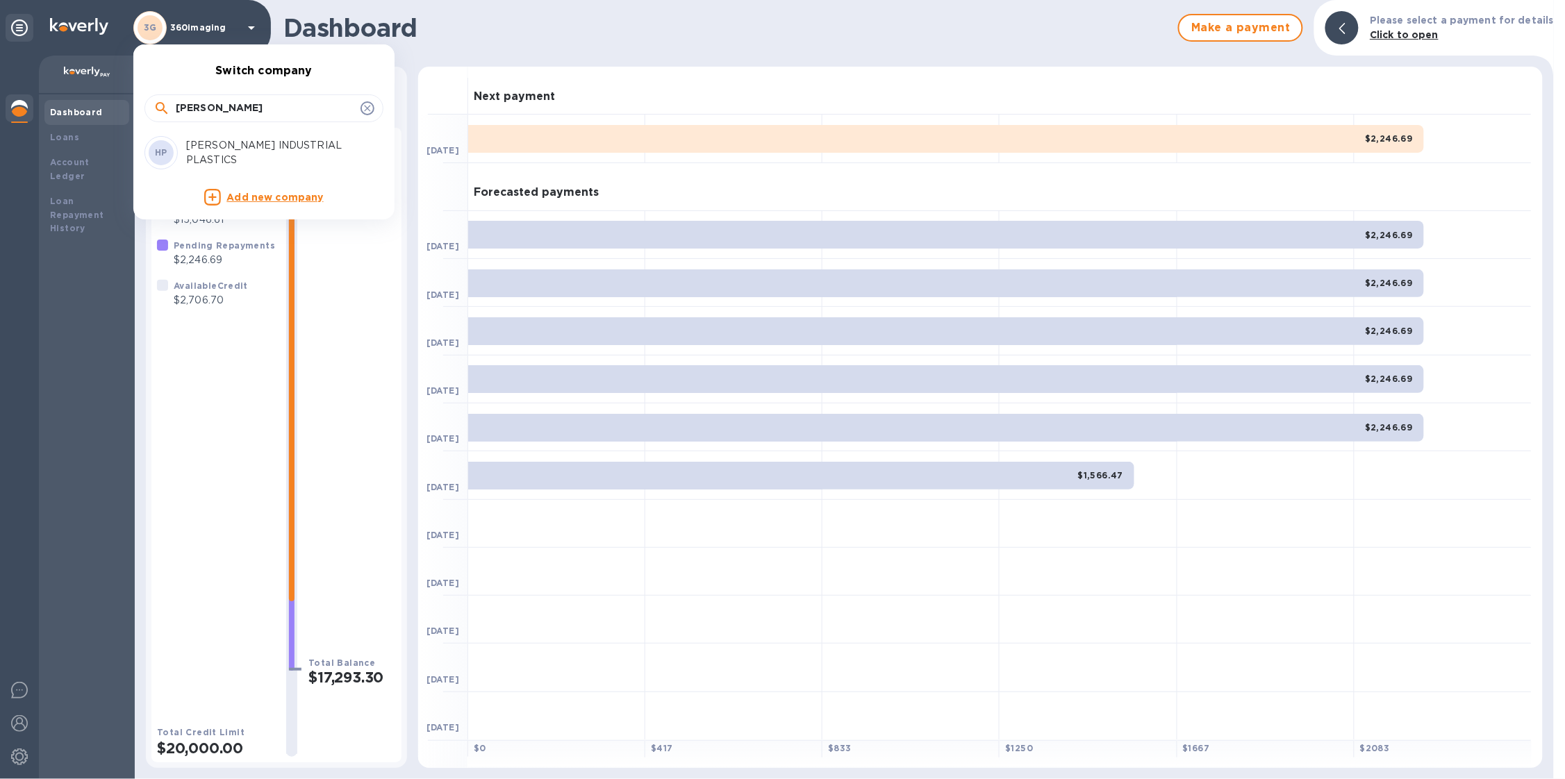
type input "harrin"
click at [217, 153] on p "[PERSON_NAME] INDUSTRIAL PLASTICS" at bounding box center [273, 152] width 175 height 29
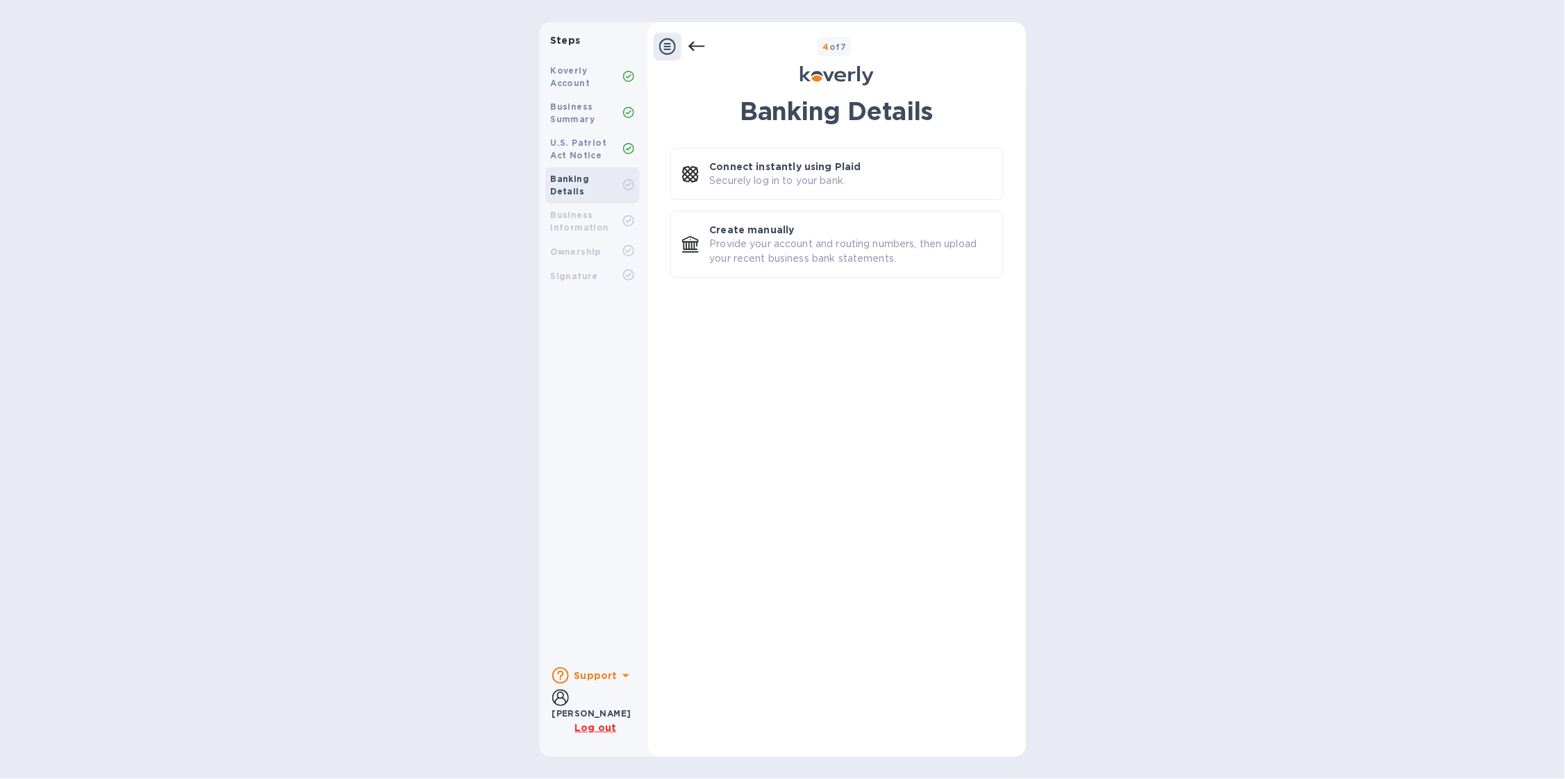
click at [691, 46] on icon at bounding box center [696, 47] width 17 height 10
click at [698, 45] on icon at bounding box center [696, 46] width 17 height 17
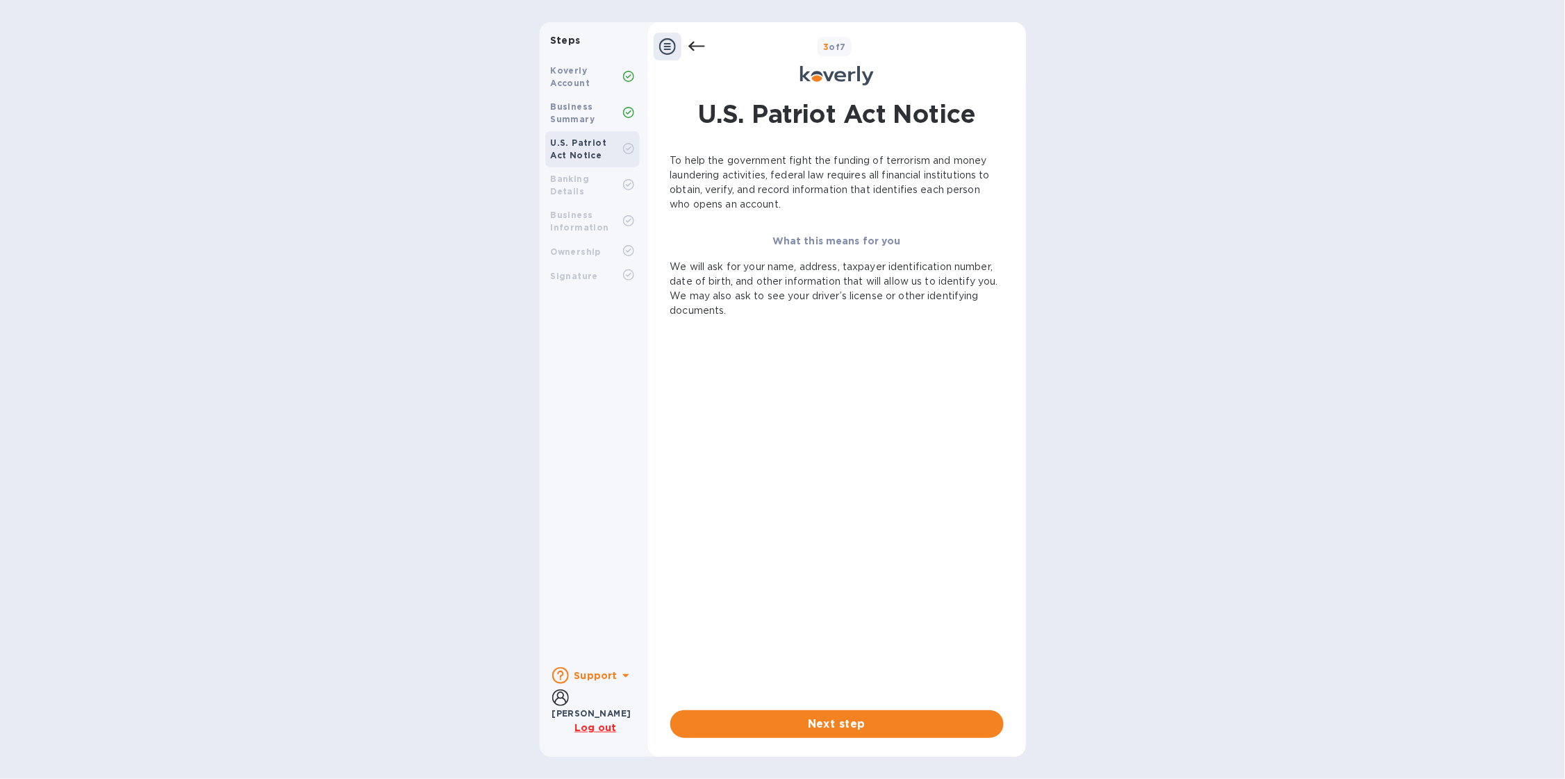
click at [585, 174] on b "Banking Details" at bounding box center [570, 185] width 39 height 23
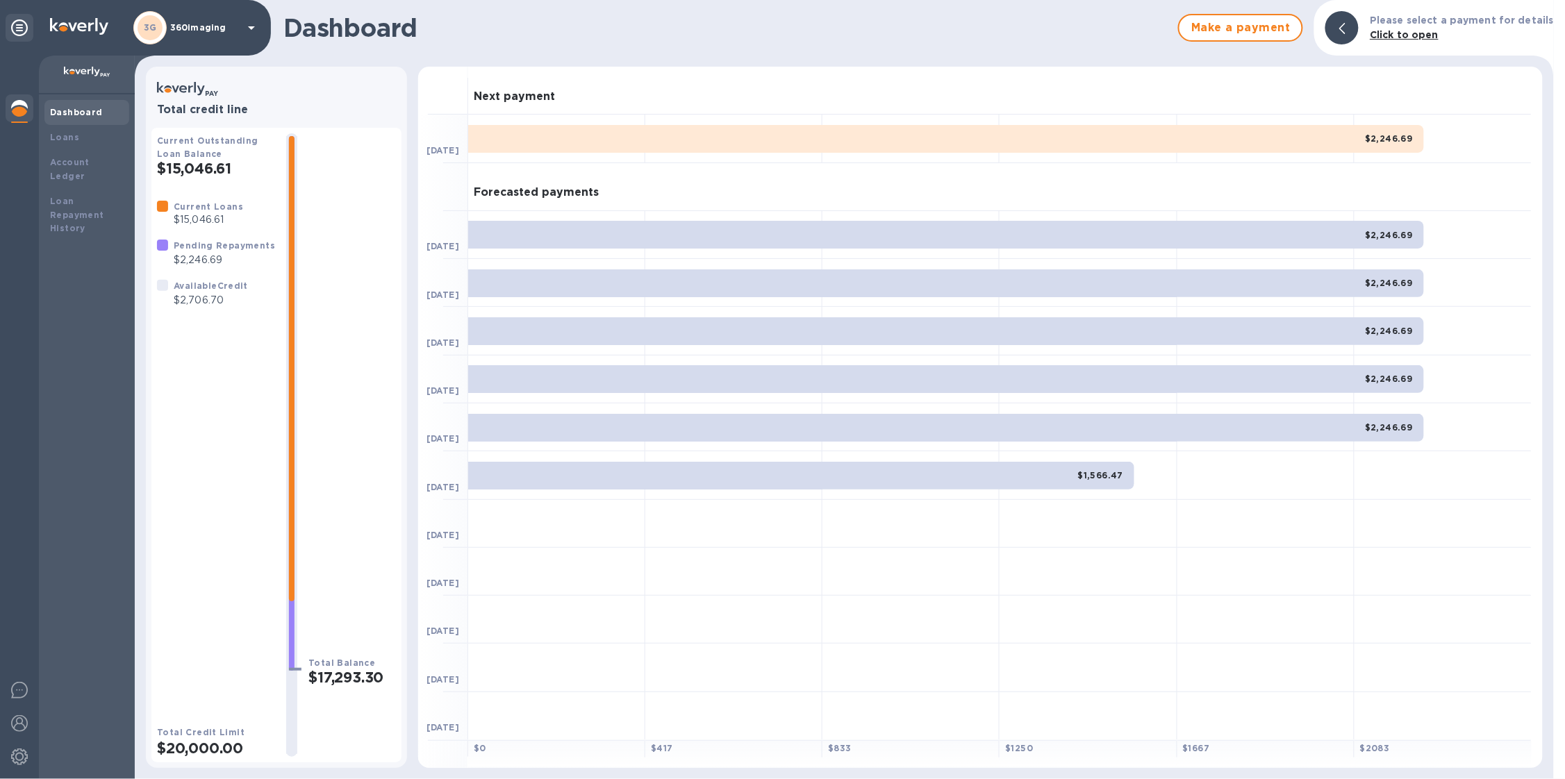
click at [234, 23] on p "360imaging" at bounding box center [204, 28] width 69 height 10
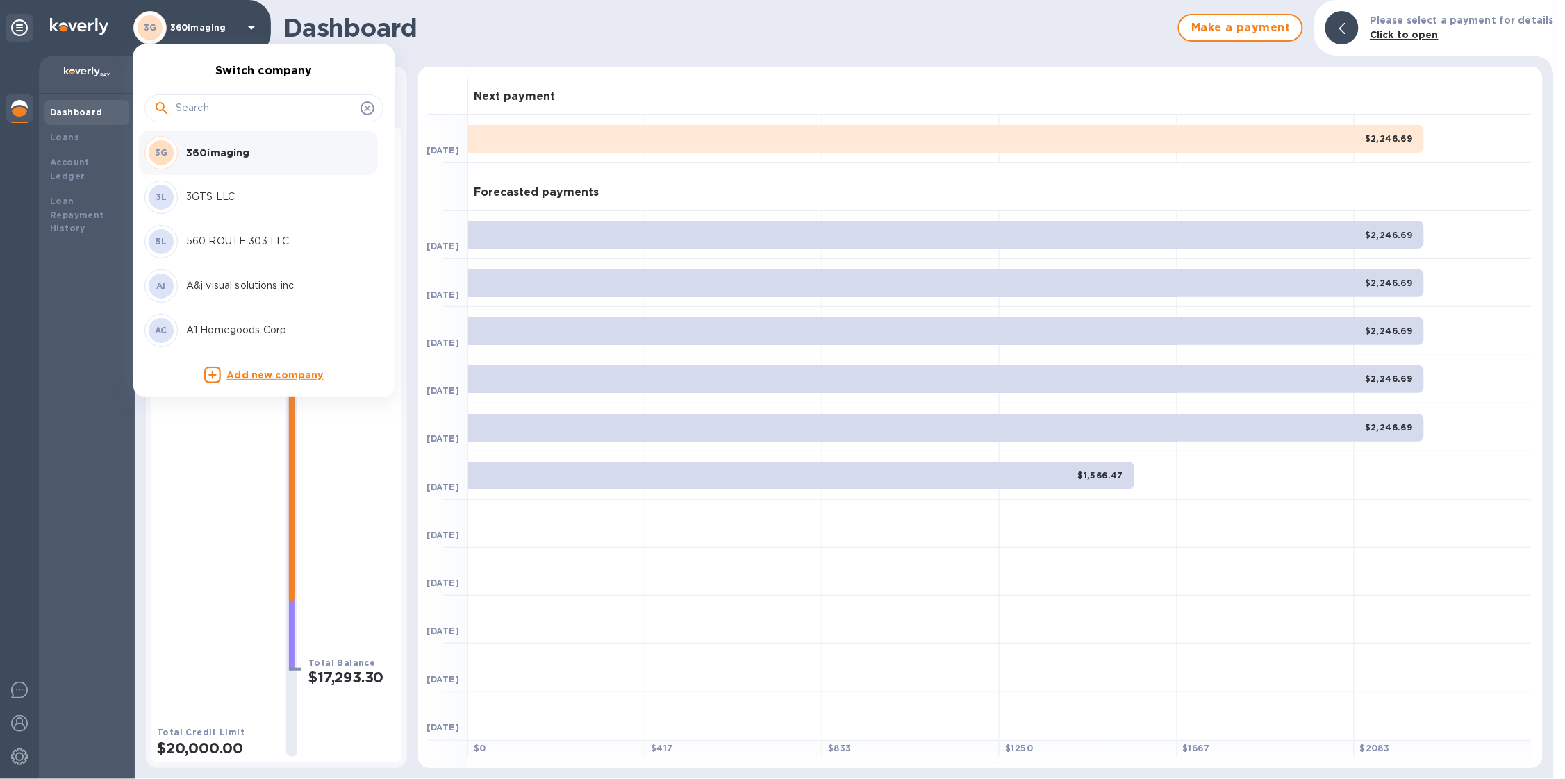
click at [184, 108] on input "text" at bounding box center [265, 108] width 179 height 21
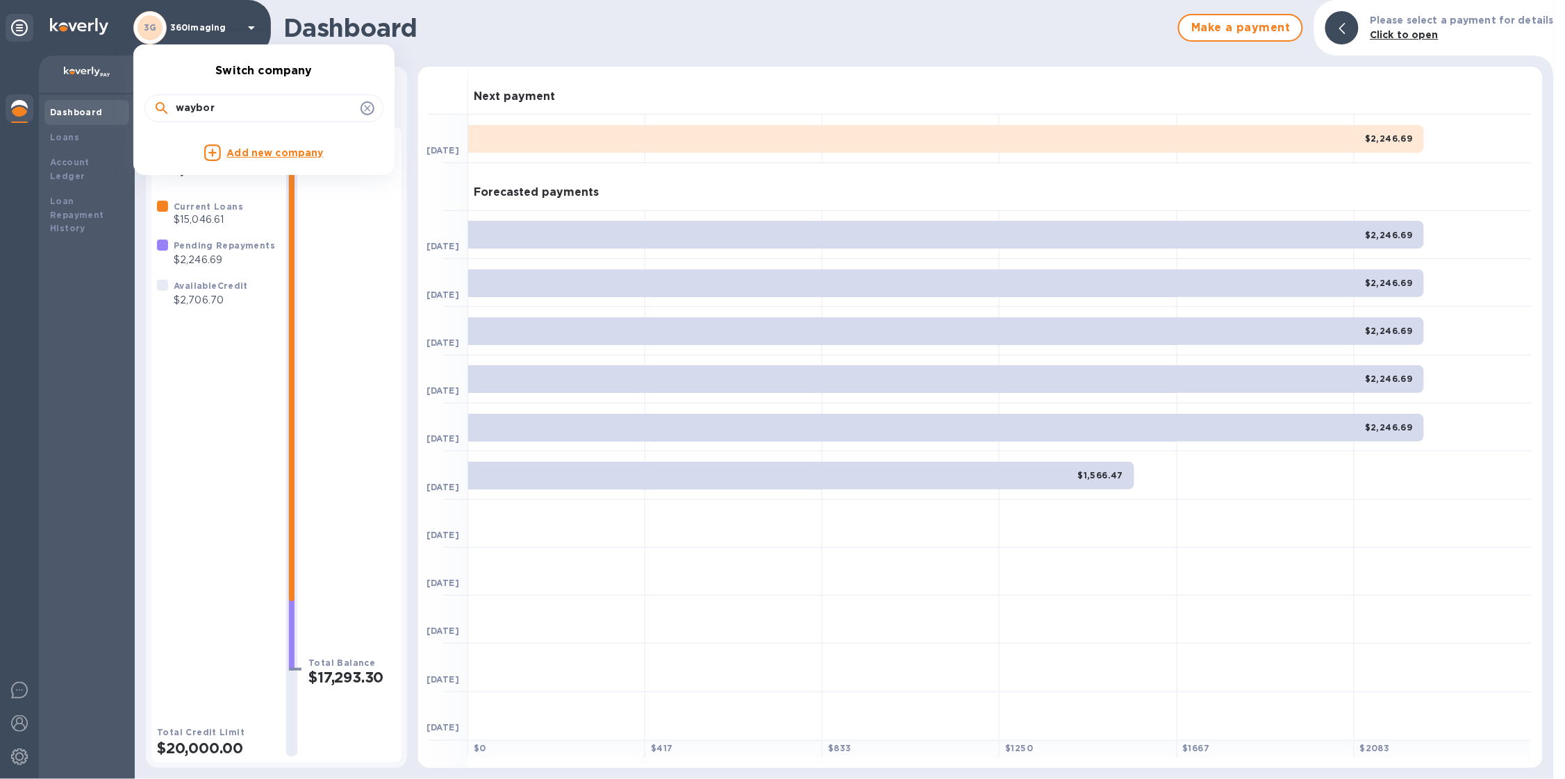
type input "waybor"
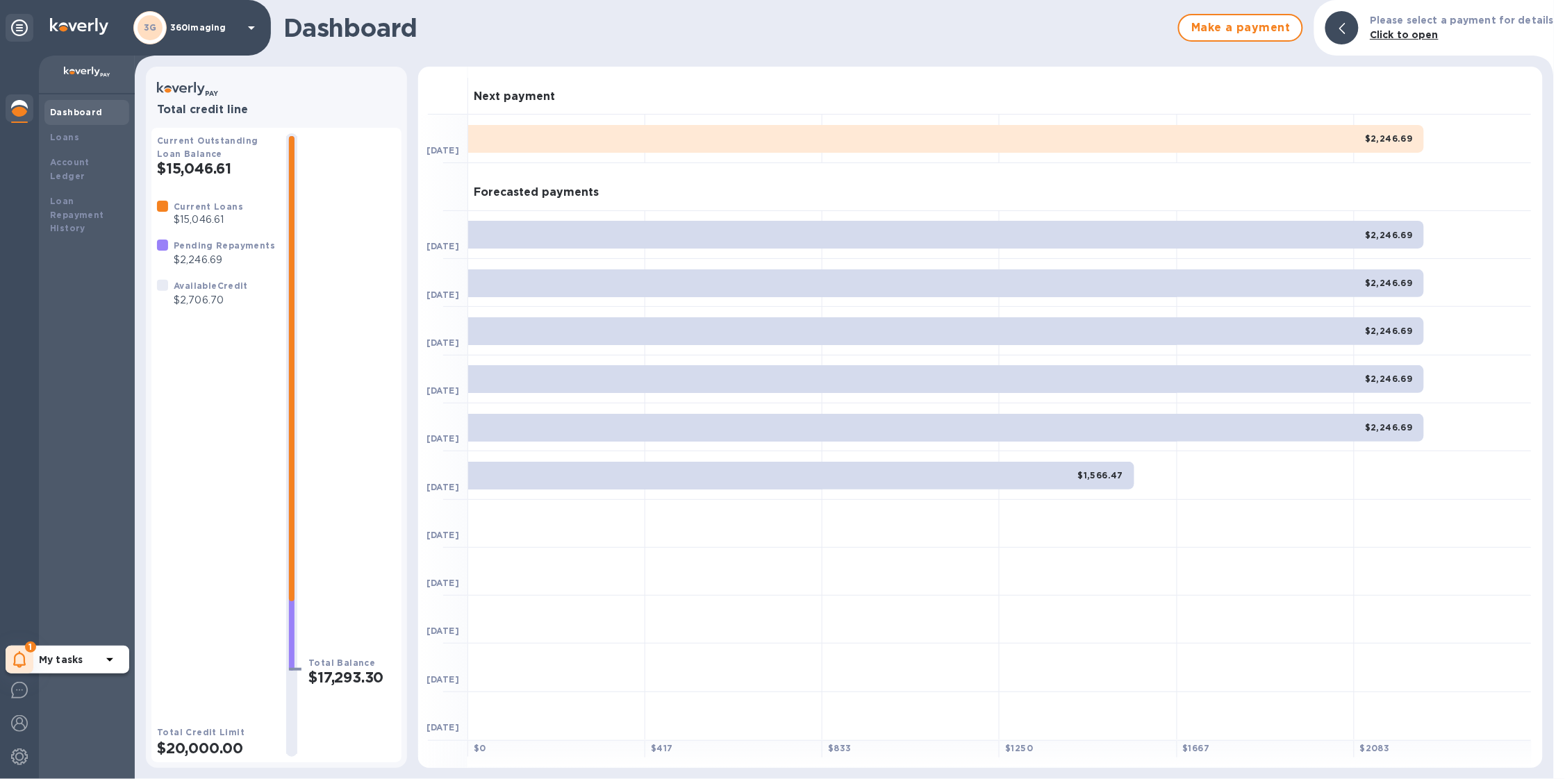
click at [30, 663] on div "1" at bounding box center [20, 660] width 28 height 28
click at [124, 613] on p "You have pending companies." at bounding box center [110, 617] width 143 height 15
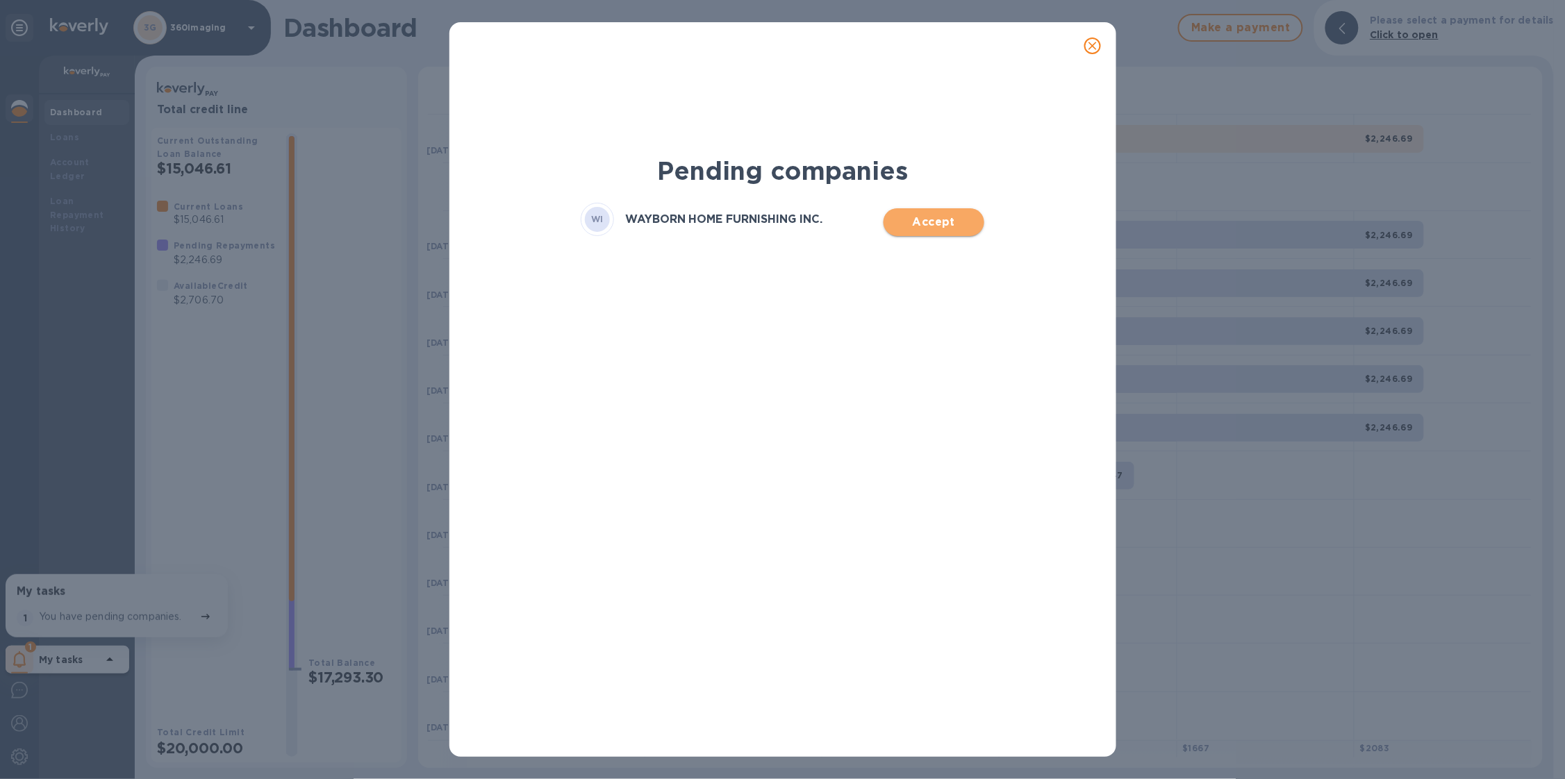
click at [916, 226] on span "Accept" at bounding box center [934, 222] width 78 height 17
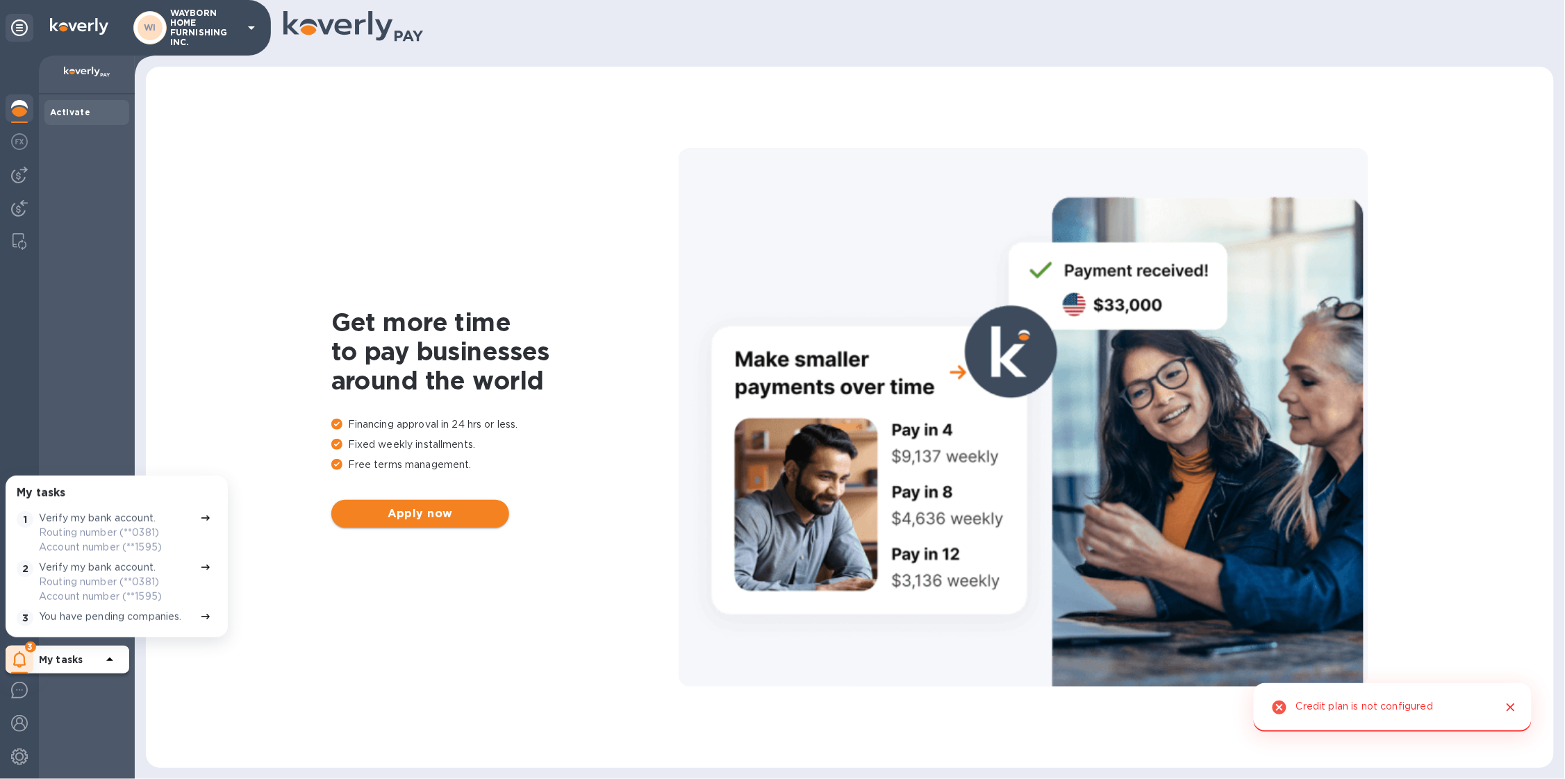
click at [429, 522] on span "Apply now" at bounding box center [420, 514] width 156 height 17
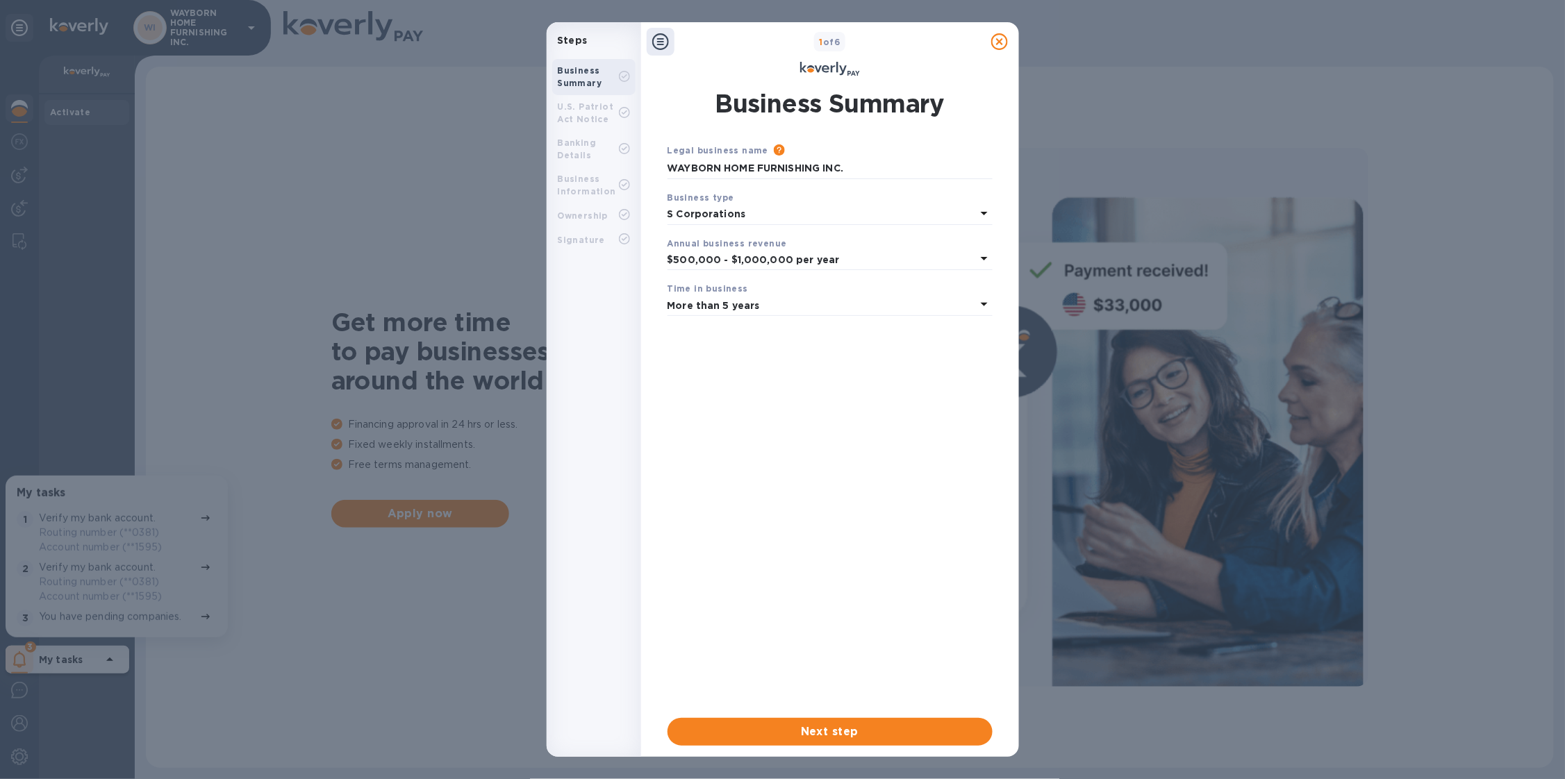
click at [1010, 42] on div at bounding box center [1000, 42] width 28 height 28
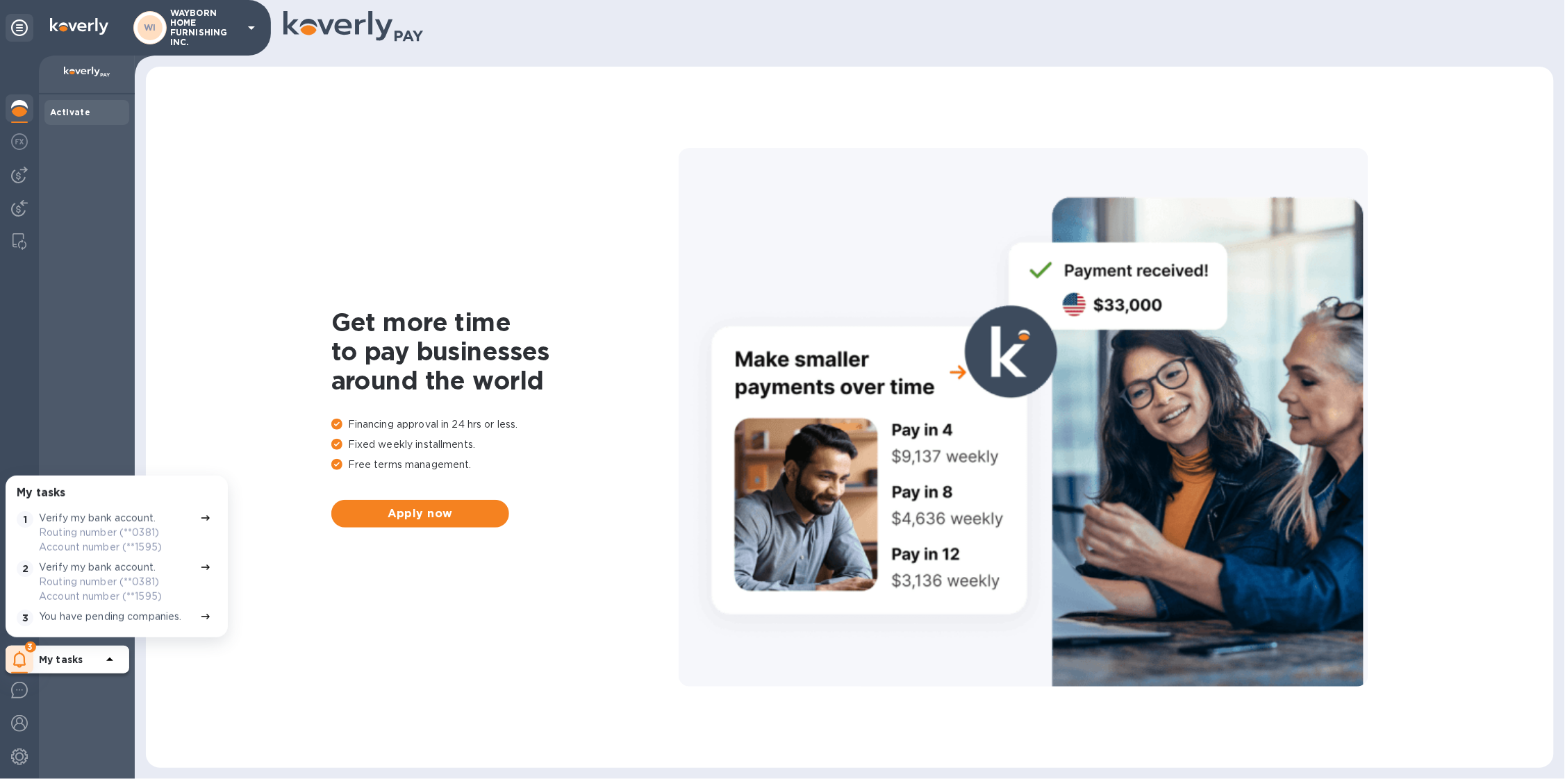
click at [213, 35] on p "WAYBORN HOME FURNISHING INC." at bounding box center [204, 27] width 69 height 39
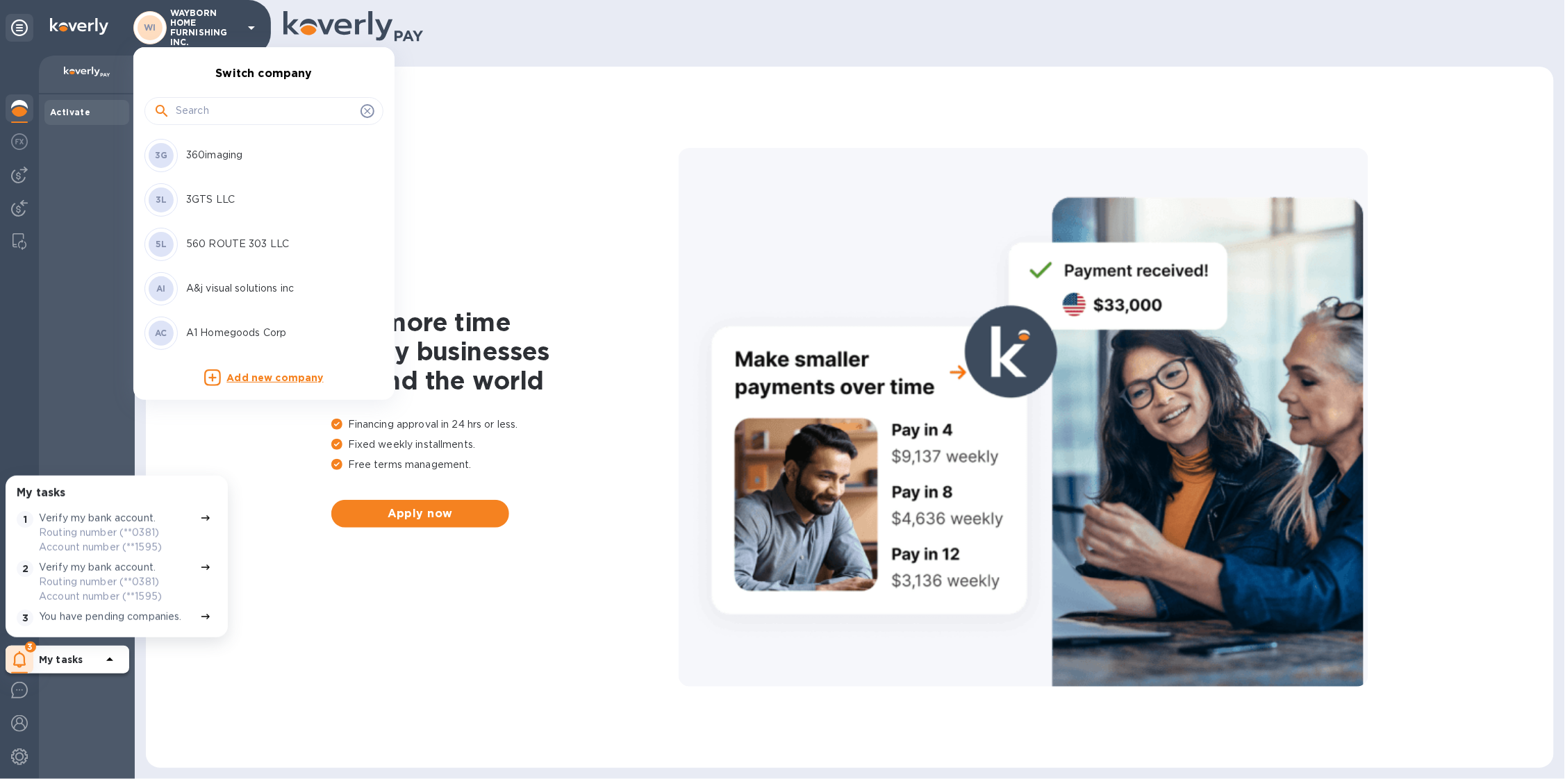
click at [214, 112] on input "text" at bounding box center [265, 111] width 179 height 21
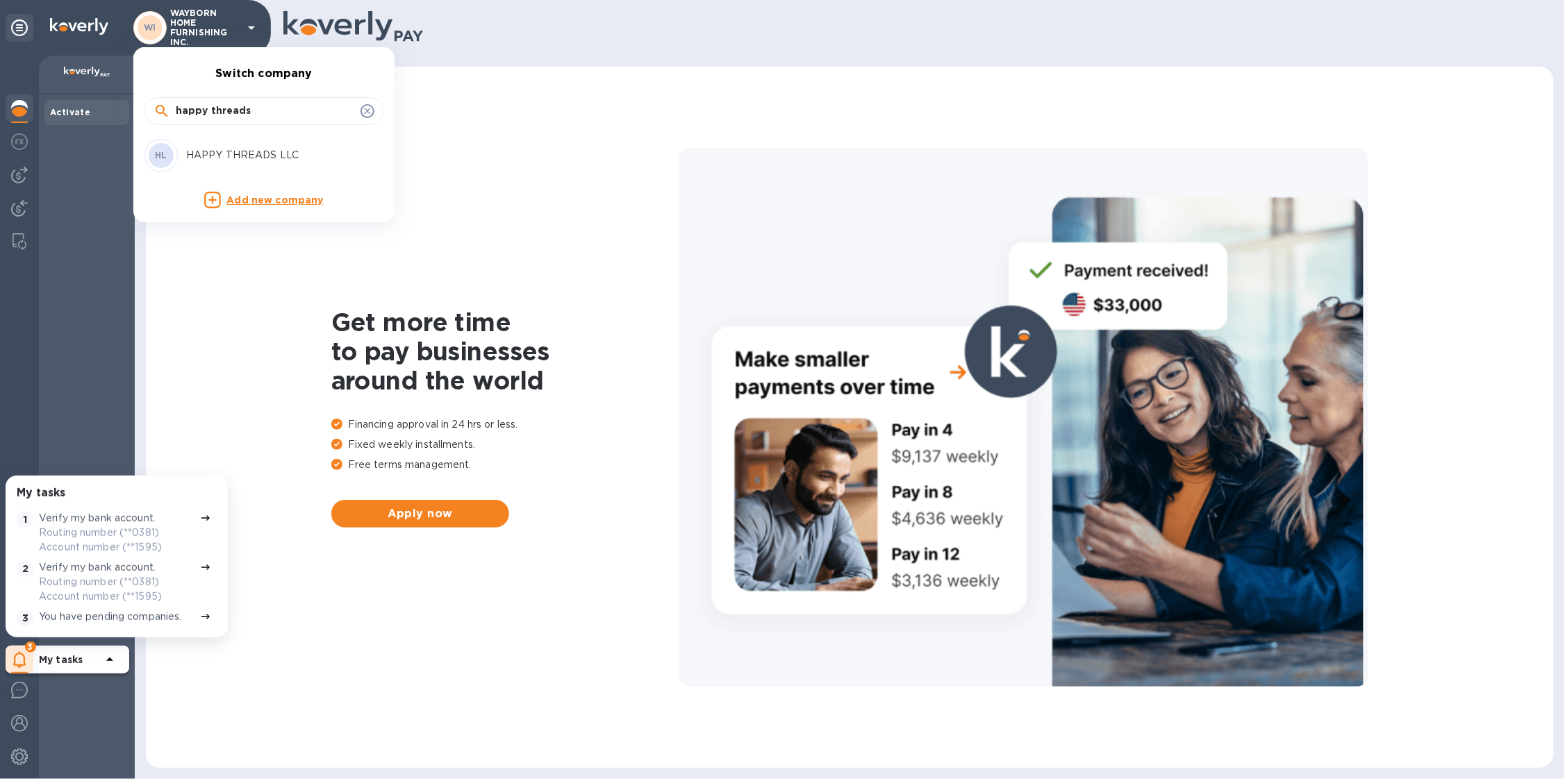
type input "happy threads"
click at [234, 171] on div "HL HAPPY THREADS LLC" at bounding box center [252, 155] width 217 height 33
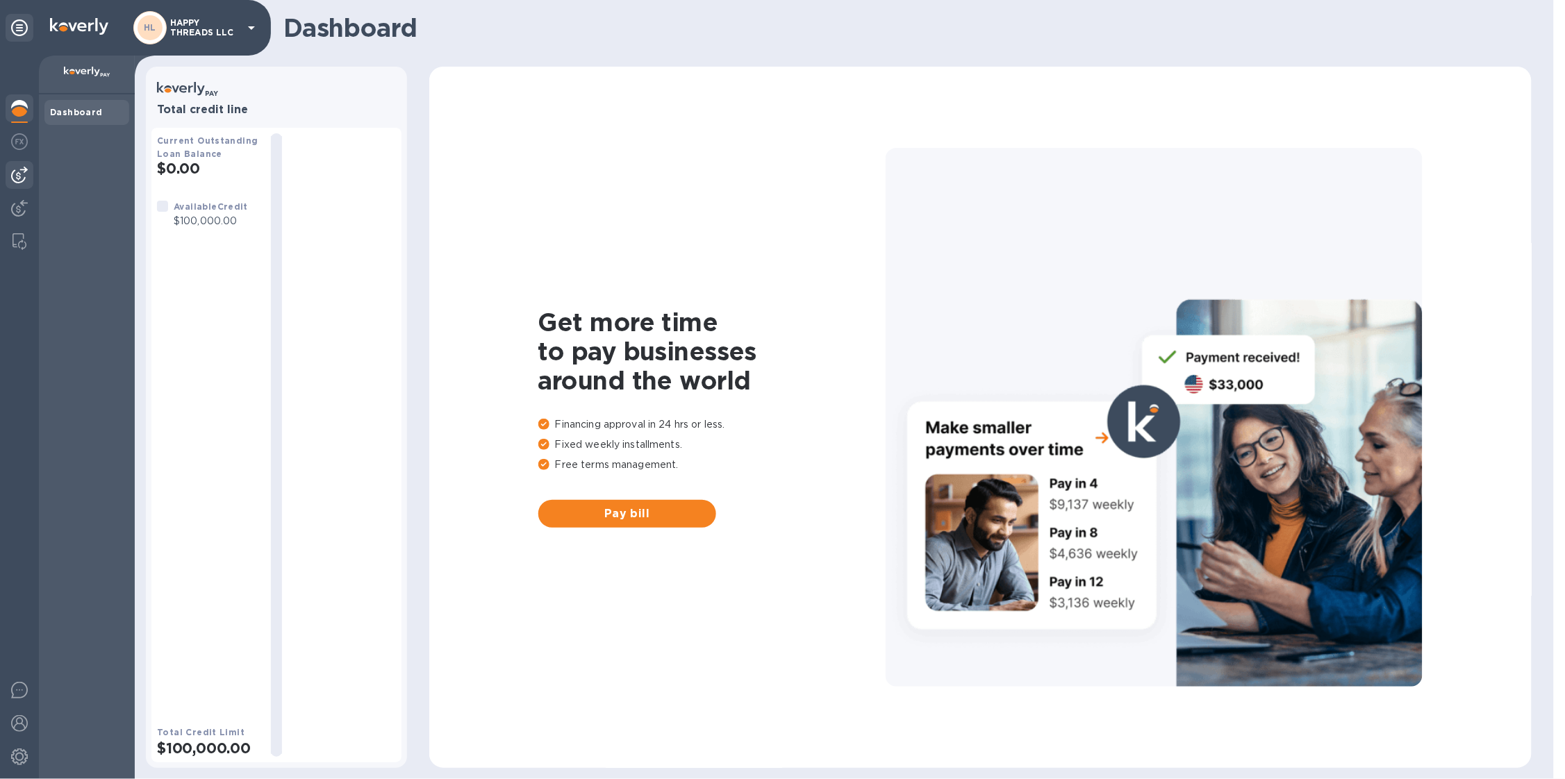
click at [24, 169] on img at bounding box center [19, 175] width 17 height 17
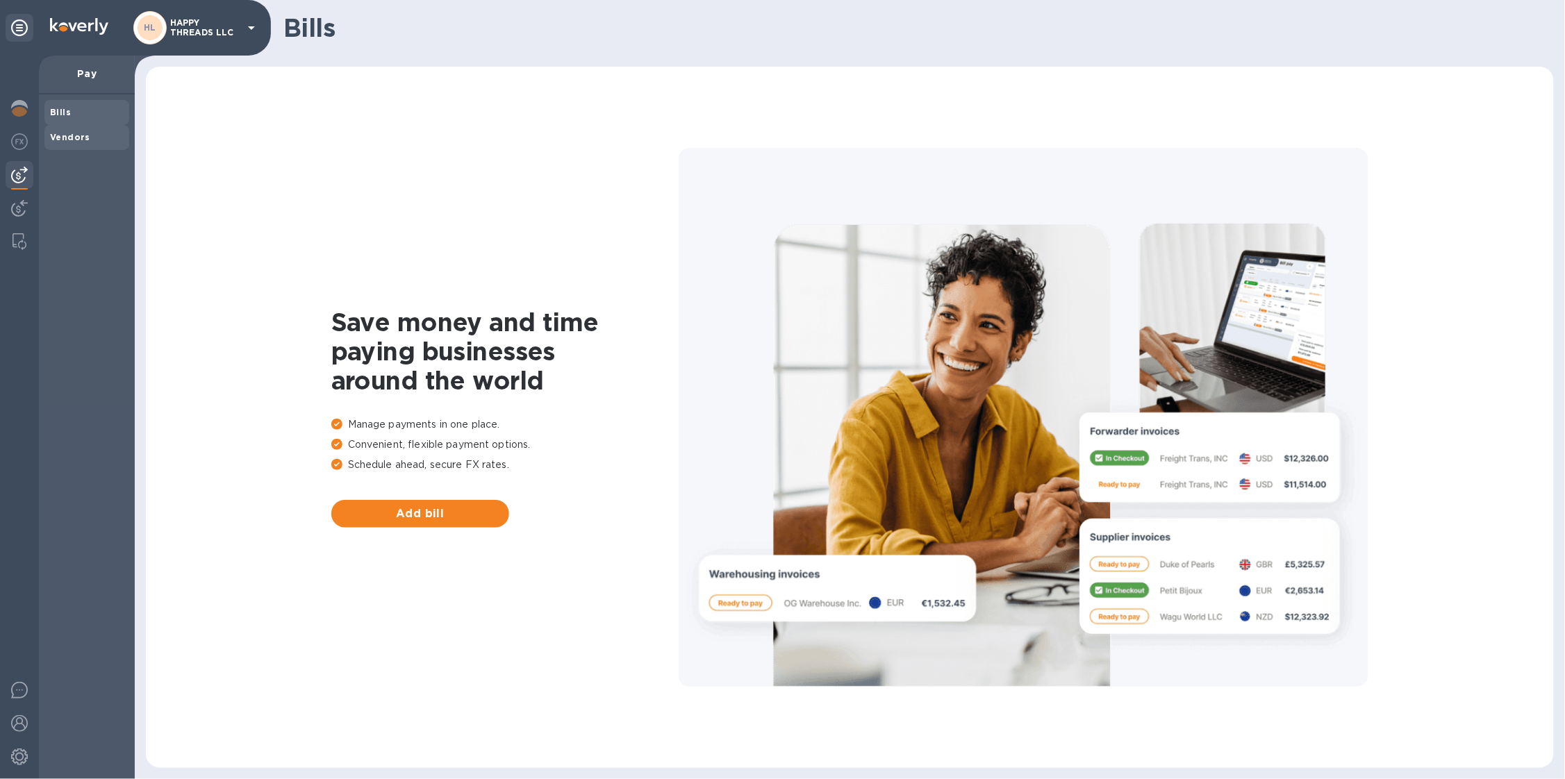
click at [78, 132] on b "Vendors" at bounding box center [70, 137] width 40 height 10
click at [211, 35] on p "HAPPY THREADS LLC" at bounding box center [204, 27] width 69 height 19
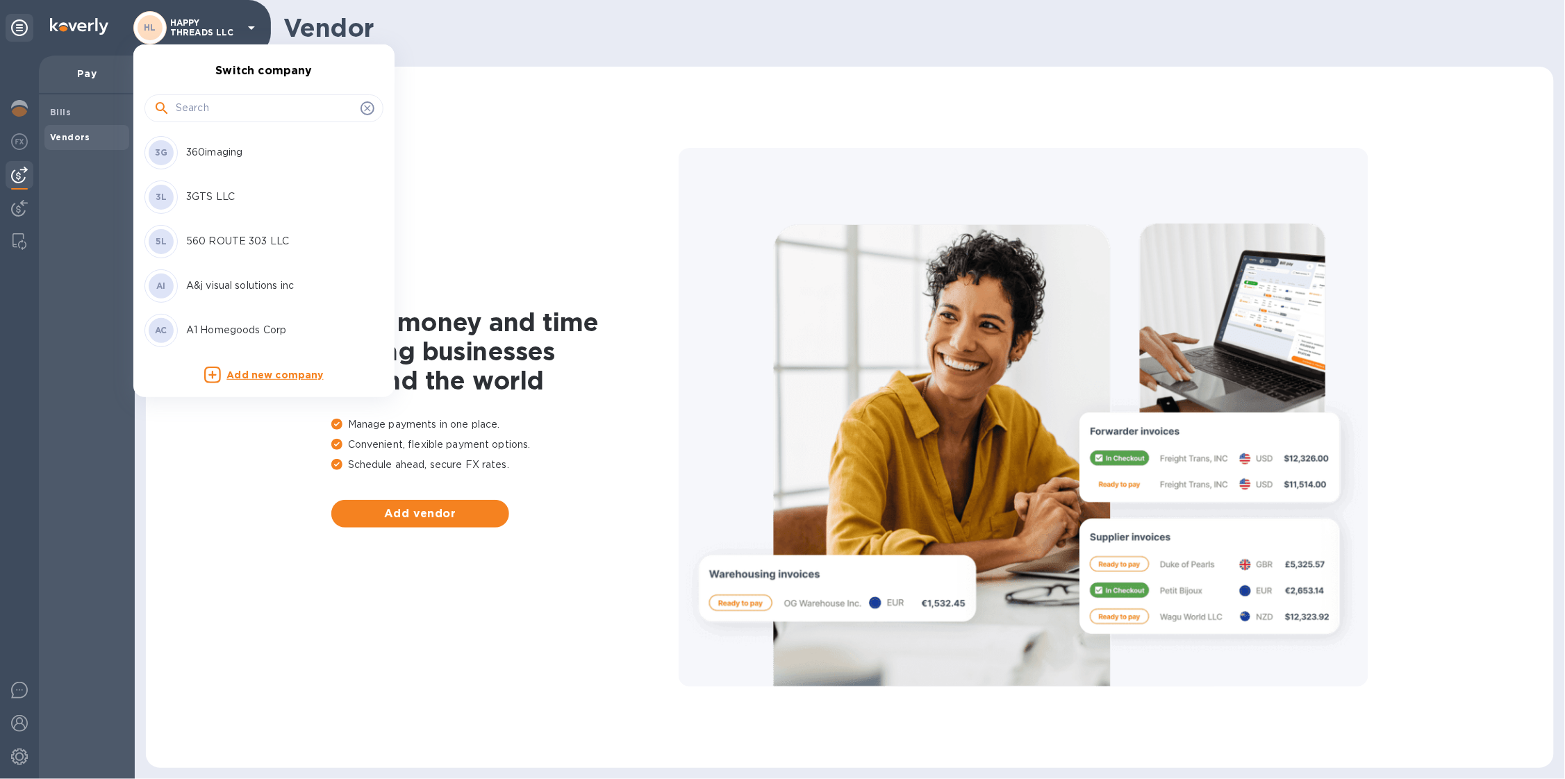
click at [213, 115] on input "text" at bounding box center [265, 108] width 179 height 21
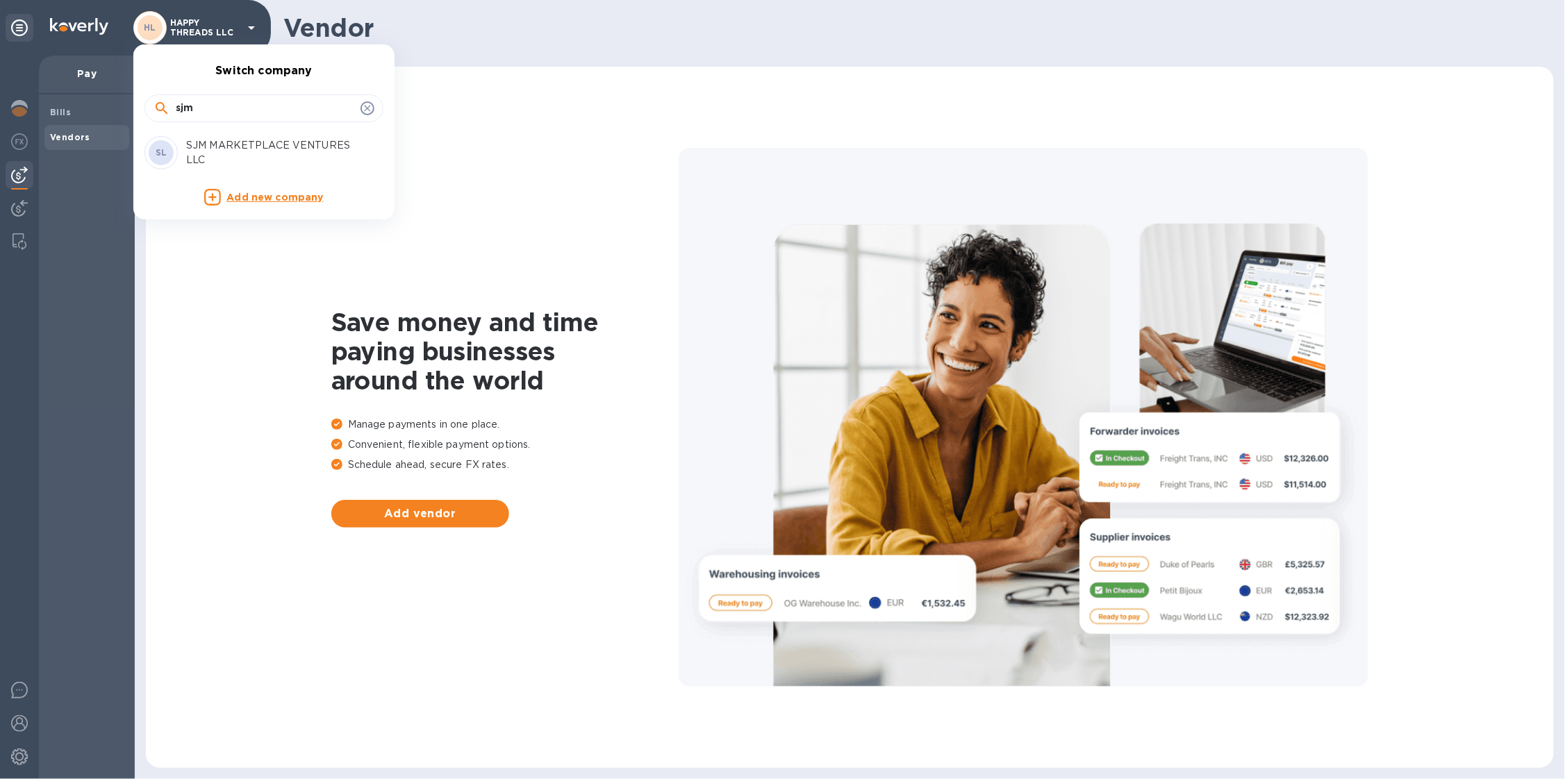
type input "sjm"
click at [222, 149] on p "SJM MARKETPLACE VENTURES LLC" at bounding box center [273, 152] width 175 height 29
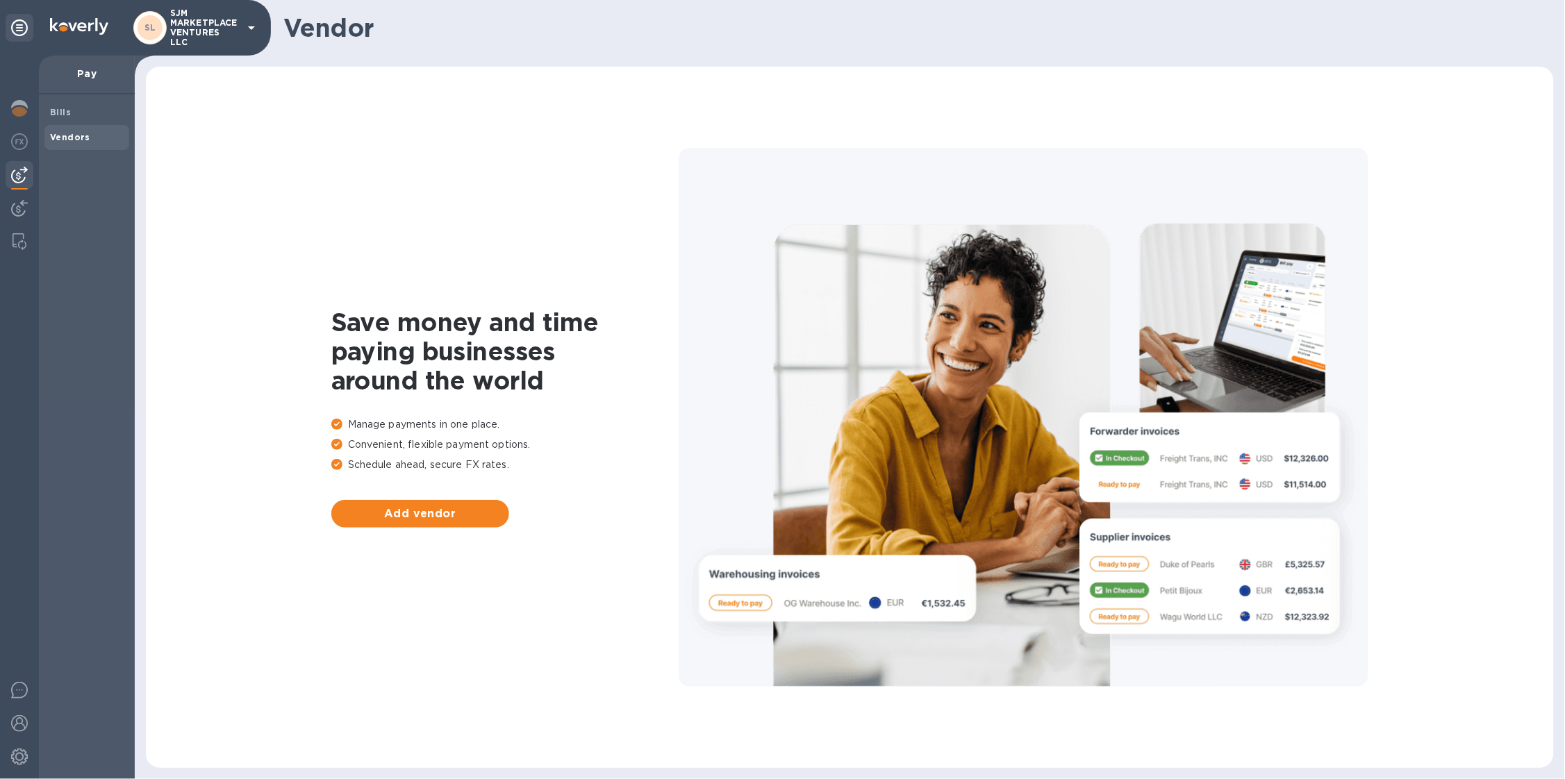
click at [234, 39] on p "SJM MARKETPLACE VENTURES LLC" at bounding box center [204, 27] width 69 height 39
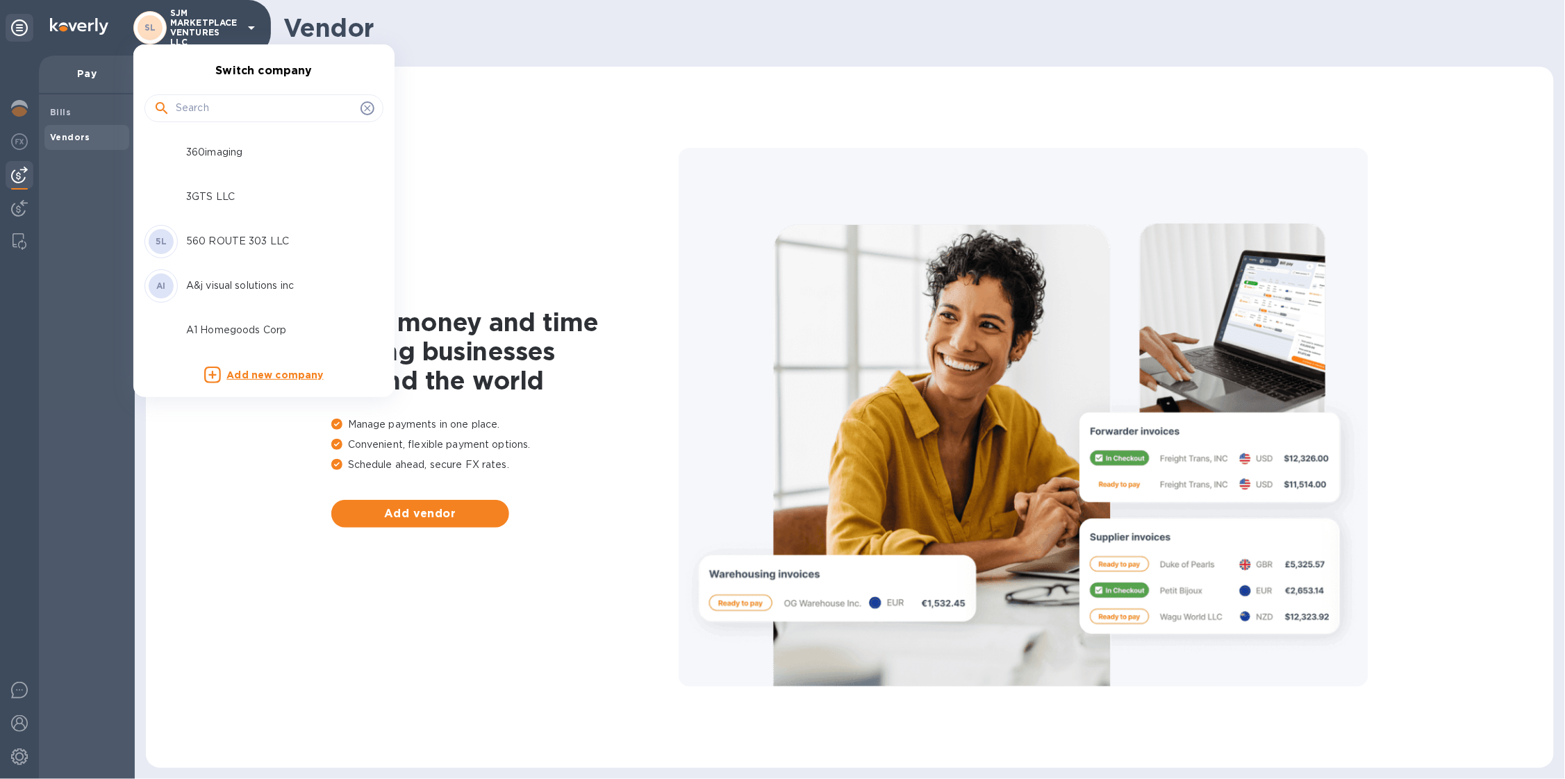
click at [242, 108] on input "text" at bounding box center [265, 108] width 179 height 21
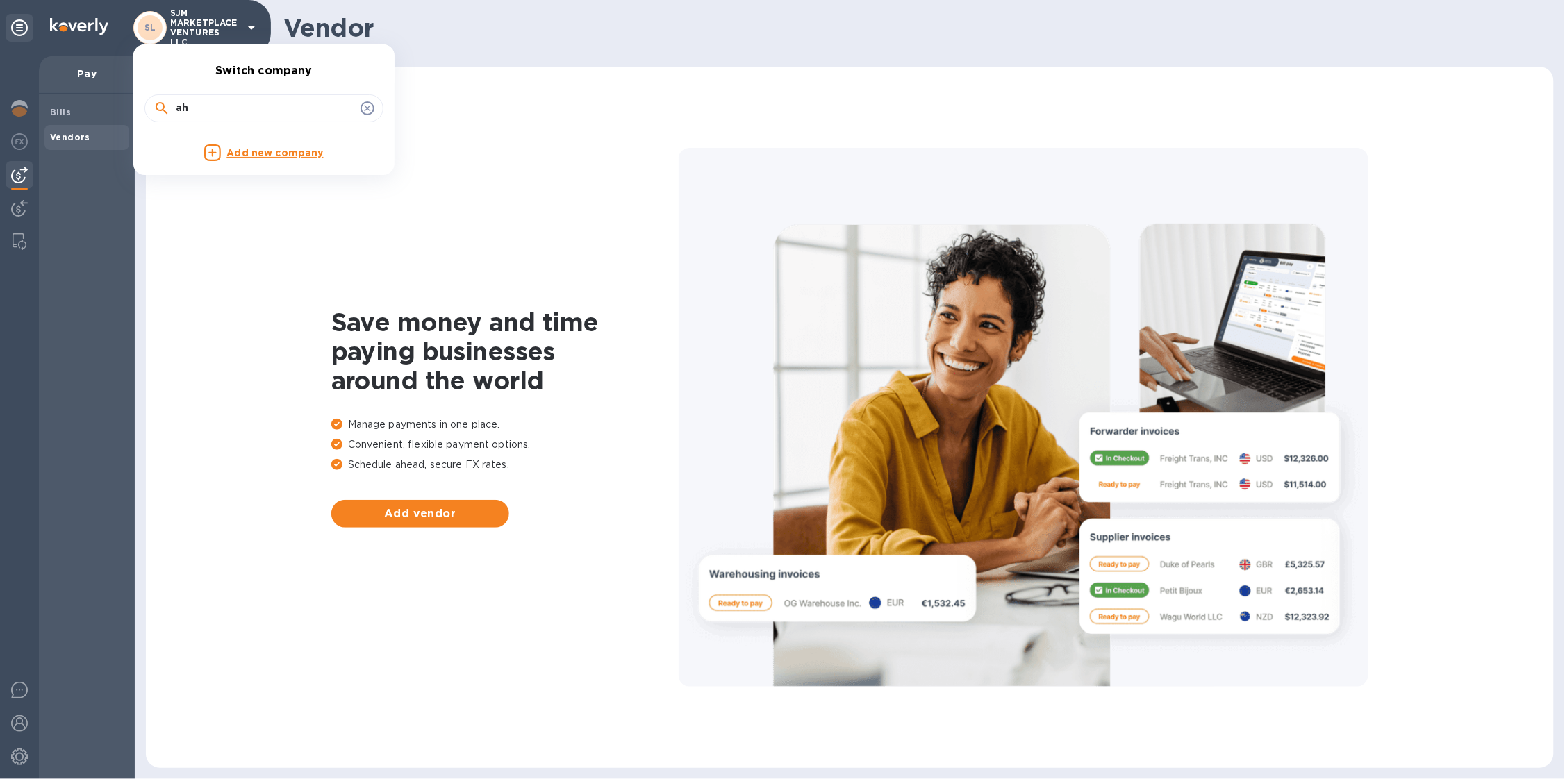
type input "a"
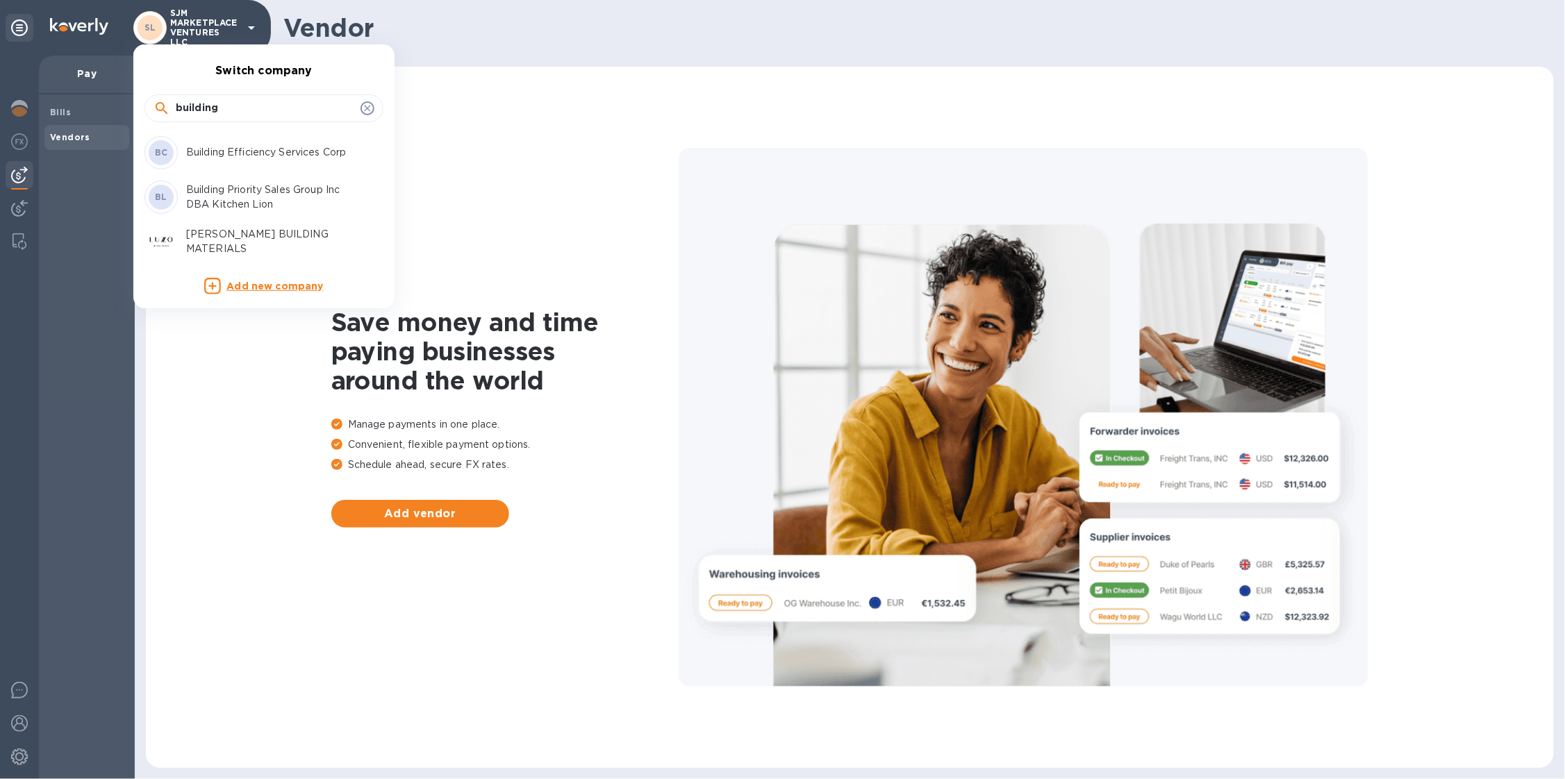
type input "building"
click at [260, 154] on p "Building Efficiency Services Corp" at bounding box center [273, 152] width 175 height 15
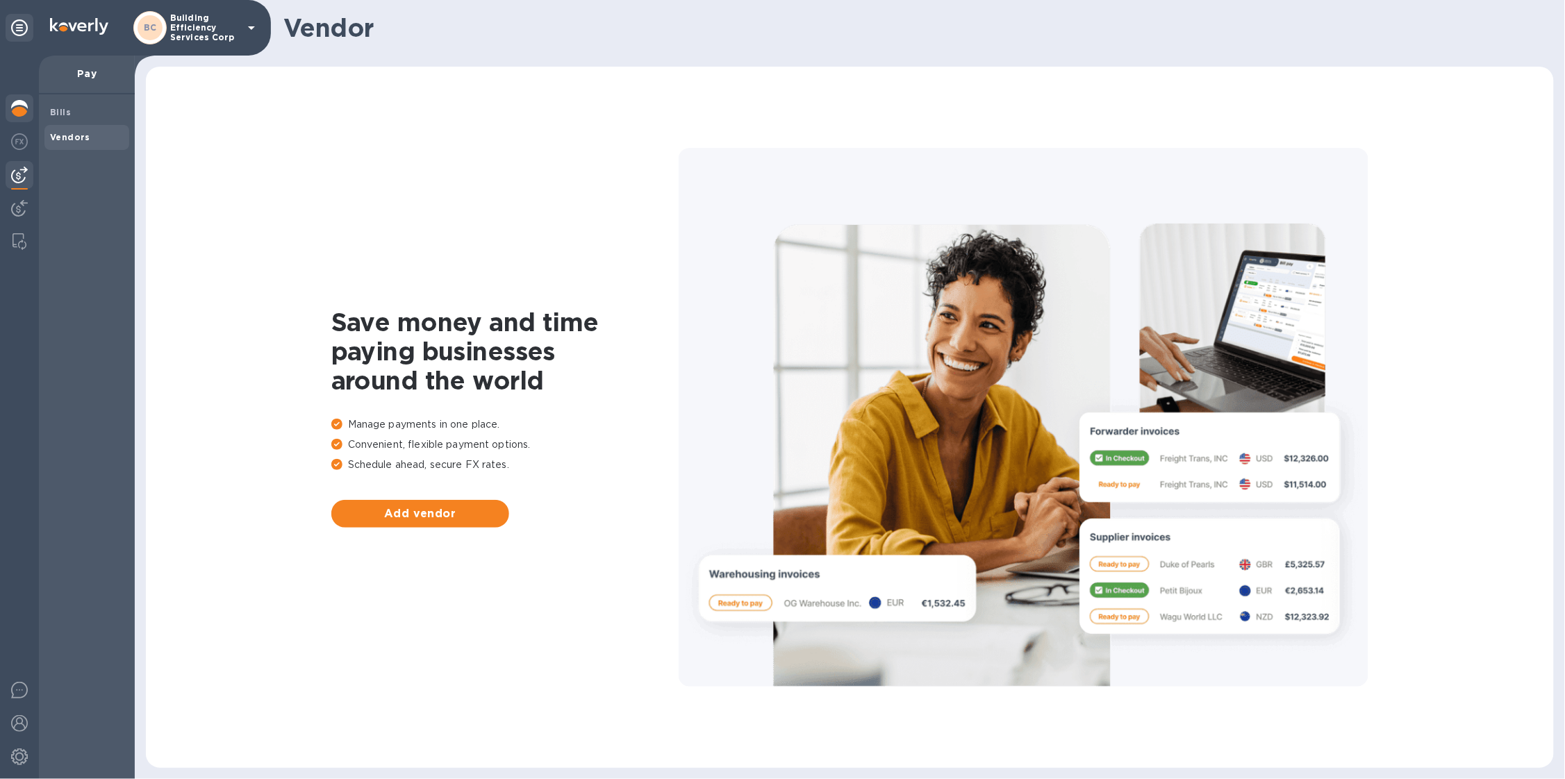
click at [22, 112] on img at bounding box center [19, 108] width 17 height 17
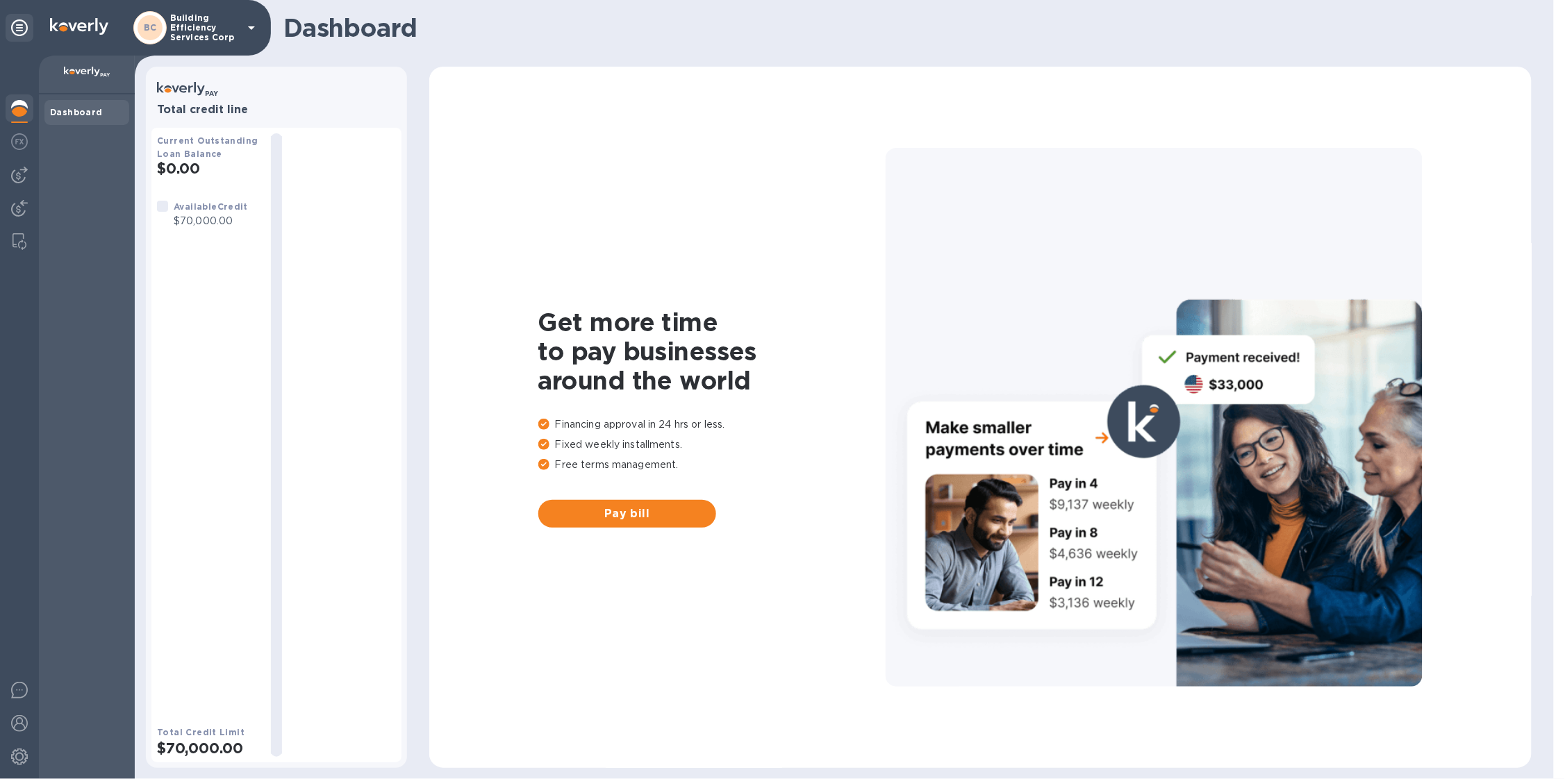
click at [208, 19] on p "Building Efficiency Services Corp" at bounding box center [204, 27] width 69 height 29
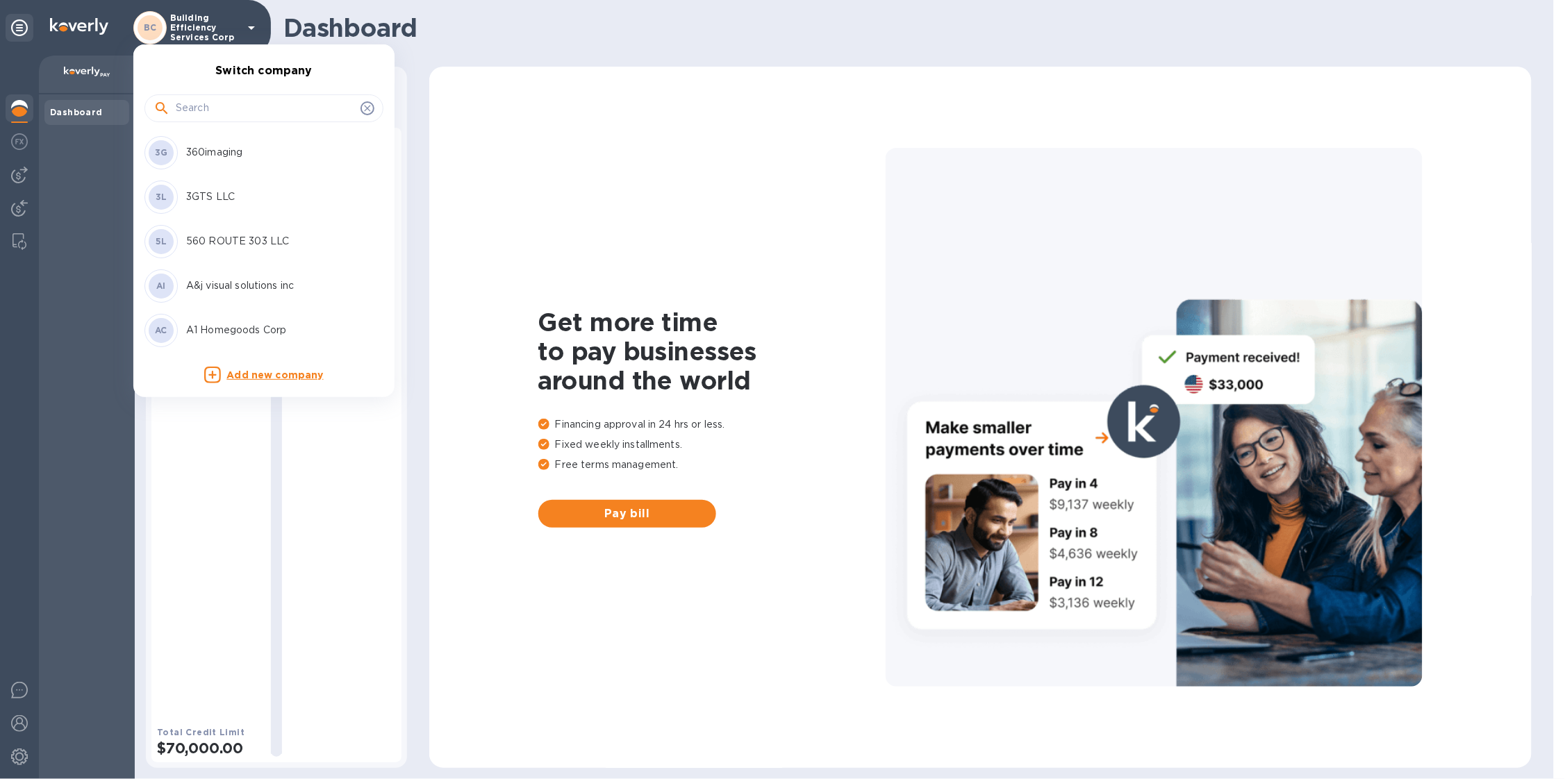
click at [245, 111] on input "text" at bounding box center [265, 108] width 179 height 21
type input "b"
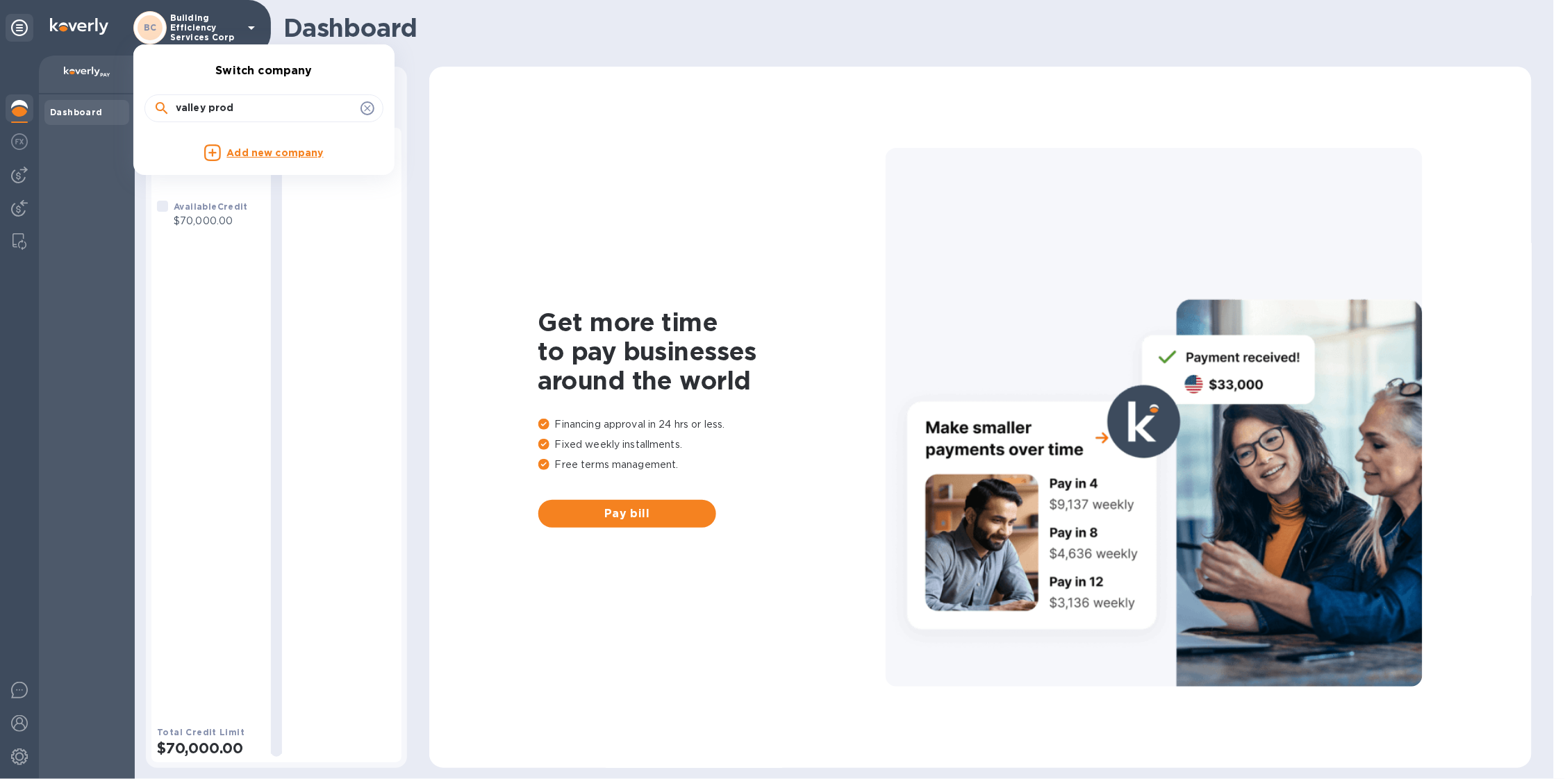
drag, startPoint x: 240, startPoint y: 110, endPoint x: 206, endPoint y: 106, distance: 34.2
click at [206, 106] on input "valley prod" at bounding box center [265, 108] width 179 height 21
type input "valley"
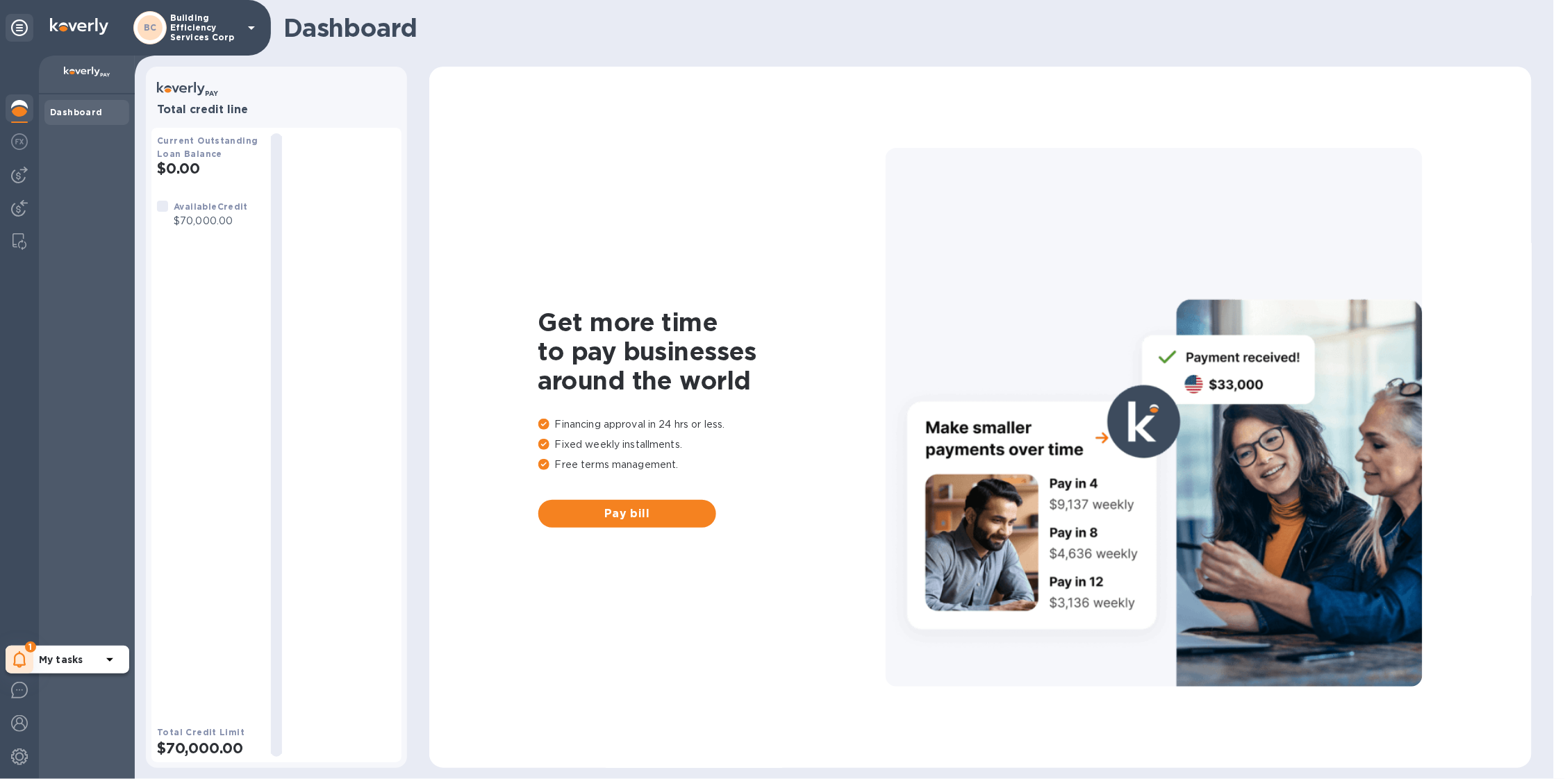
drag, startPoint x: 31, startPoint y: 653, endPoint x: 38, endPoint y: 648, distance: 8.5
click at [31, 653] on div "1" at bounding box center [20, 660] width 28 height 28
click at [101, 614] on p "You have pending companies." at bounding box center [110, 617] width 143 height 15
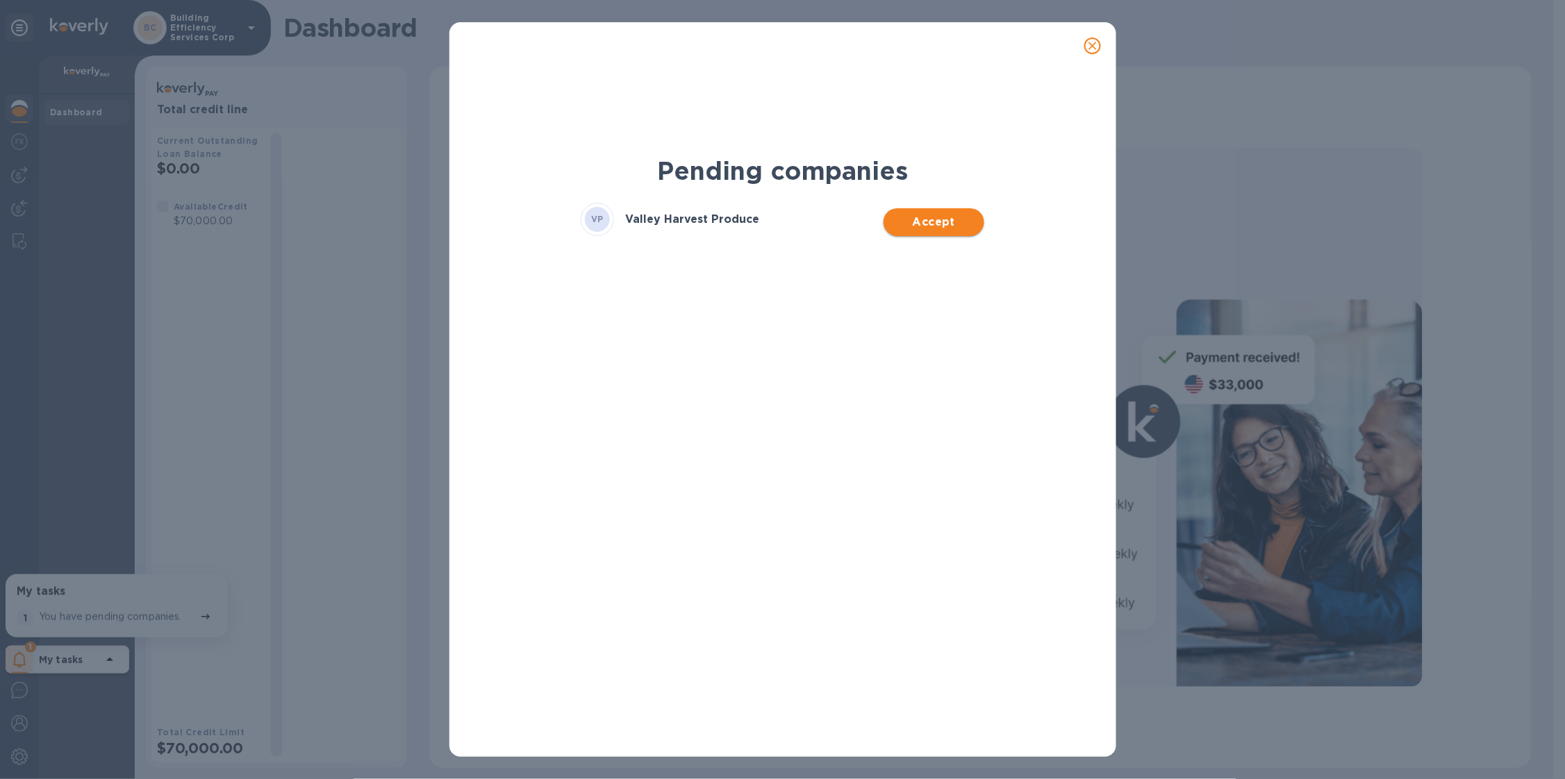
click at [929, 217] on span "Accept" at bounding box center [934, 222] width 78 height 17
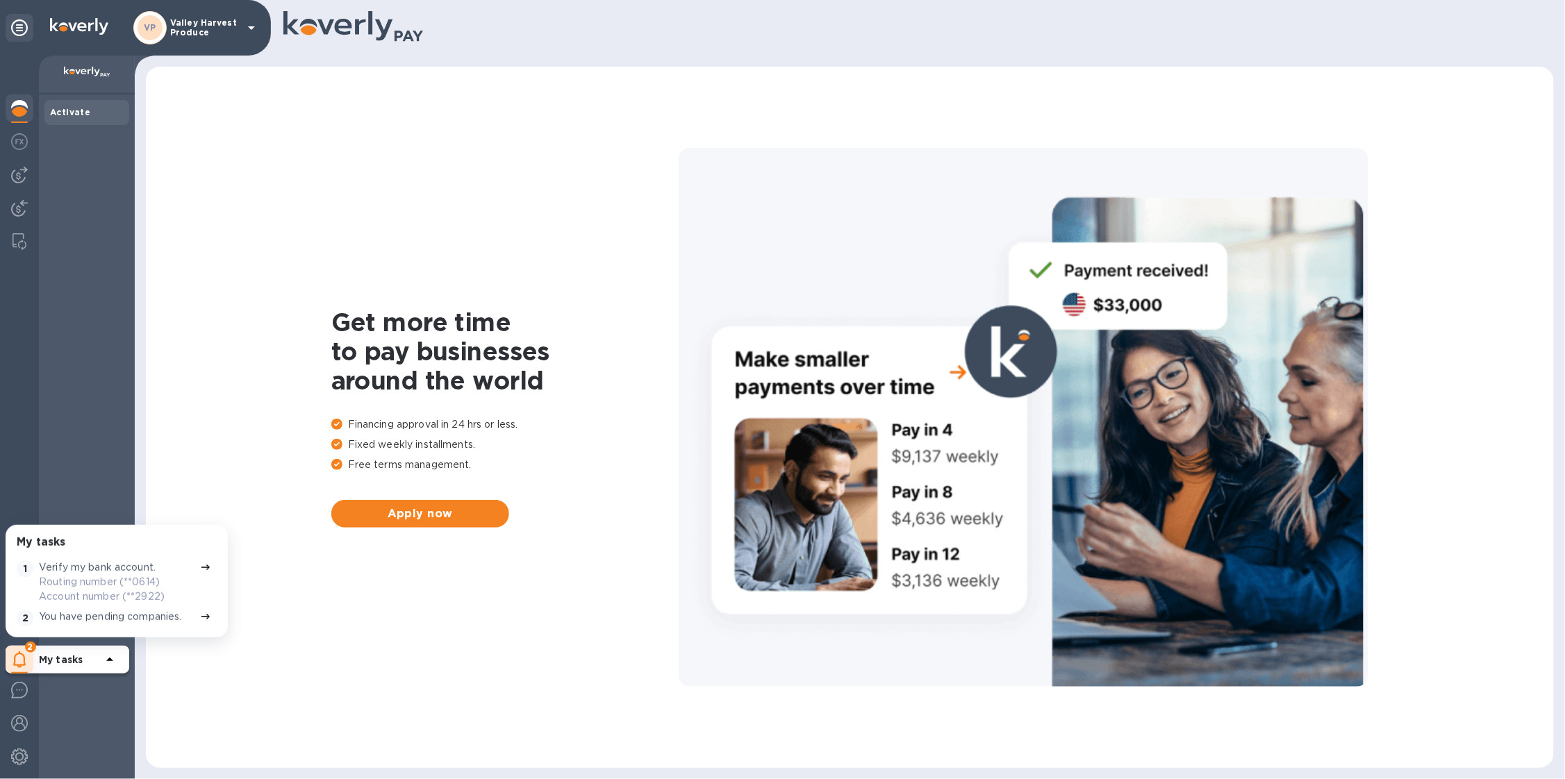
click at [11, 100] on img at bounding box center [19, 108] width 17 height 17
click at [31, 168] on div at bounding box center [20, 175] width 28 height 28
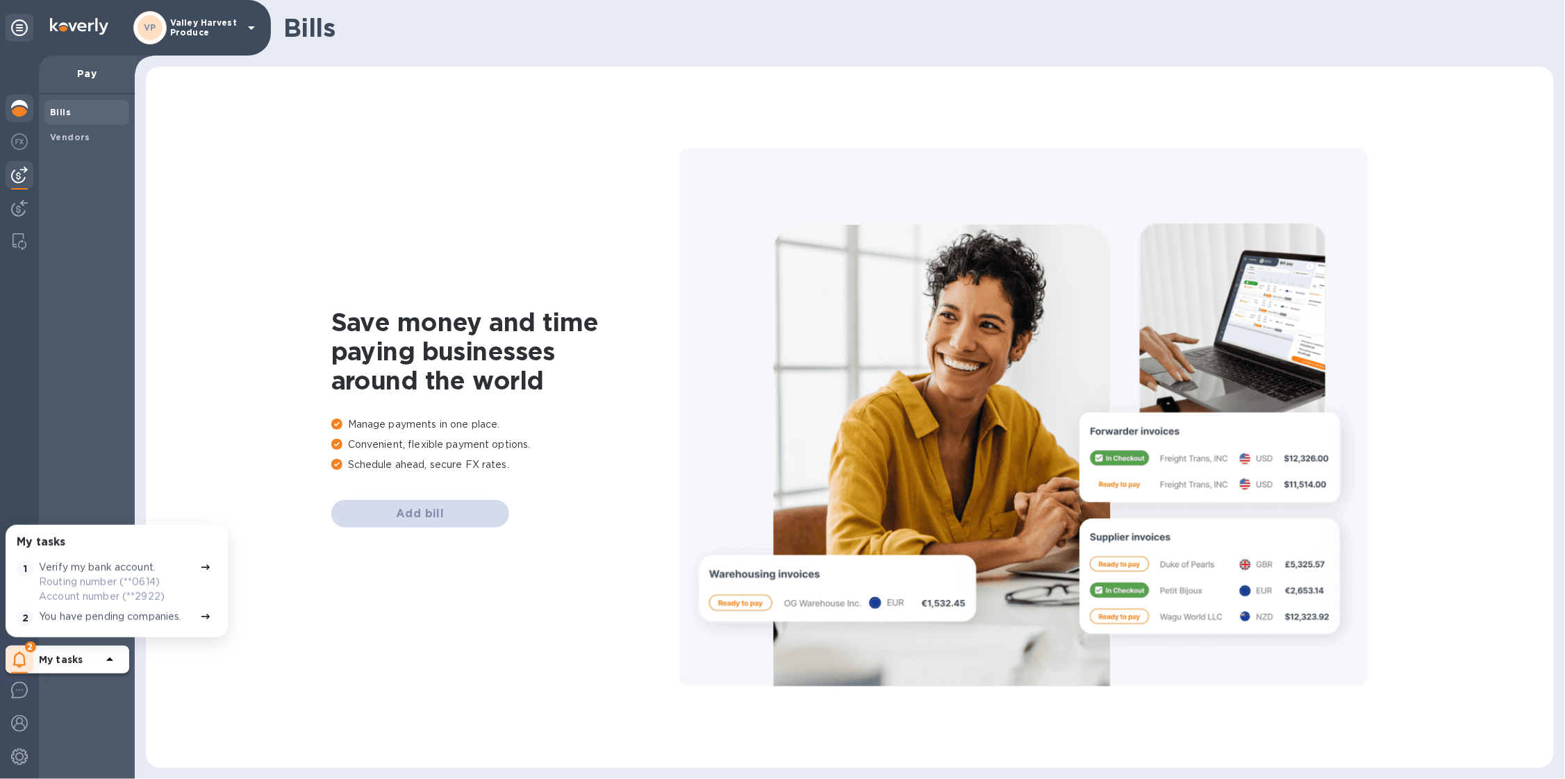
click at [15, 112] on img at bounding box center [19, 108] width 17 height 17
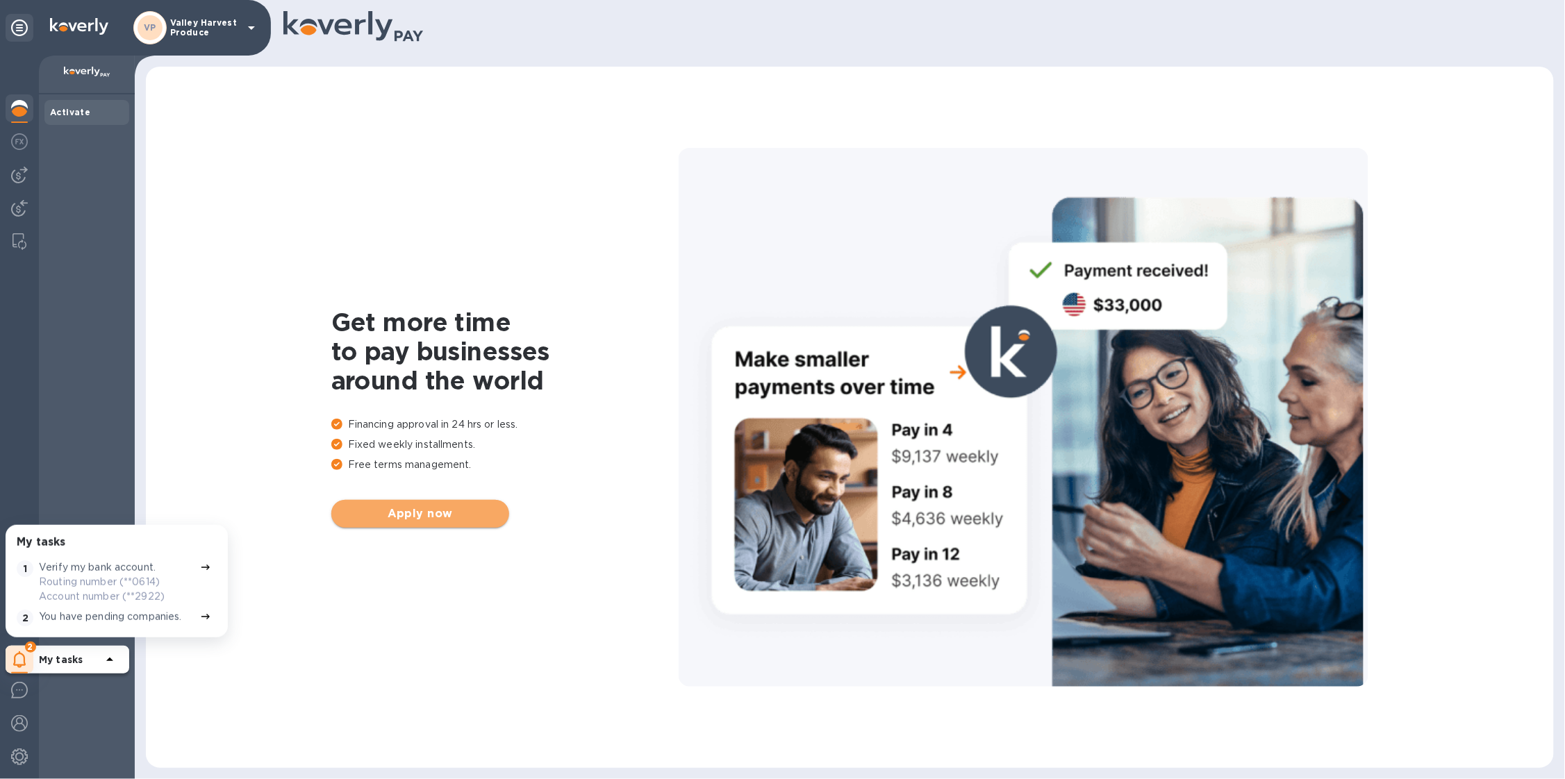
click at [442, 522] on button "Apply now" at bounding box center [420, 514] width 178 height 28
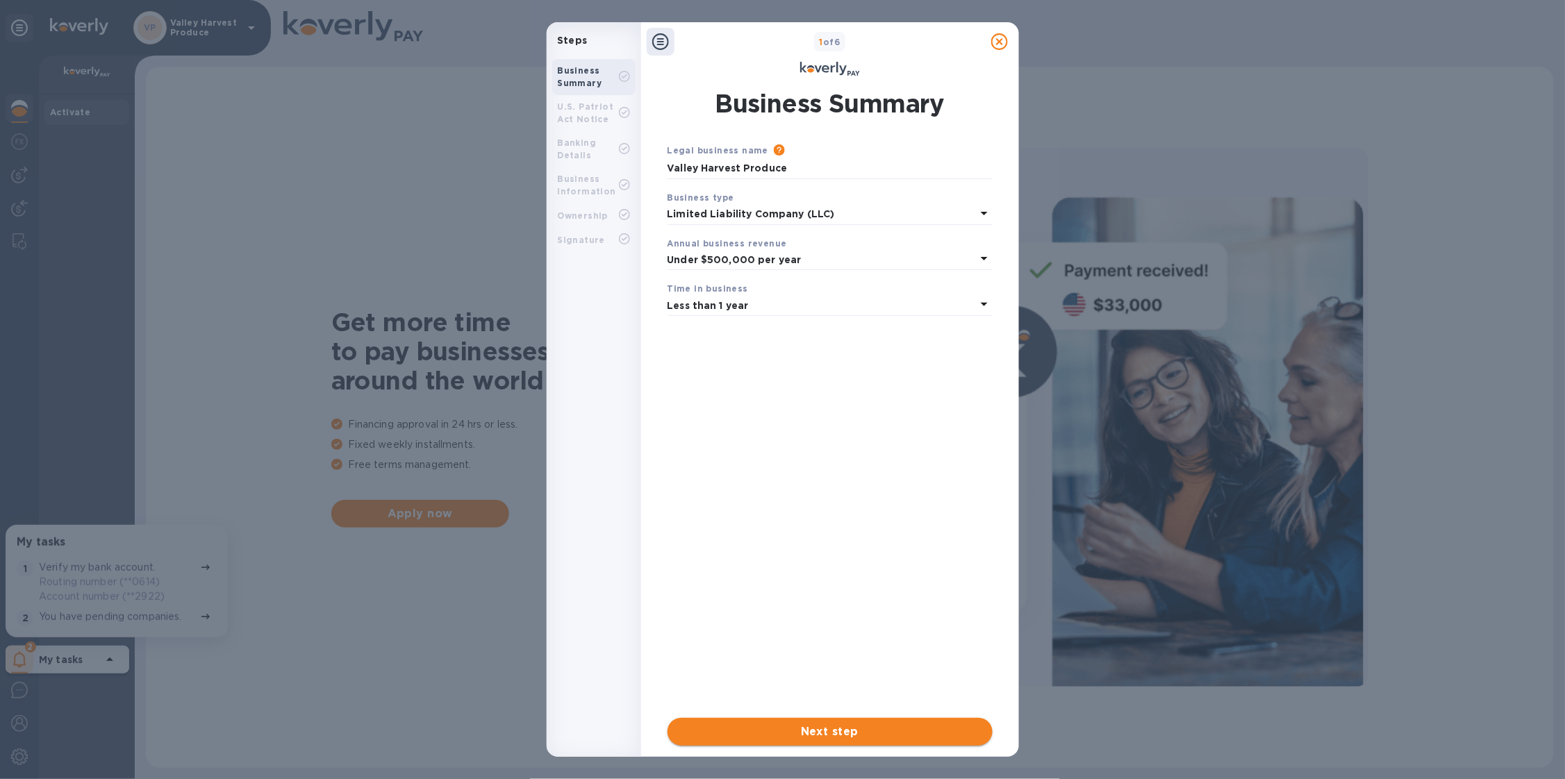
click at [800, 726] on span "Next step" at bounding box center [830, 732] width 303 height 17
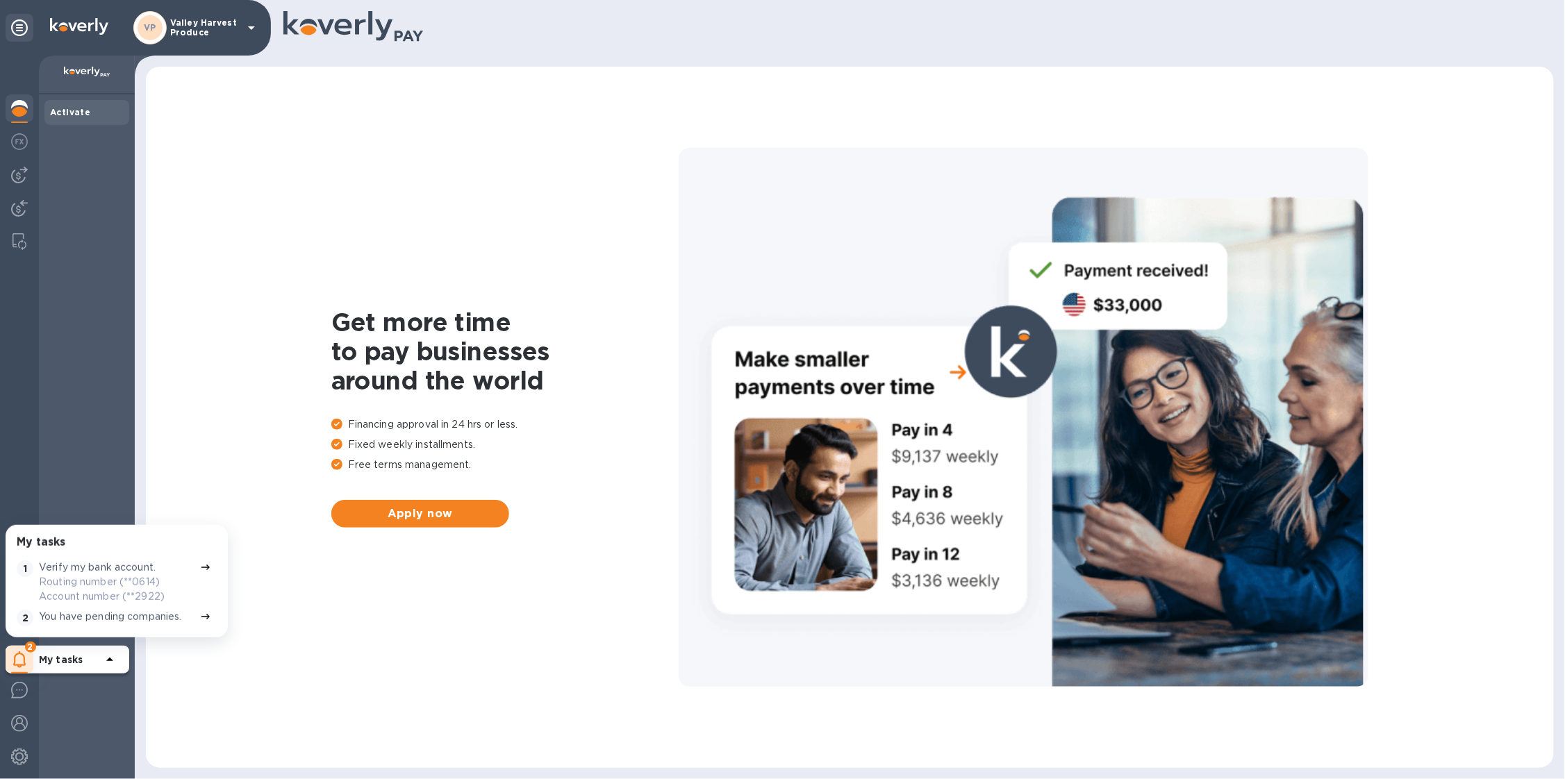
click at [237, 30] on p "Valley Harvest Produce" at bounding box center [204, 27] width 69 height 19
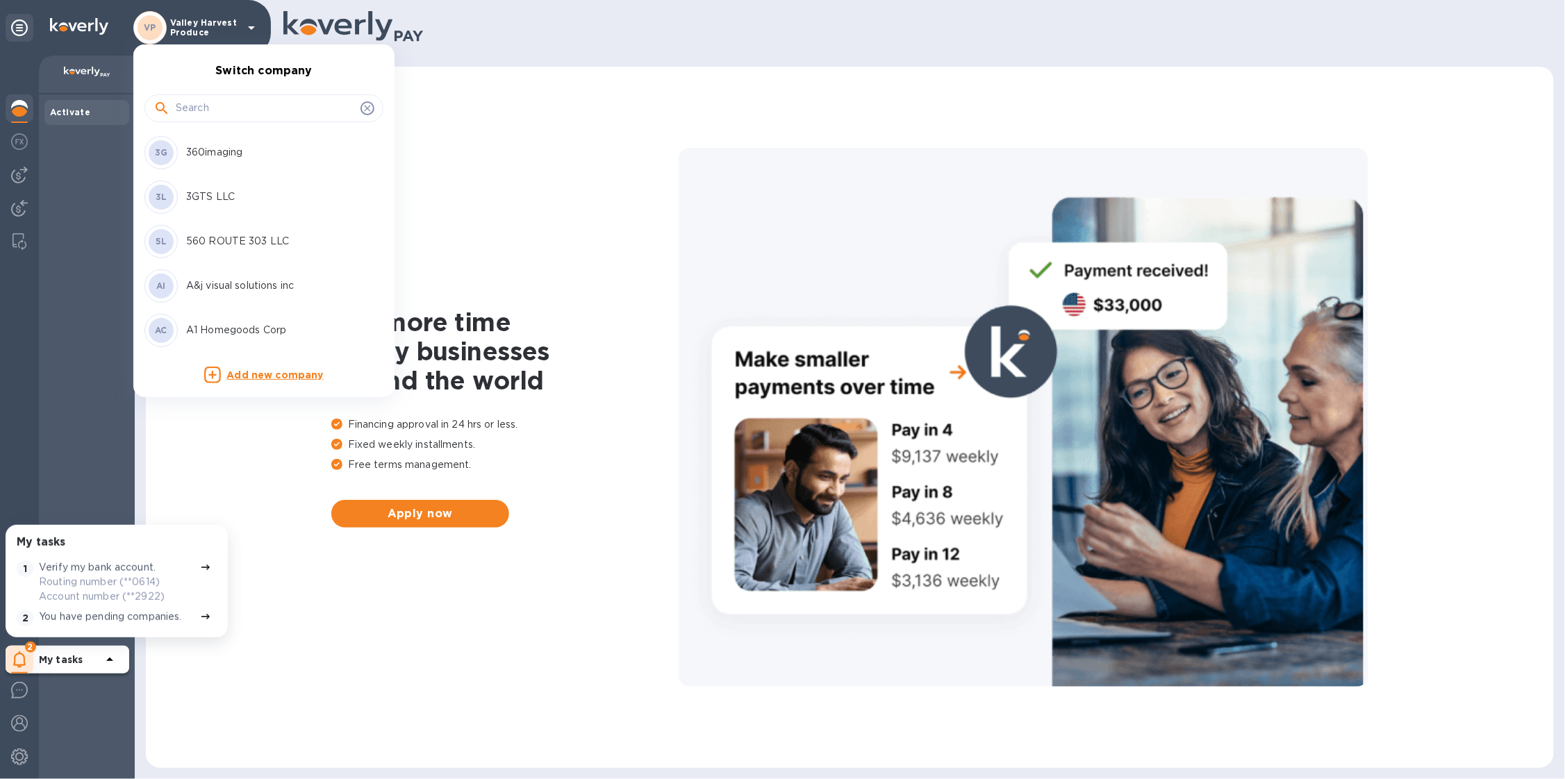
click at [256, 103] on input "text" at bounding box center [265, 108] width 179 height 21
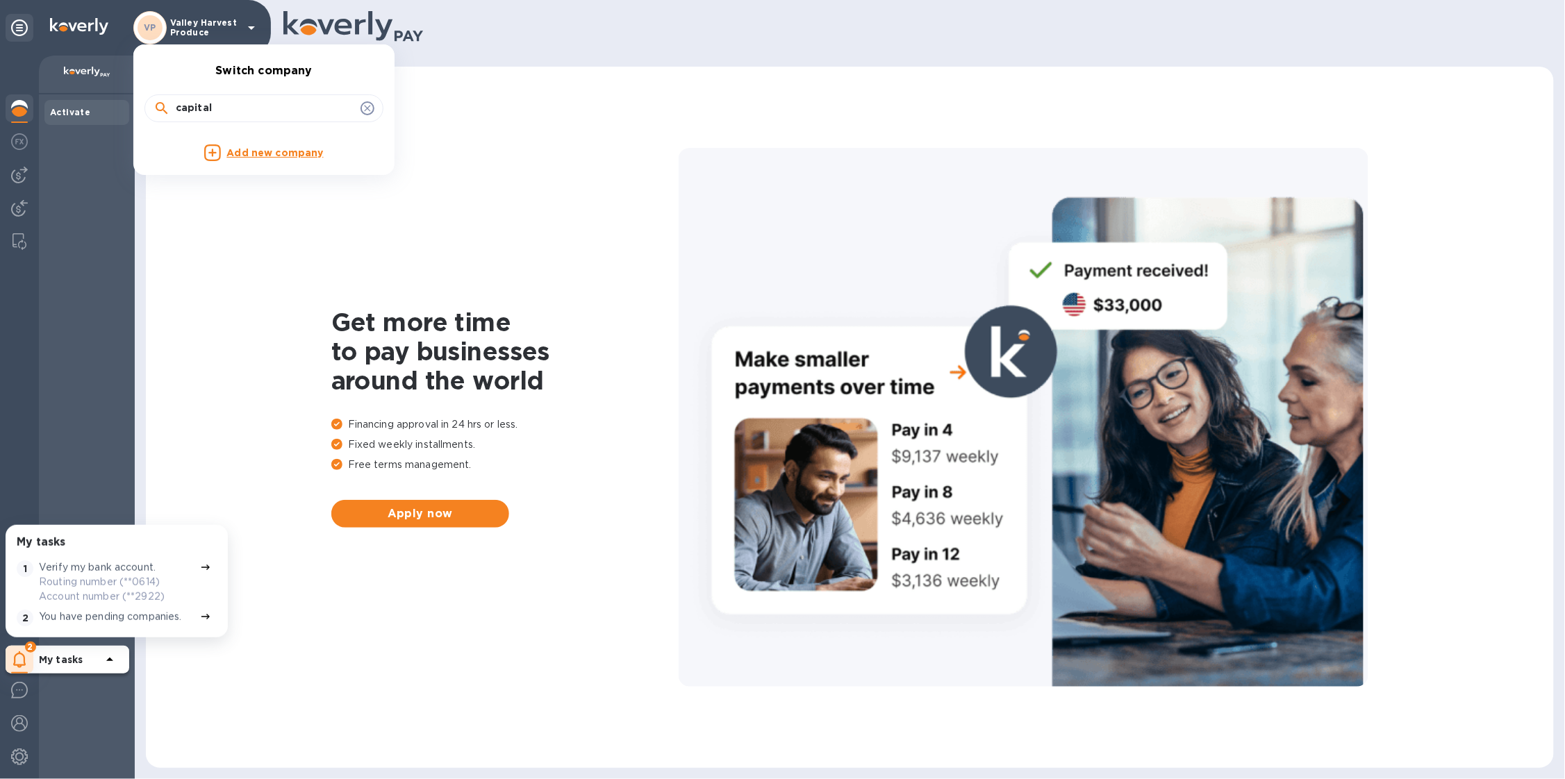
drag, startPoint x: 220, startPoint y: 103, endPoint x: 87, endPoint y: 104, distance: 133.4
click at [87, 104] on div "Switch company capital Add new company" at bounding box center [782, 389] width 1565 height 779
type input "corolla"
click at [199, 159] on p "Corolla Beauty Supply" at bounding box center [273, 152] width 175 height 15
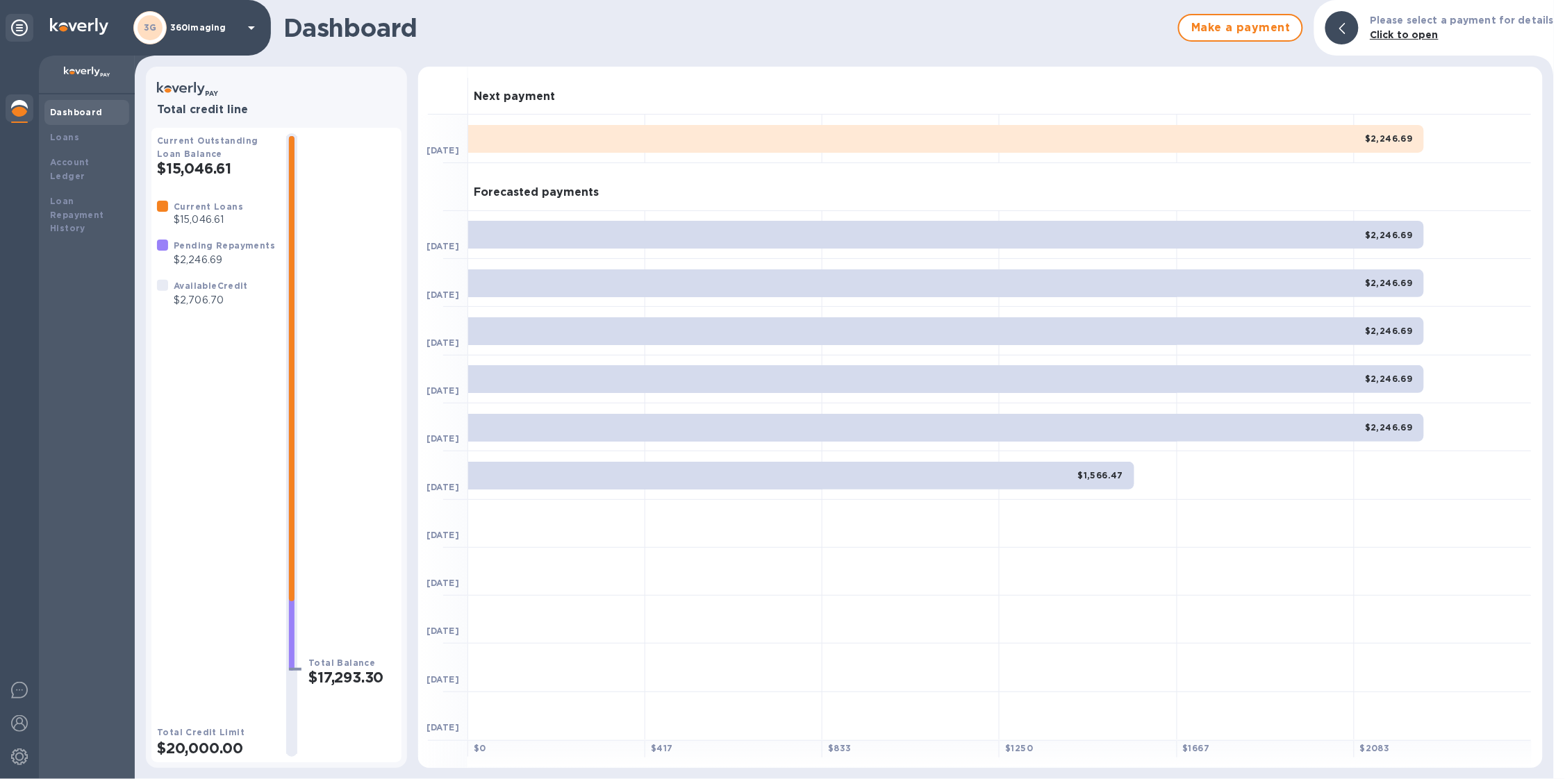
click at [188, 35] on div "3G 360imaging" at bounding box center [196, 27] width 126 height 33
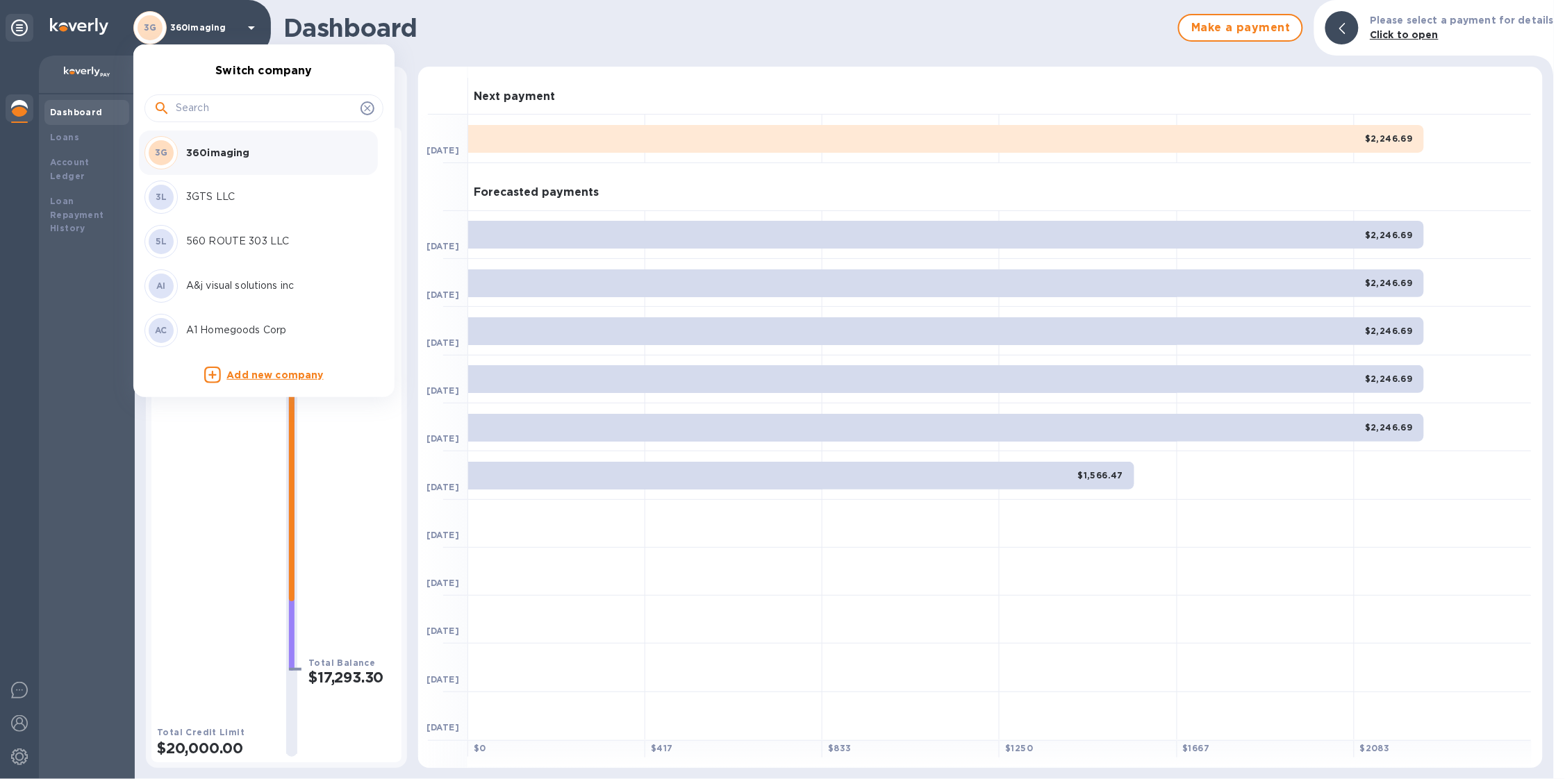
click at [198, 108] on input "text" at bounding box center [265, 108] width 179 height 21
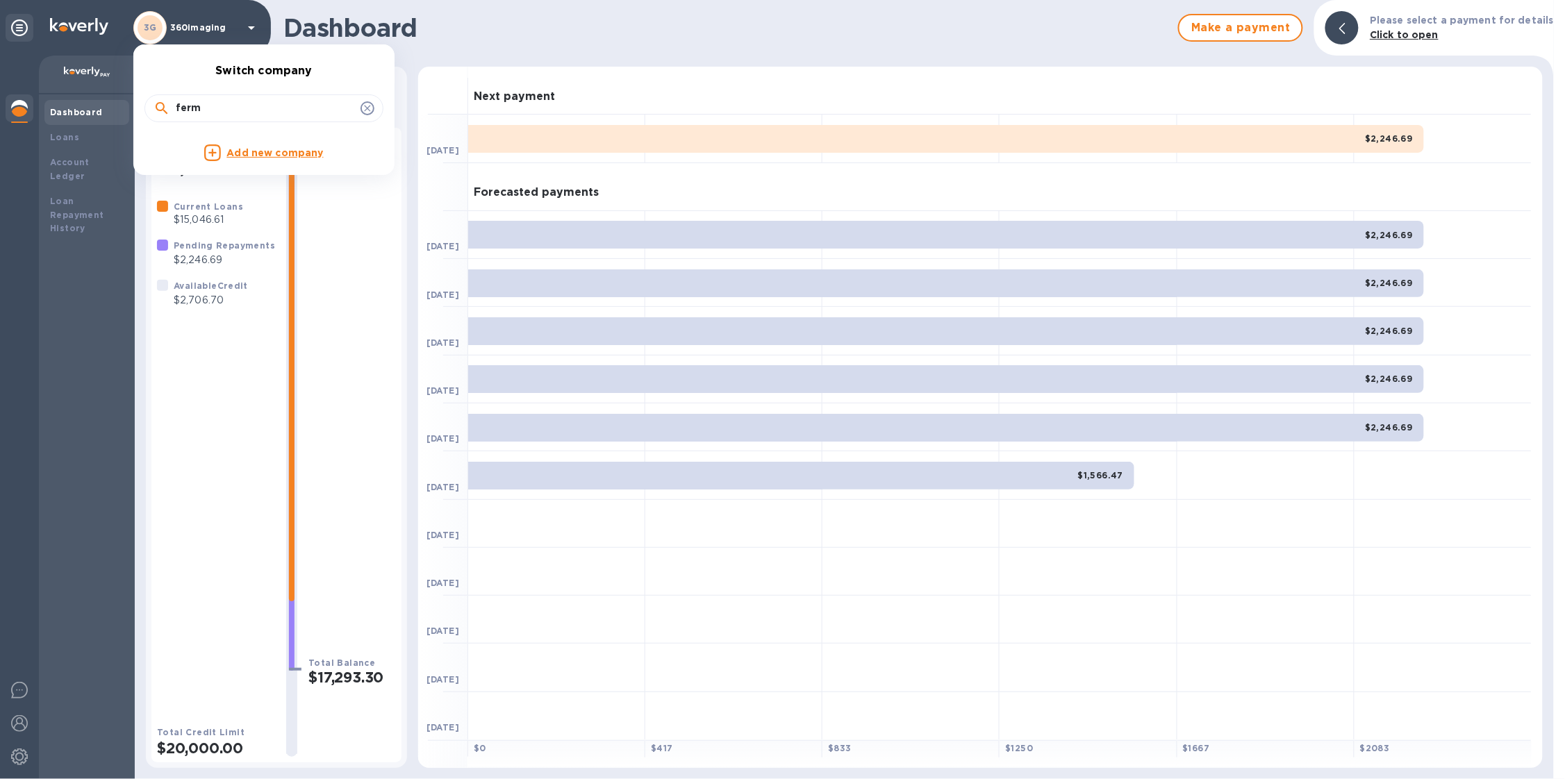
type input "ferm"
